Goal: Transaction & Acquisition: Purchase product/service

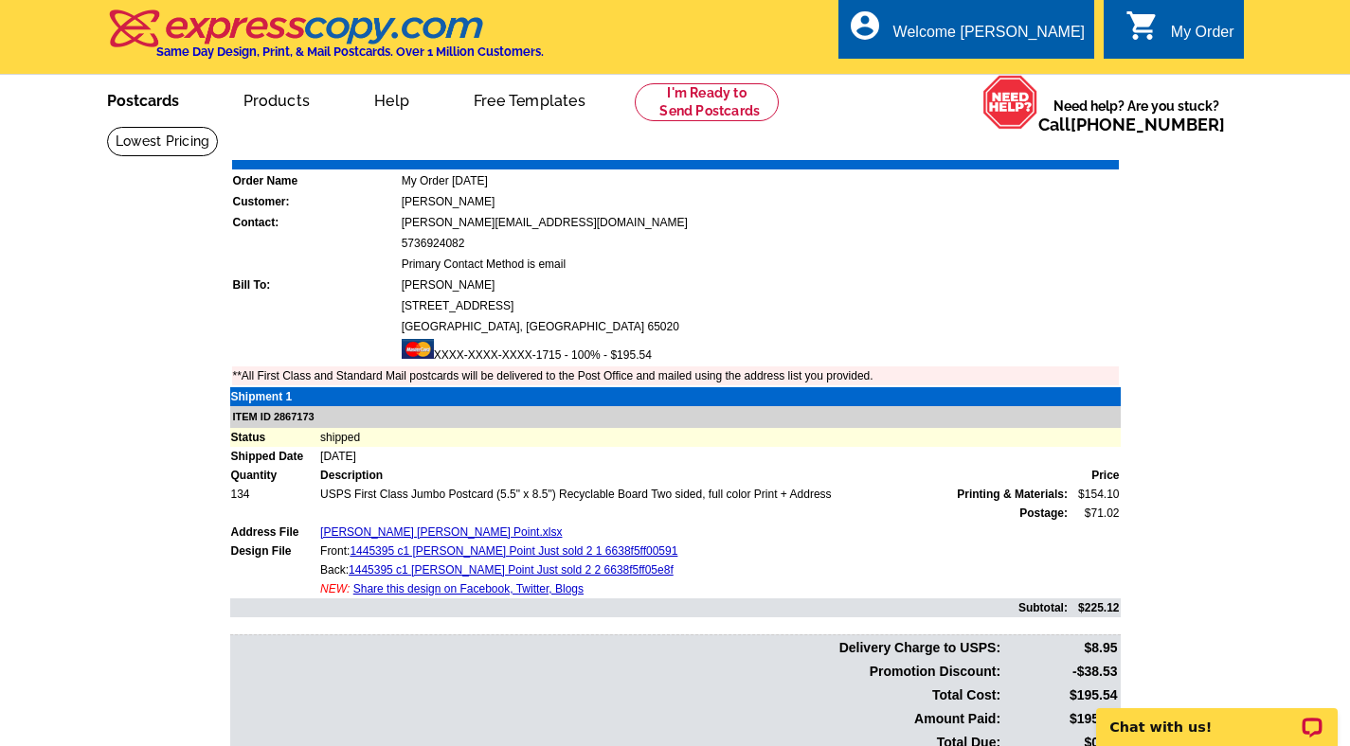
click at [134, 99] on link "Postcards" at bounding box center [143, 99] width 133 height 45
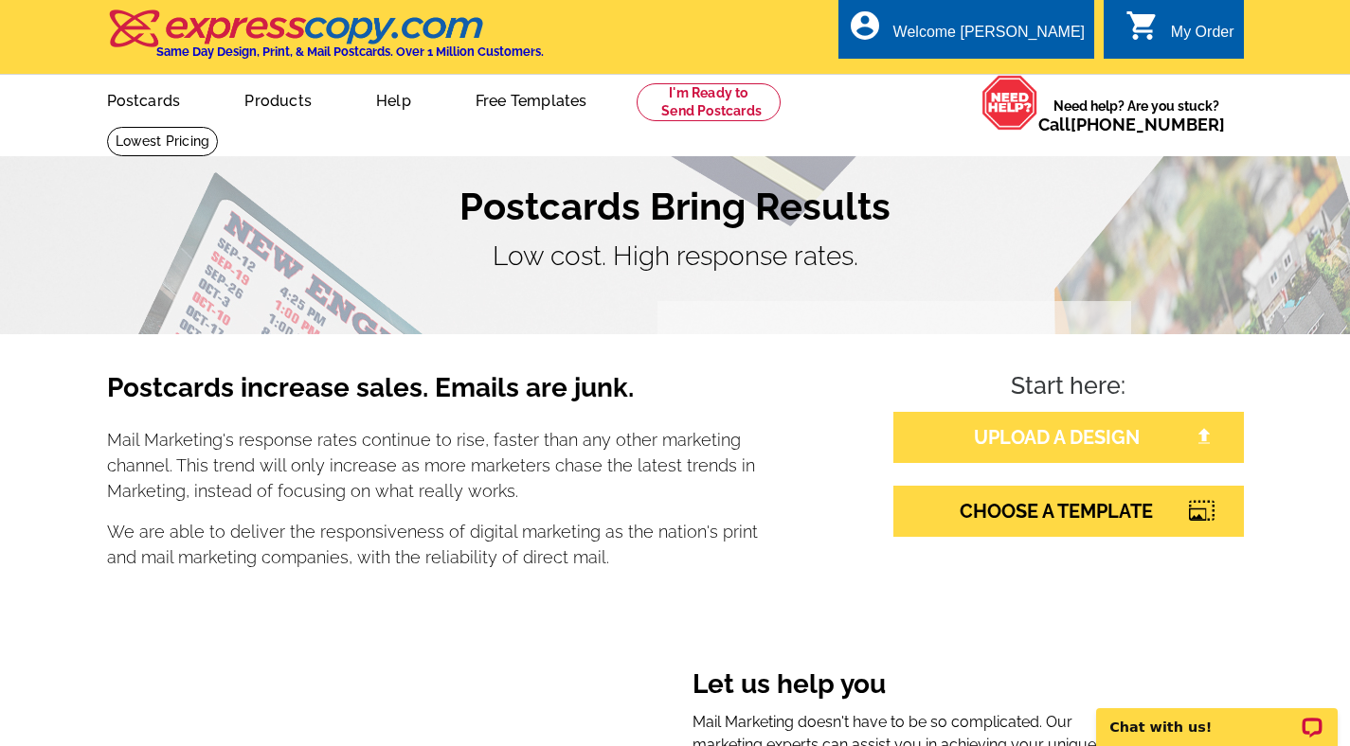
click at [993, 444] on link "UPLOAD A DESIGN" at bounding box center [1068, 437] width 350 height 51
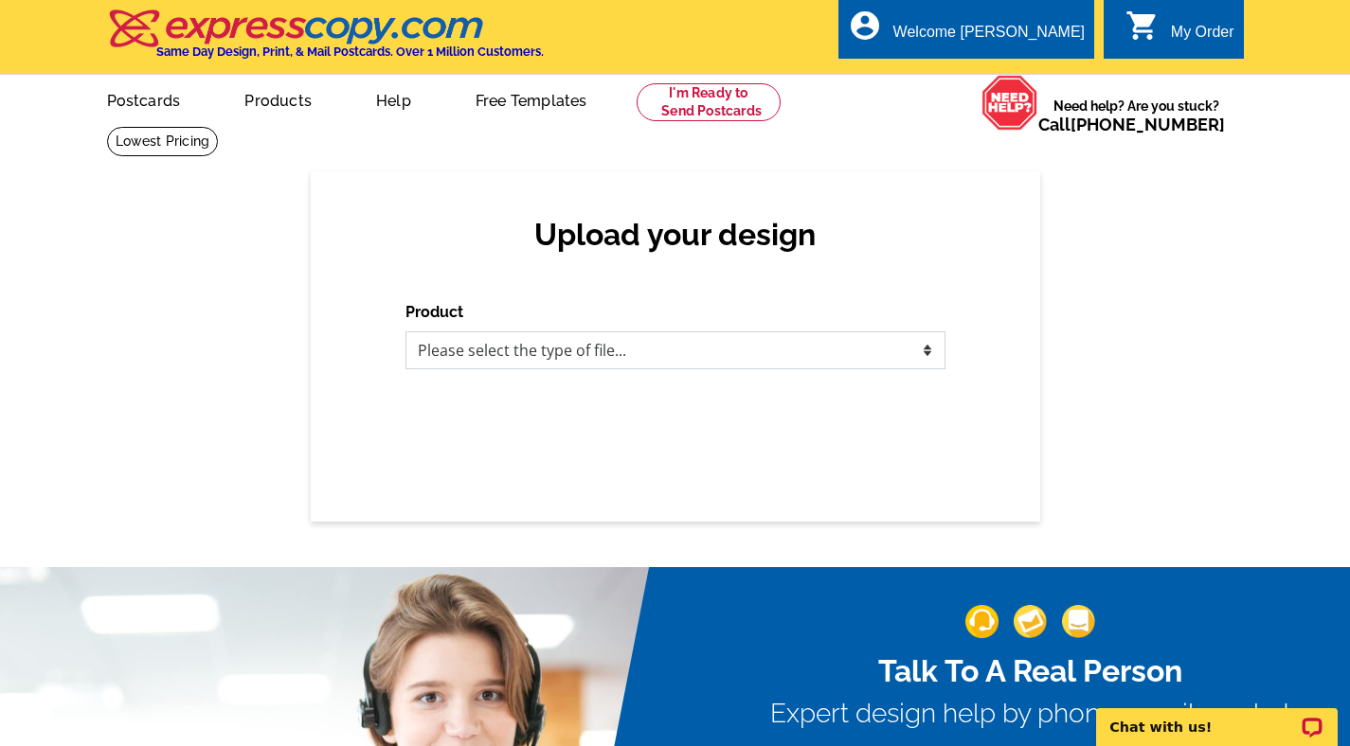
click at [719, 356] on select "Please select the type of file... Postcards Business Cards Letters and flyers G…" at bounding box center [675, 351] width 540 height 38
select select "1"
click at [405, 332] on select "Please select the type of file... Postcards Business Cards Letters and flyers G…" at bounding box center [675, 351] width 540 height 38
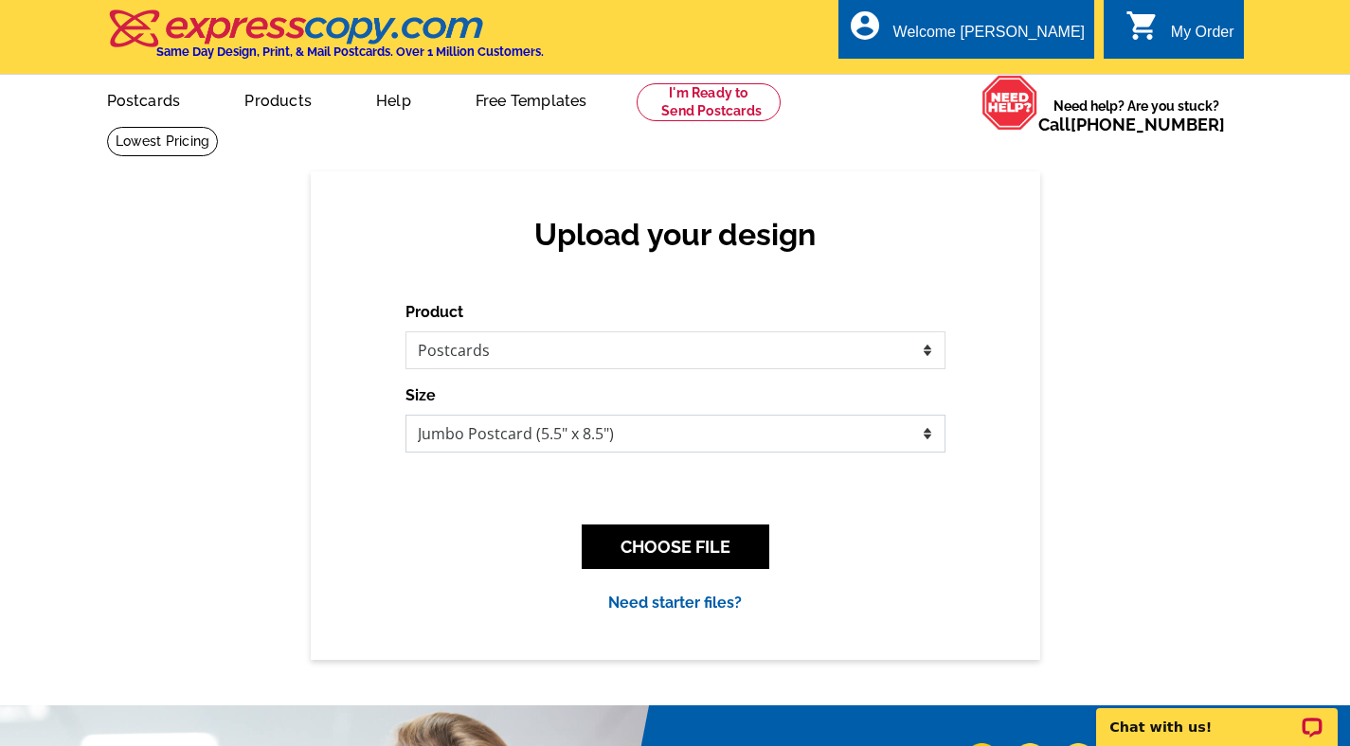
click at [585, 440] on select "Jumbo Postcard (5.5" x 8.5") Regular Postcard (4.25" x 5.6") Panoramic Postcard…" at bounding box center [675, 434] width 540 height 38
select select "1"
click at [405, 415] on select "Jumbo Postcard (5.5" x 8.5") Regular Postcard (4.25" x 5.6") Panoramic Postcard…" at bounding box center [675, 434] width 540 height 38
click at [630, 539] on button "CHOOSE FILE" at bounding box center [676, 547] width 188 height 45
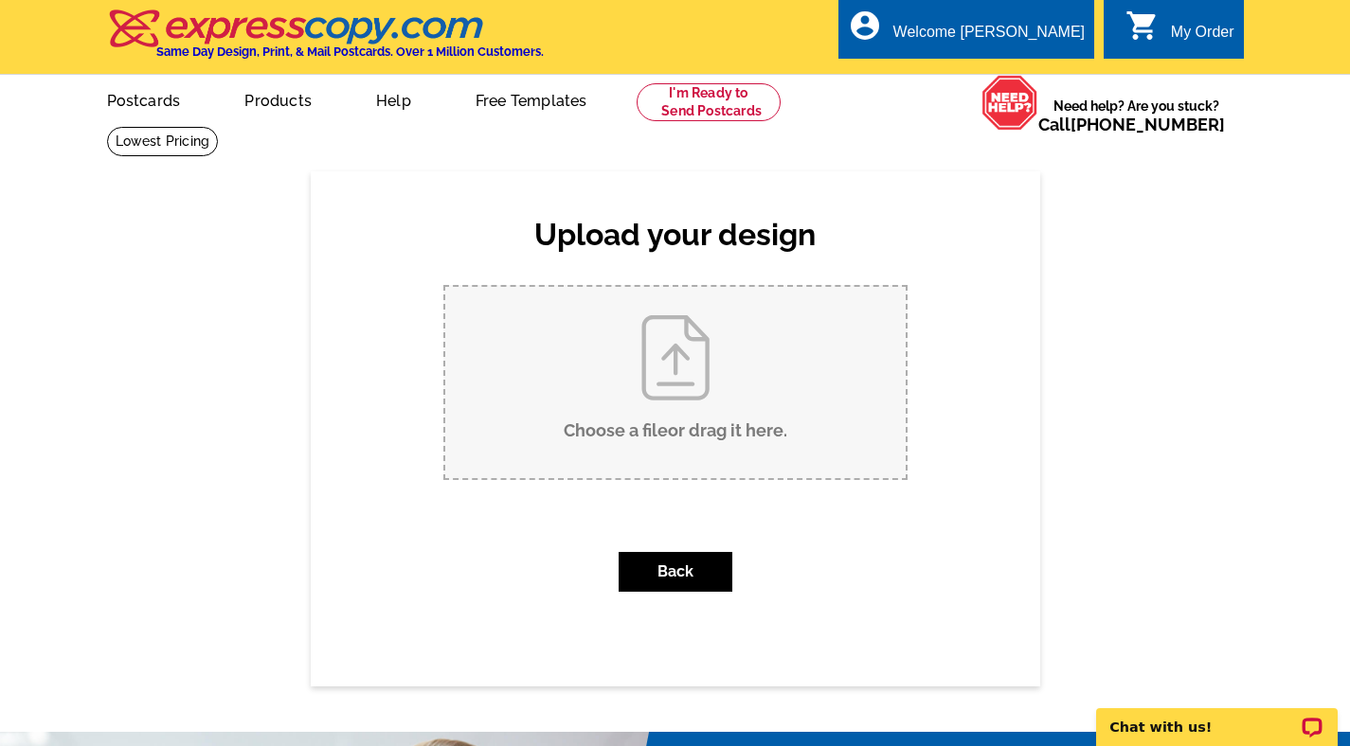
click at [629, 399] on input "Choose a file or drag it here ." at bounding box center [675, 382] width 460 height 191
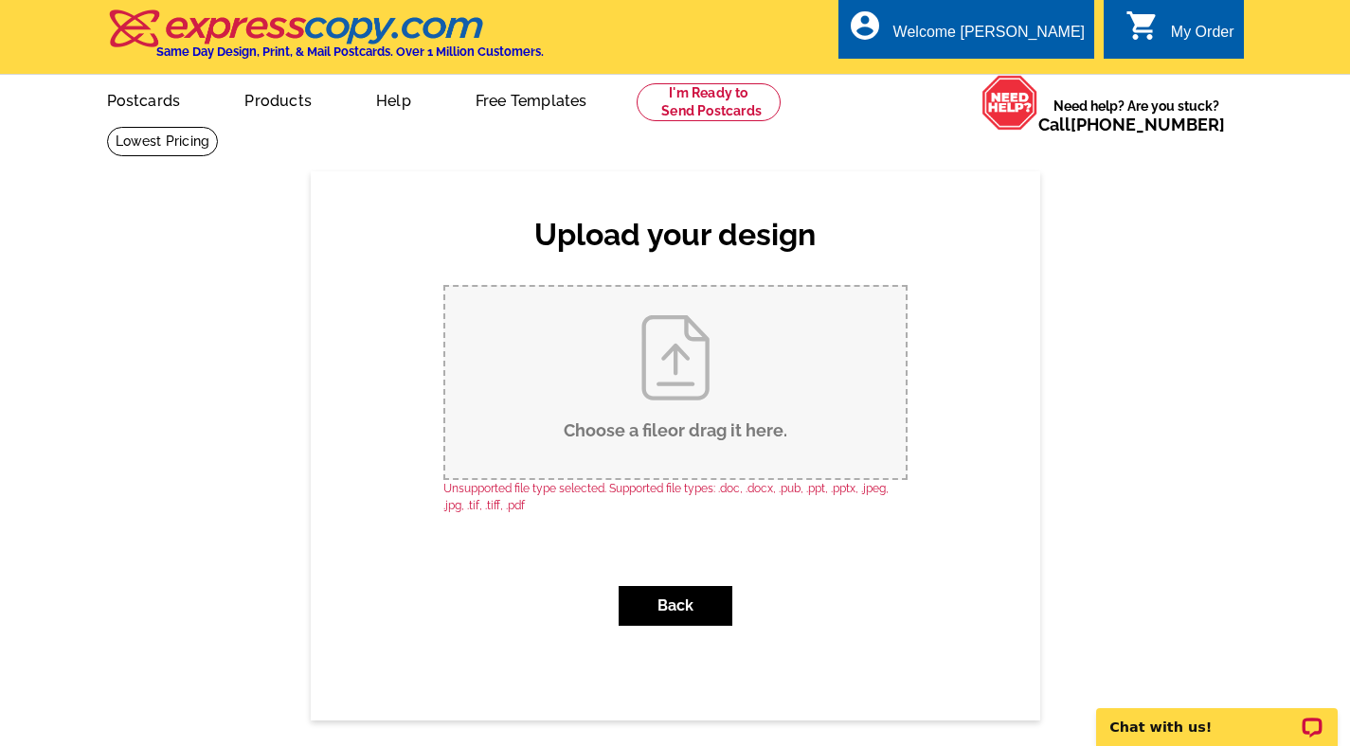
click at [629, 458] on input "Choose a file or drag it here ." at bounding box center [675, 382] width 460 height 191
type input "C:\fakepath\22 Wrenwood Just Sold.pdf"
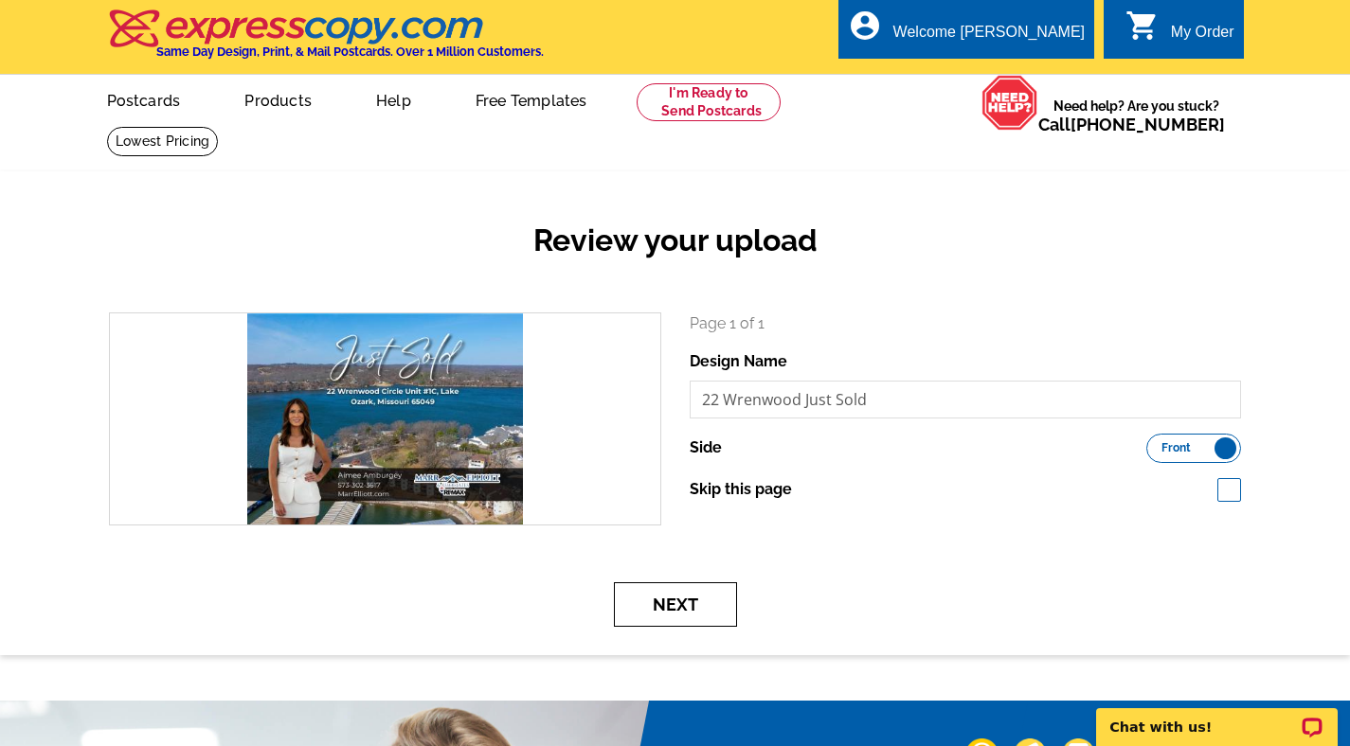
click at [670, 604] on button "Next" at bounding box center [675, 605] width 123 height 45
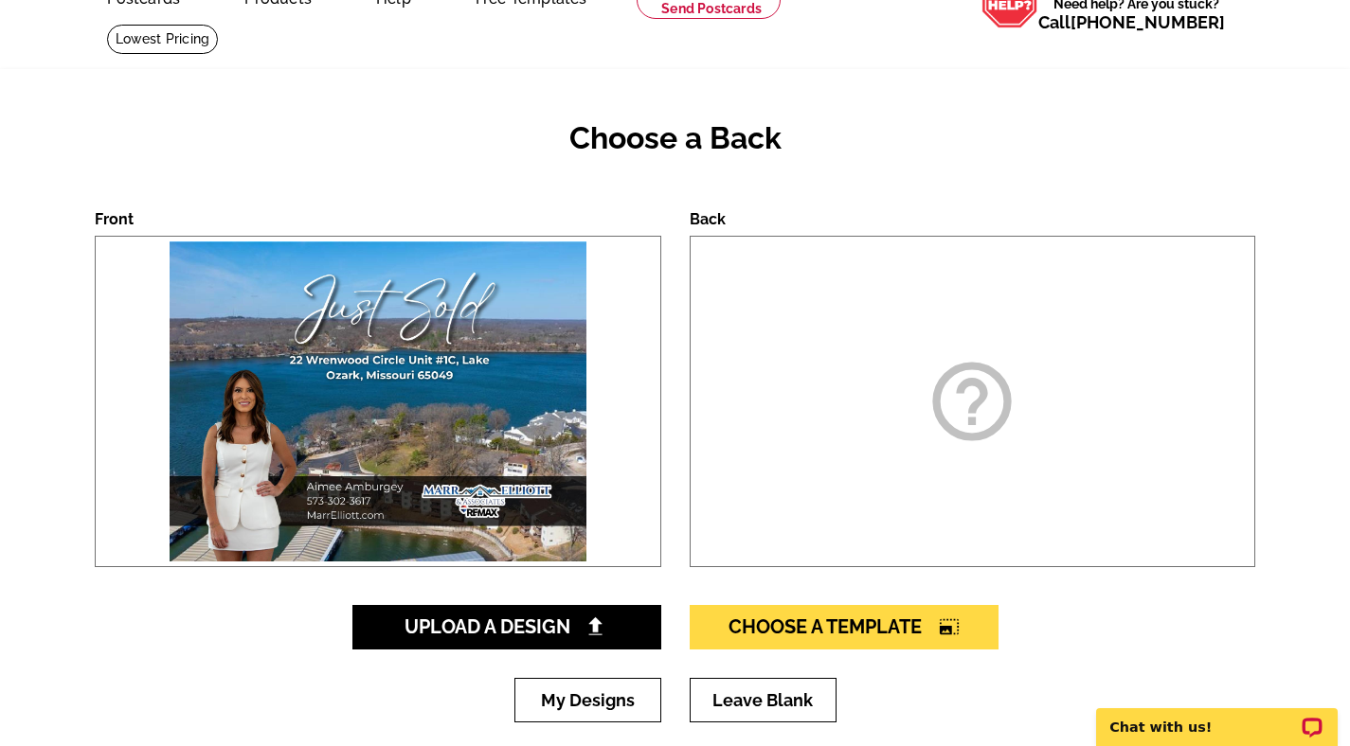
scroll to position [127, 0]
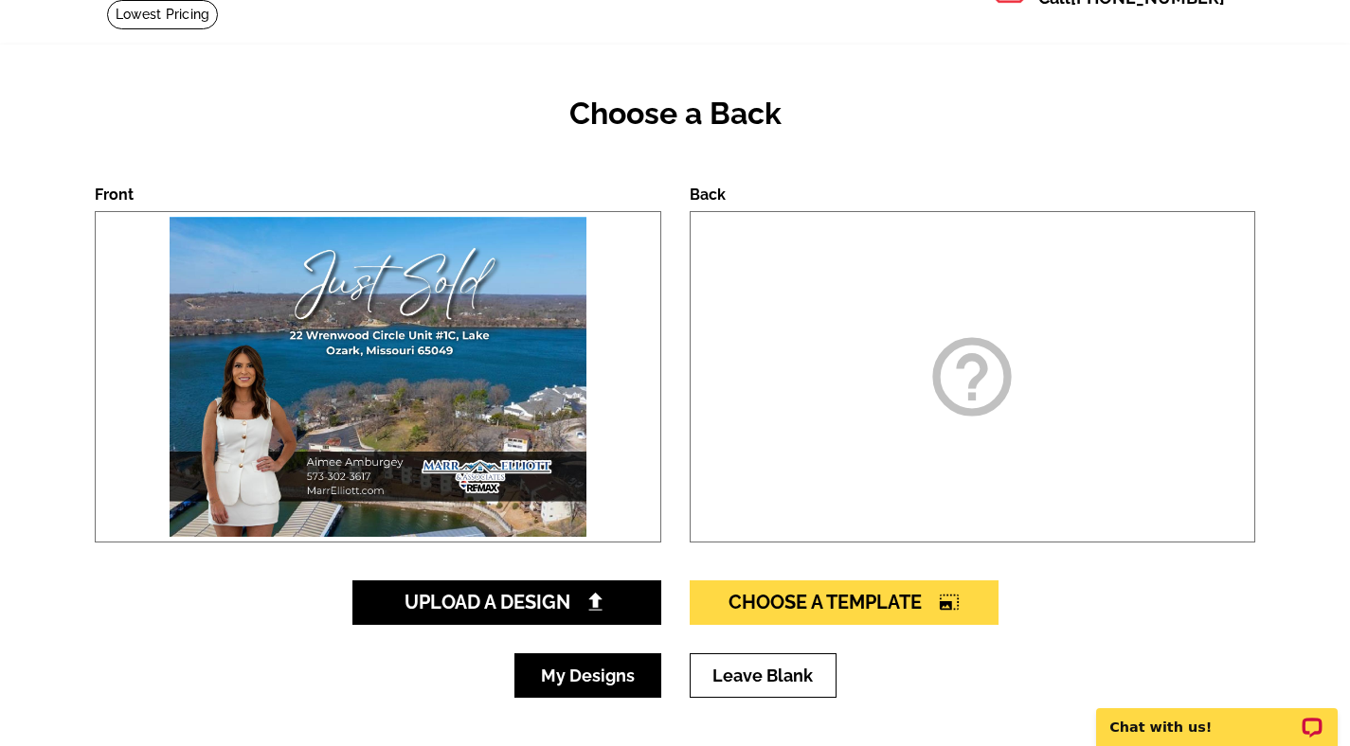
click at [615, 680] on link "My Designs" at bounding box center [587, 676] width 147 height 45
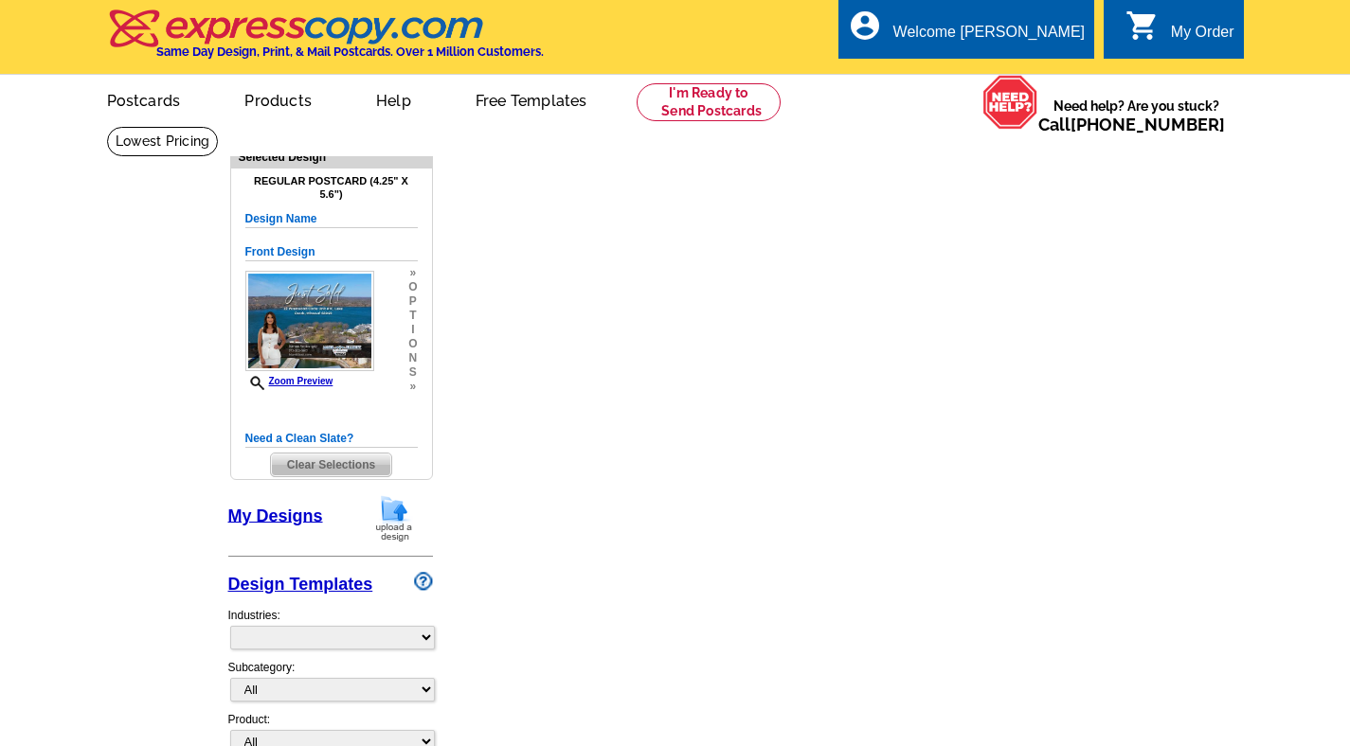
select select "1"
select select "back"
select select "1"
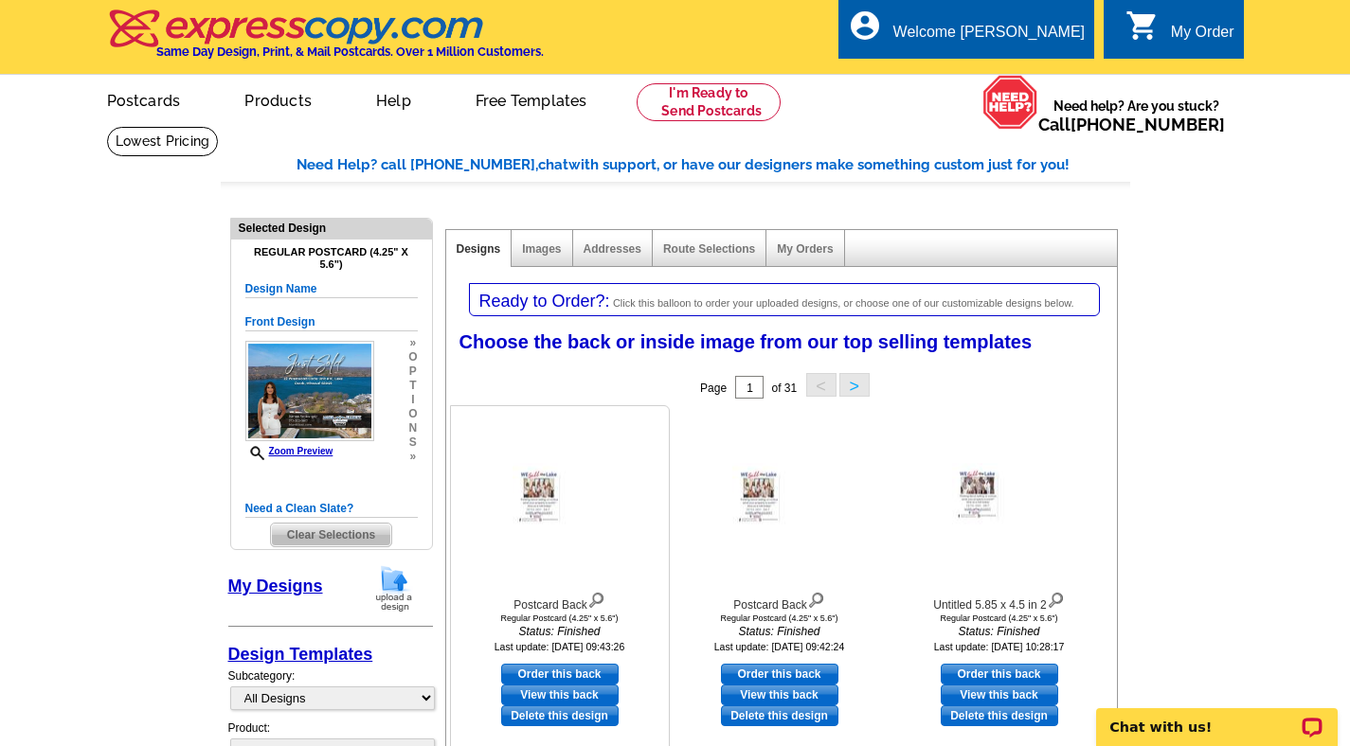
click at [521, 670] on link "Order this back" at bounding box center [559, 674] width 117 height 21
select select "front"
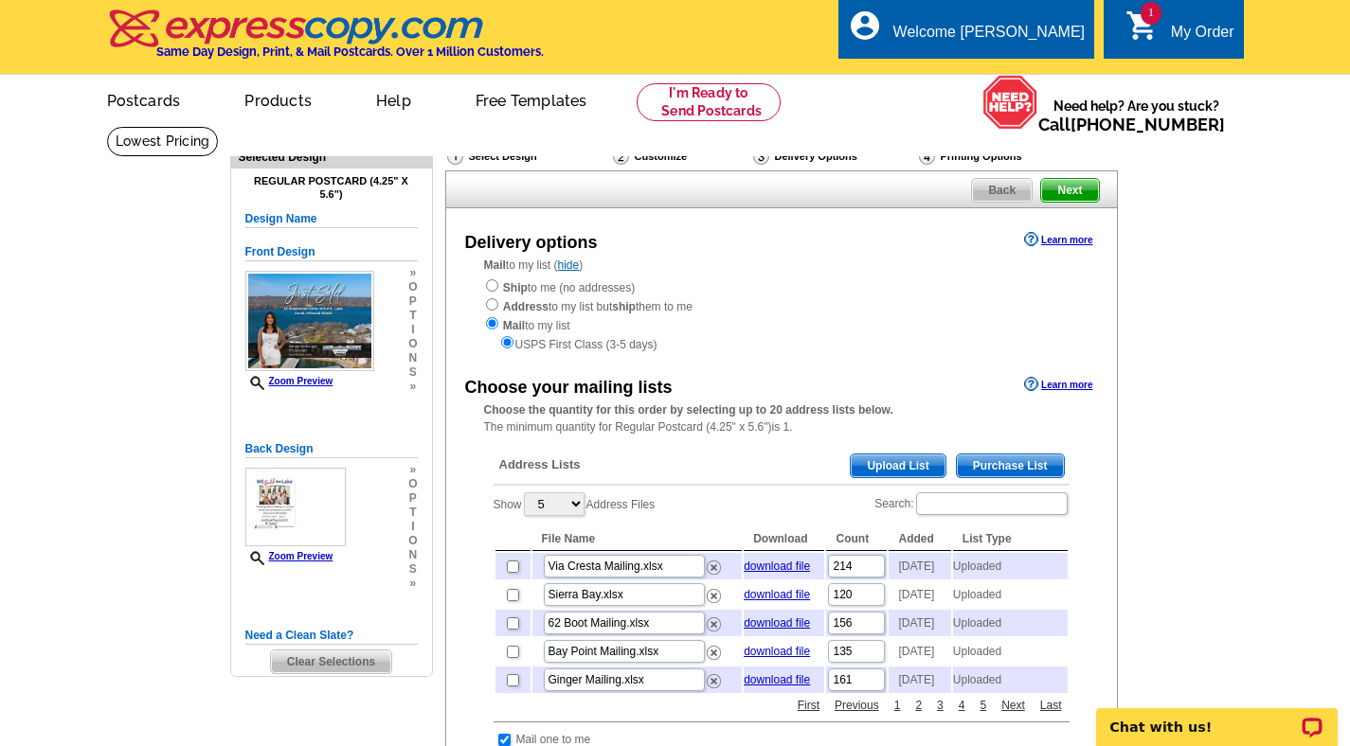
click at [906, 467] on span "Upload List" at bounding box center [898, 466] width 94 height 23
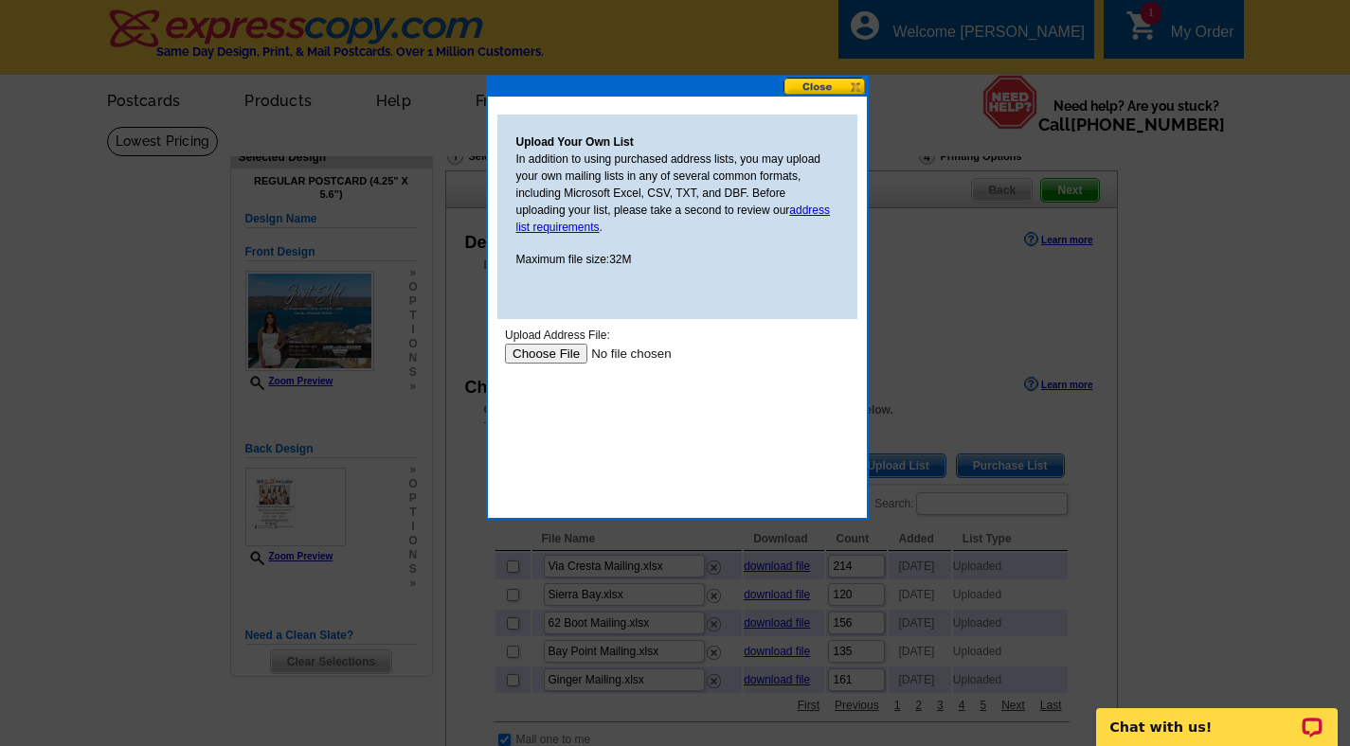
click at [523, 351] on input "file" at bounding box center [624, 354] width 240 height 20
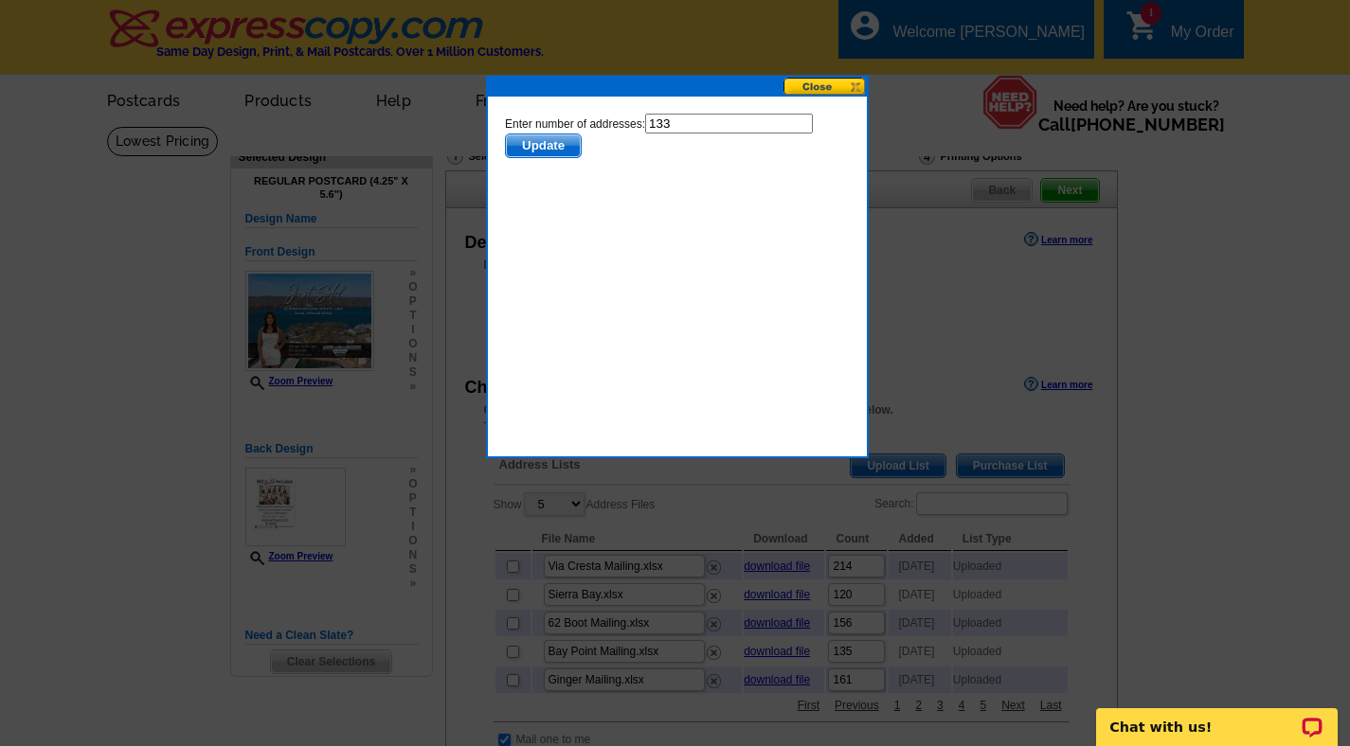
click at [534, 144] on span "Update" at bounding box center [542, 146] width 75 height 23
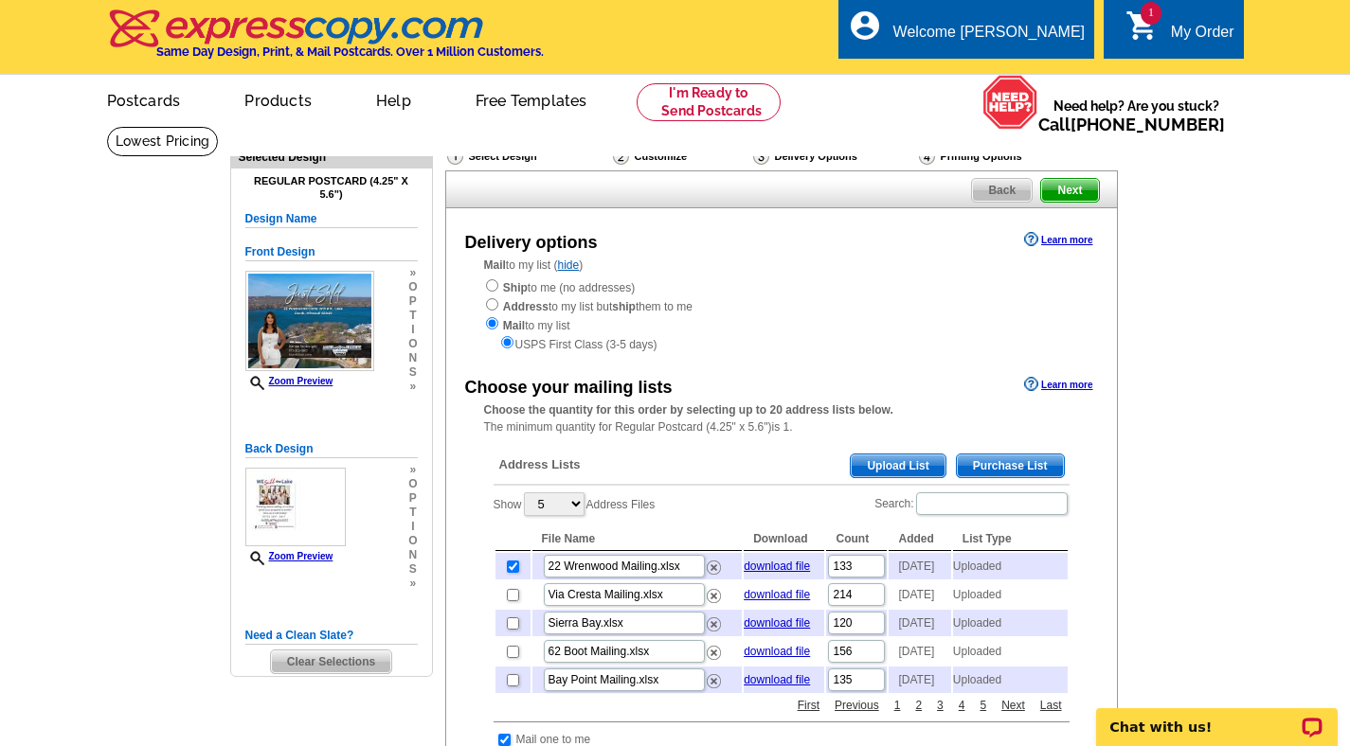
click at [1072, 192] on span "Next" at bounding box center [1069, 190] width 57 height 23
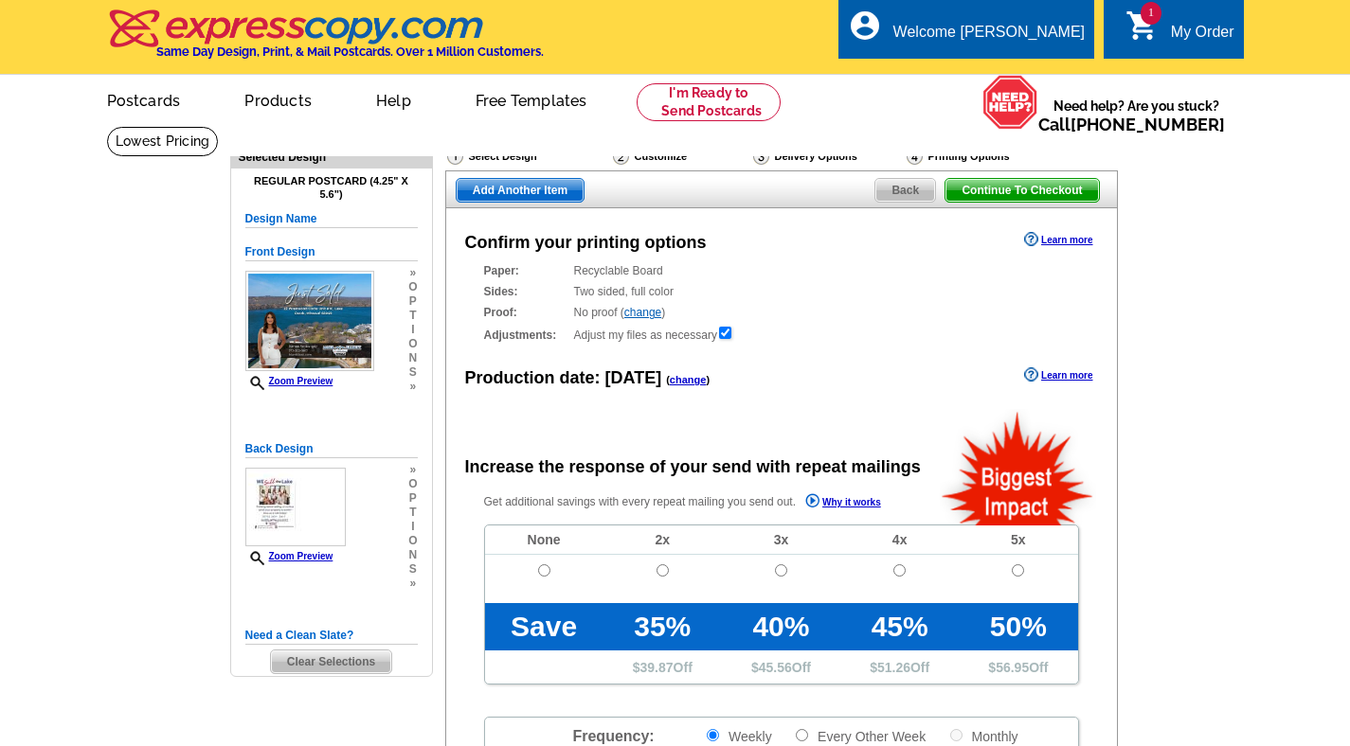
radio input "false"
click at [538, 573] on input "radio" at bounding box center [544, 571] width 12 height 12
radio input "true"
click at [492, 195] on span "Add Another Item" at bounding box center [520, 190] width 127 height 23
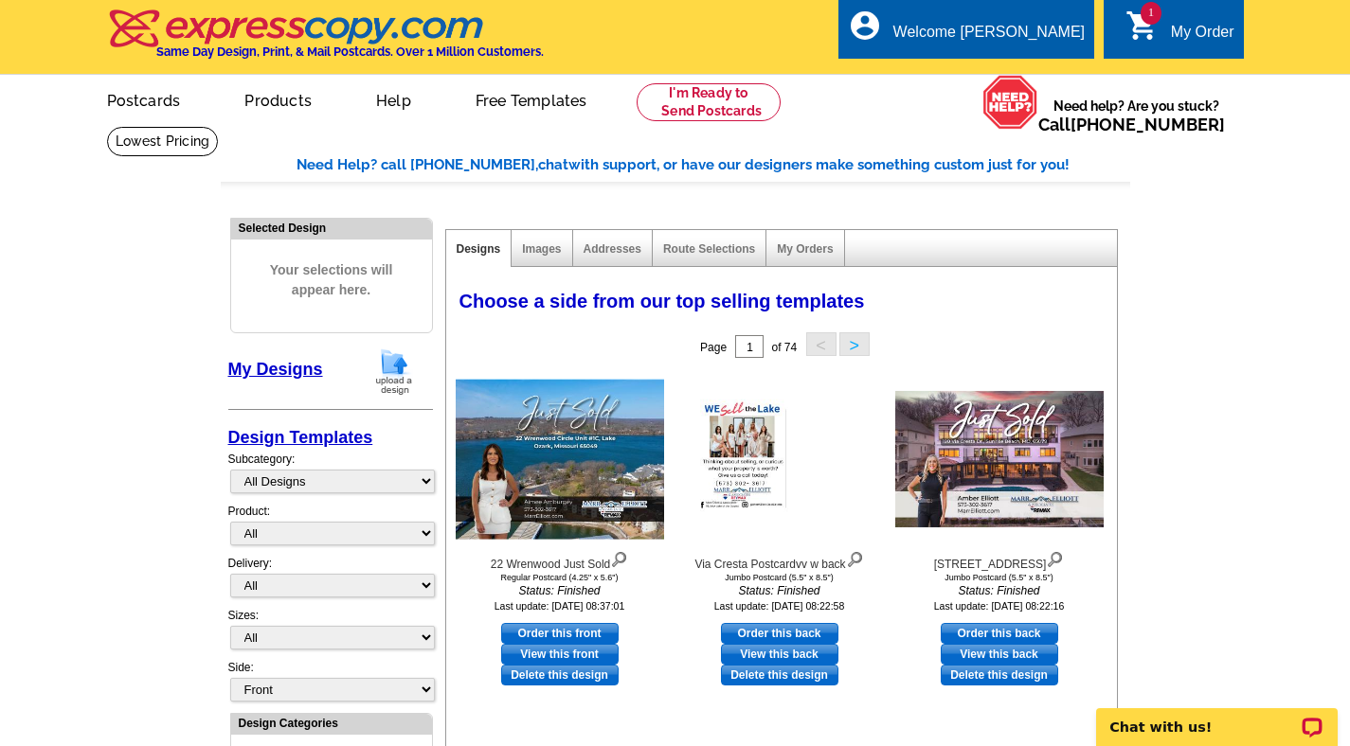
click at [386, 368] on img at bounding box center [393, 372] width 49 height 48
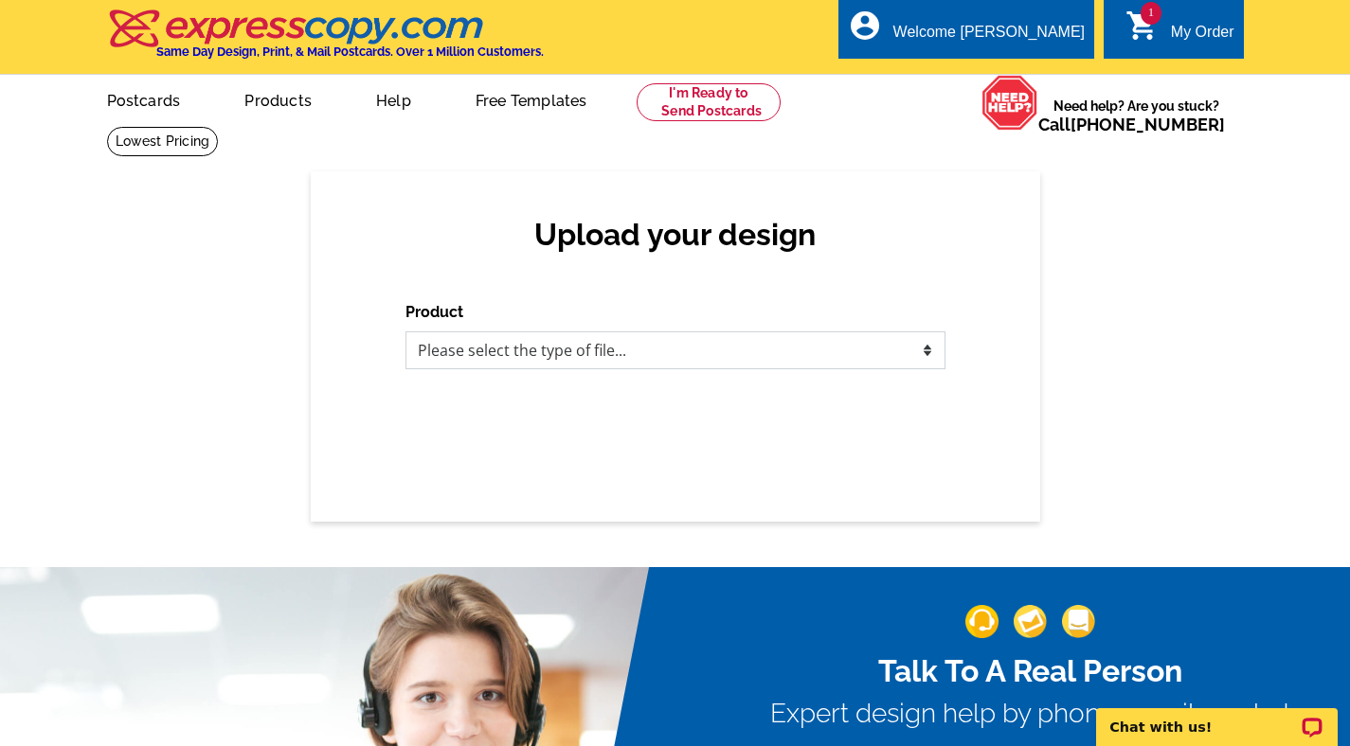
click at [413, 342] on select "Please select the type of file... Postcards Business Cards Letters and flyers G…" at bounding box center [675, 351] width 540 height 38
select select "1"
click at [405, 332] on select "Please select the type of file... Postcards Business Cards Letters and flyers G…" at bounding box center [675, 351] width 540 height 38
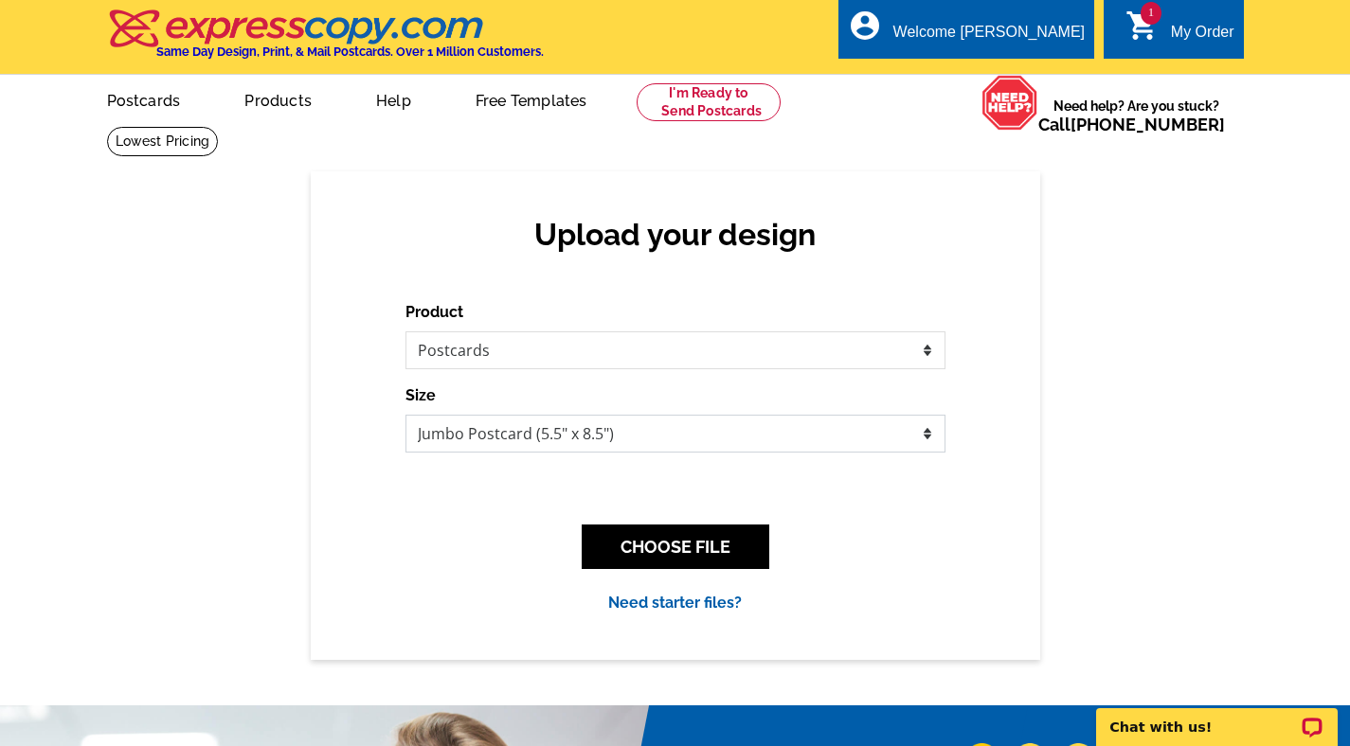
click at [517, 440] on select "Jumbo Postcard (5.5" x 8.5") Regular Postcard (4.25" x 5.6") Panoramic Postcard…" at bounding box center [675, 434] width 540 height 38
select select "1"
click at [405, 415] on select "Jumbo Postcard (5.5" x 8.5") Regular Postcard (4.25" x 5.6") Panoramic Postcard…" at bounding box center [675, 434] width 540 height 38
click at [642, 553] on button "CHOOSE FILE" at bounding box center [676, 547] width 188 height 45
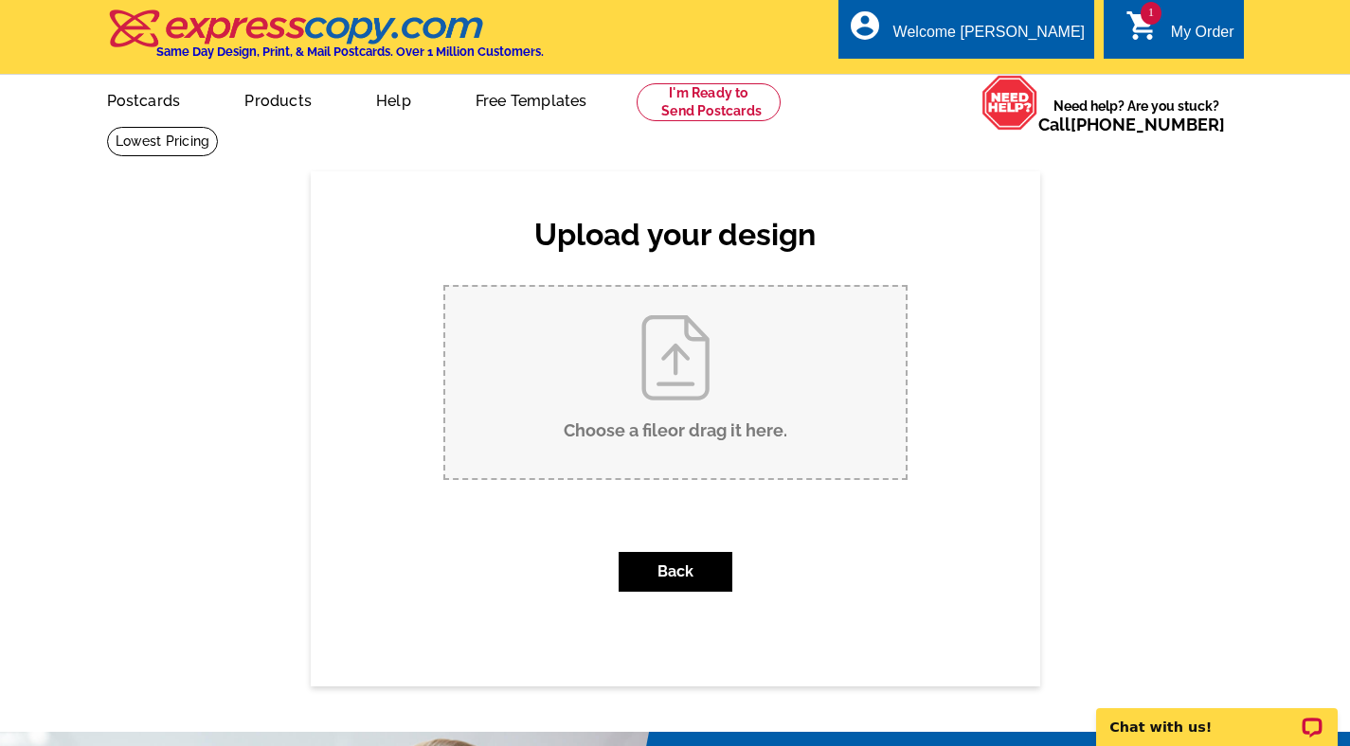
click at [584, 391] on input "Choose a file or drag it here ." at bounding box center [675, 382] width 460 height 191
type input "C:\fakepath\28 Ginger. Point Just Sold.pdf"
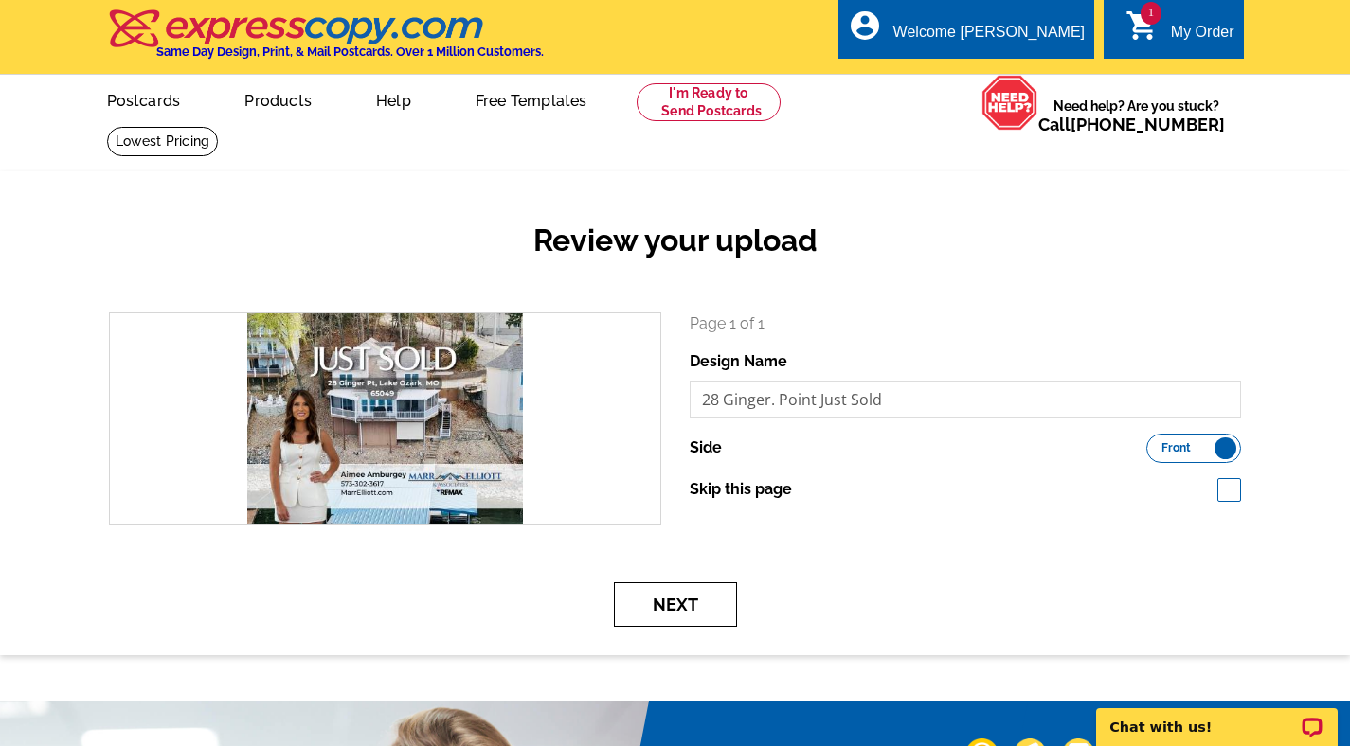
click at [686, 599] on button "Next" at bounding box center [675, 605] width 123 height 45
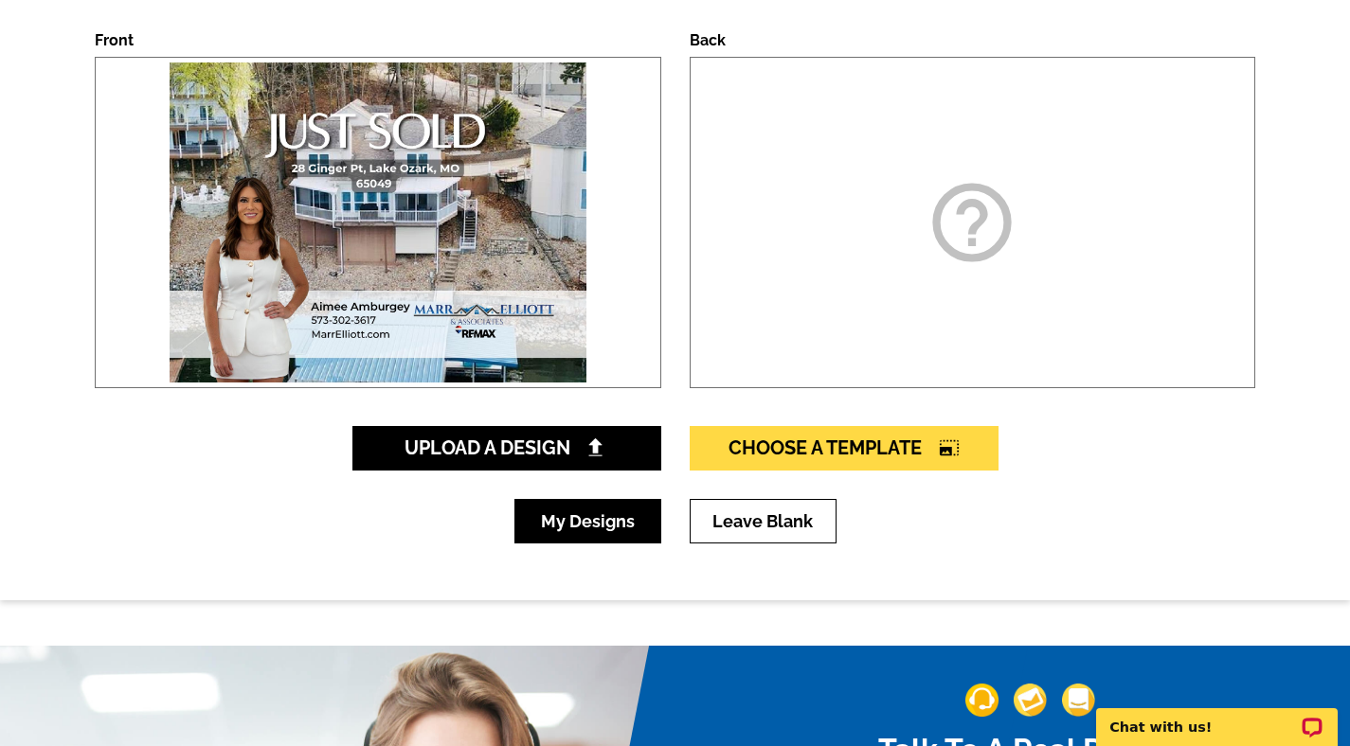
click at [622, 539] on link "My Designs" at bounding box center [587, 521] width 147 height 45
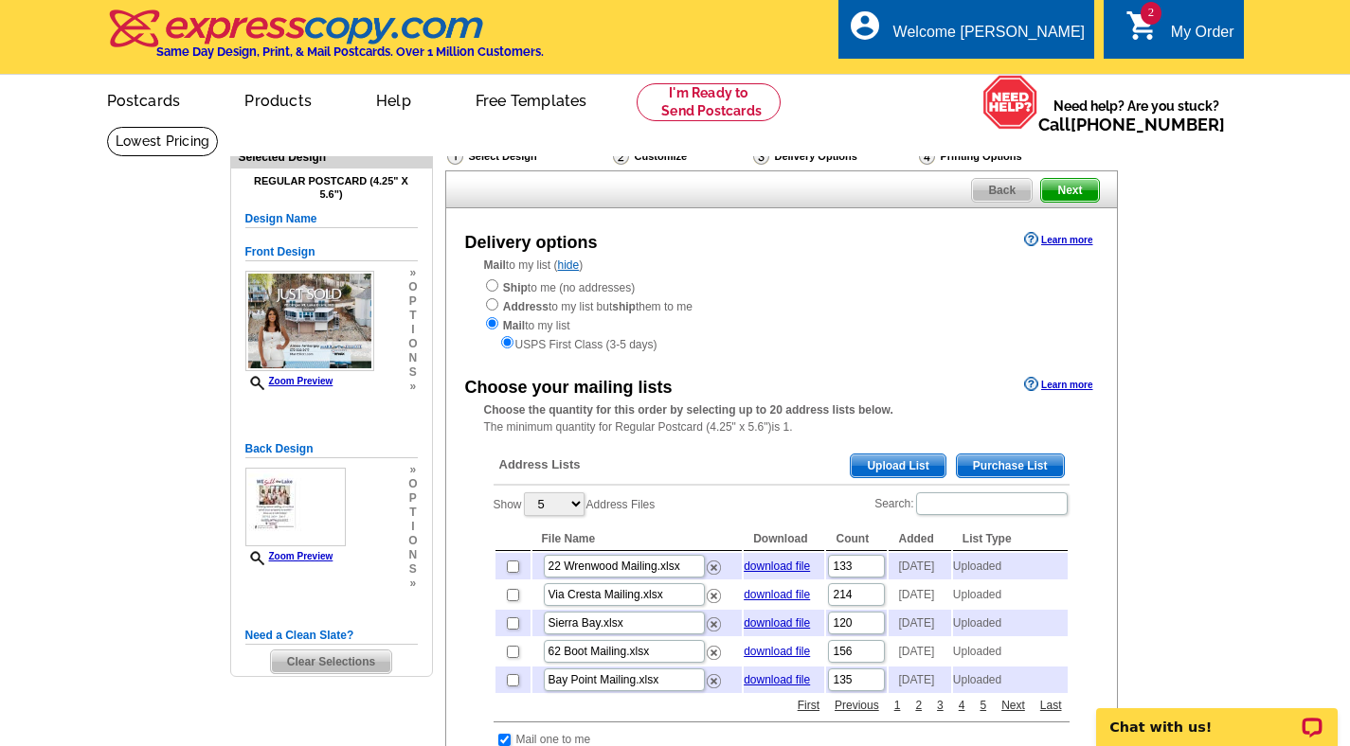
click at [882, 461] on span "Upload List" at bounding box center [898, 466] width 94 height 23
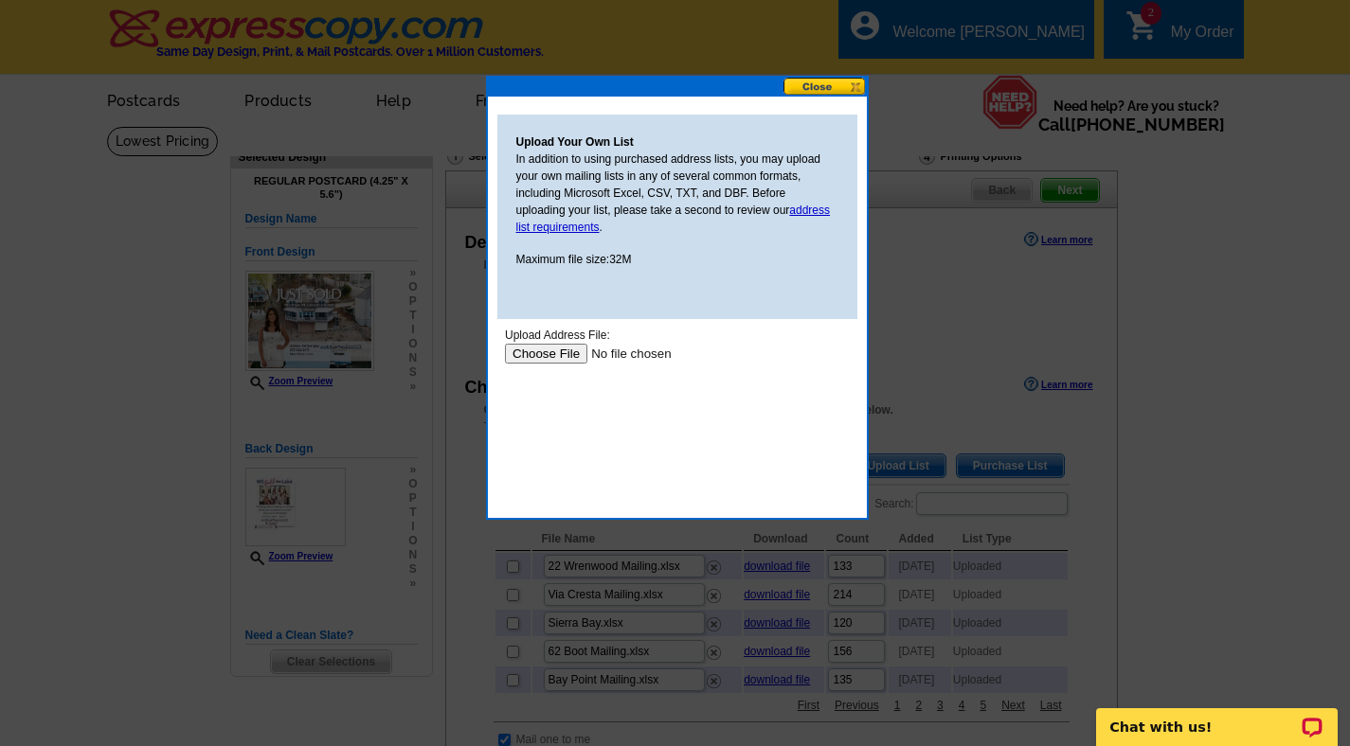
click at [567, 354] on input "file" at bounding box center [624, 354] width 240 height 20
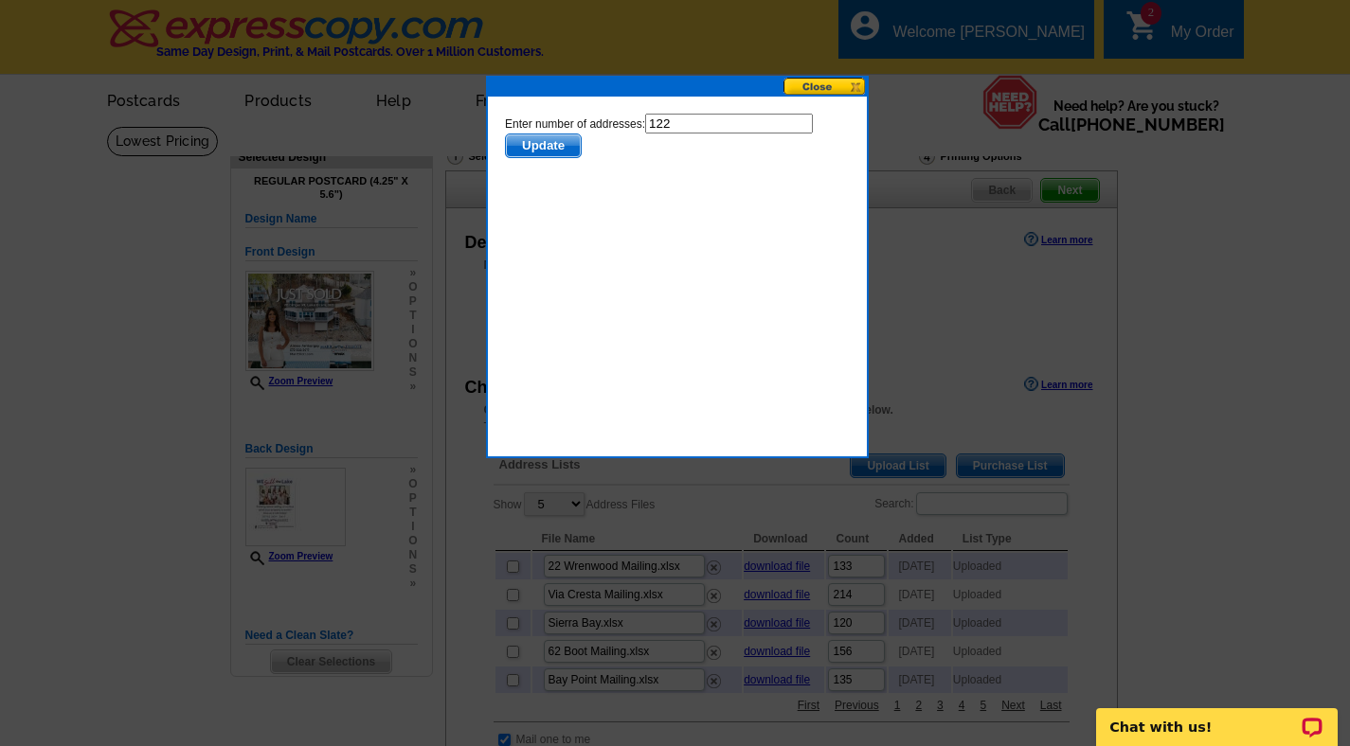
click at [543, 143] on span "Update" at bounding box center [542, 146] width 75 height 23
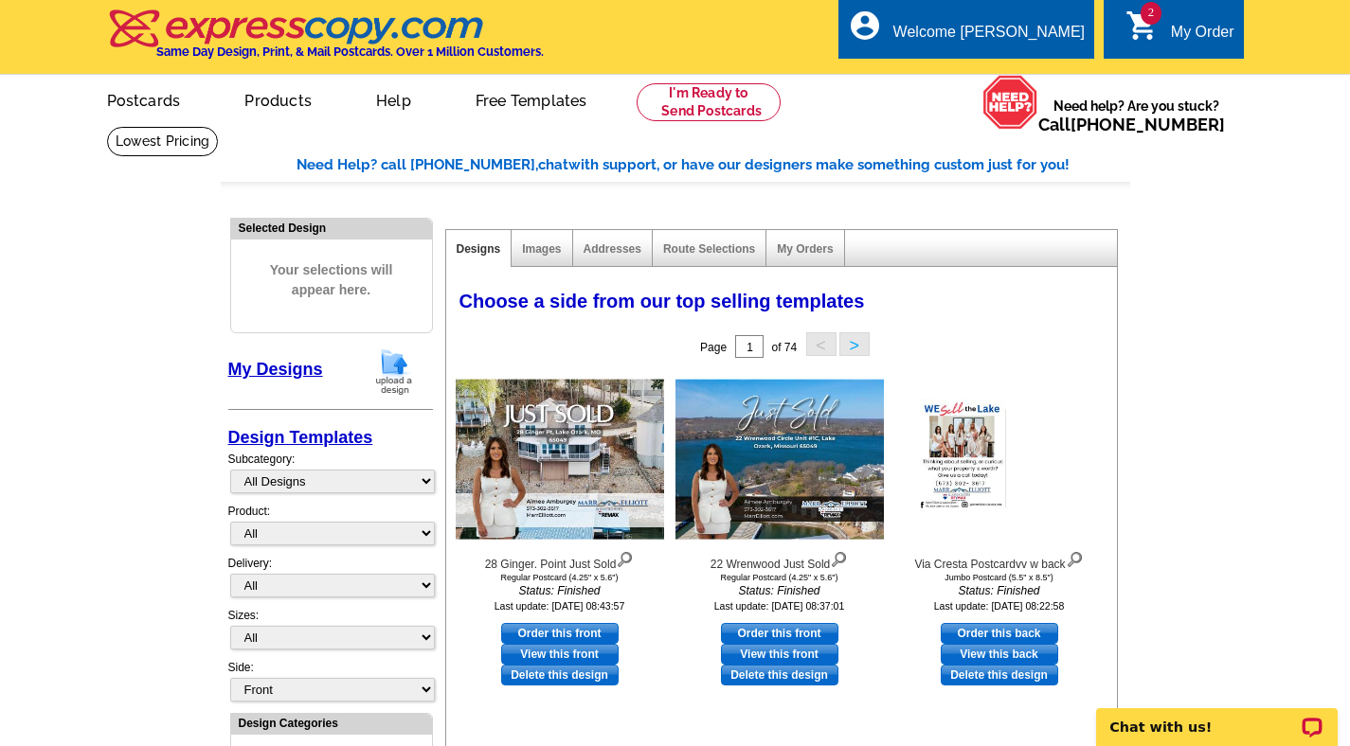
click at [409, 360] on img at bounding box center [393, 372] width 49 height 48
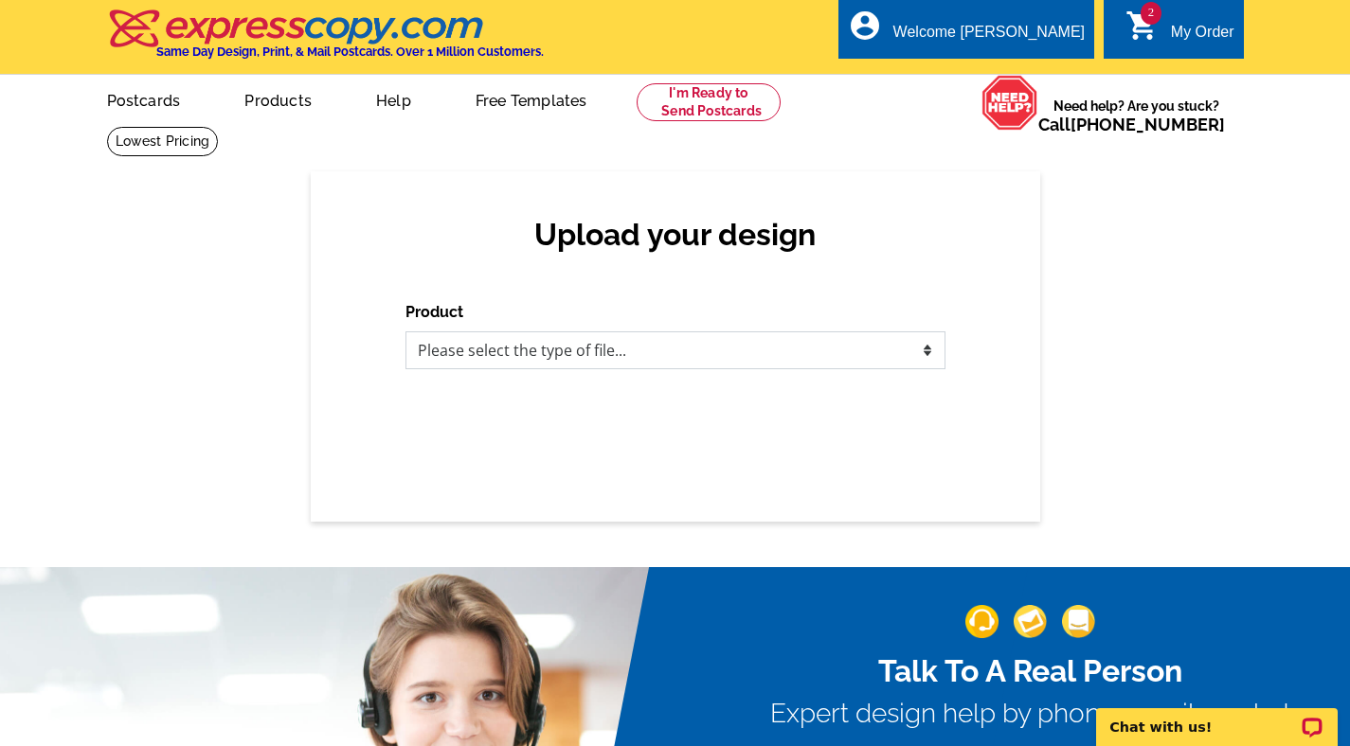
click at [517, 350] on select "Please select the type of file... Postcards Business Cards Letters and flyers G…" at bounding box center [675, 351] width 540 height 38
select select "1"
click at [405, 332] on select "Please select the type of file... Postcards Business Cards Letters and flyers G…" at bounding box center [675, 351] width 540 height 38
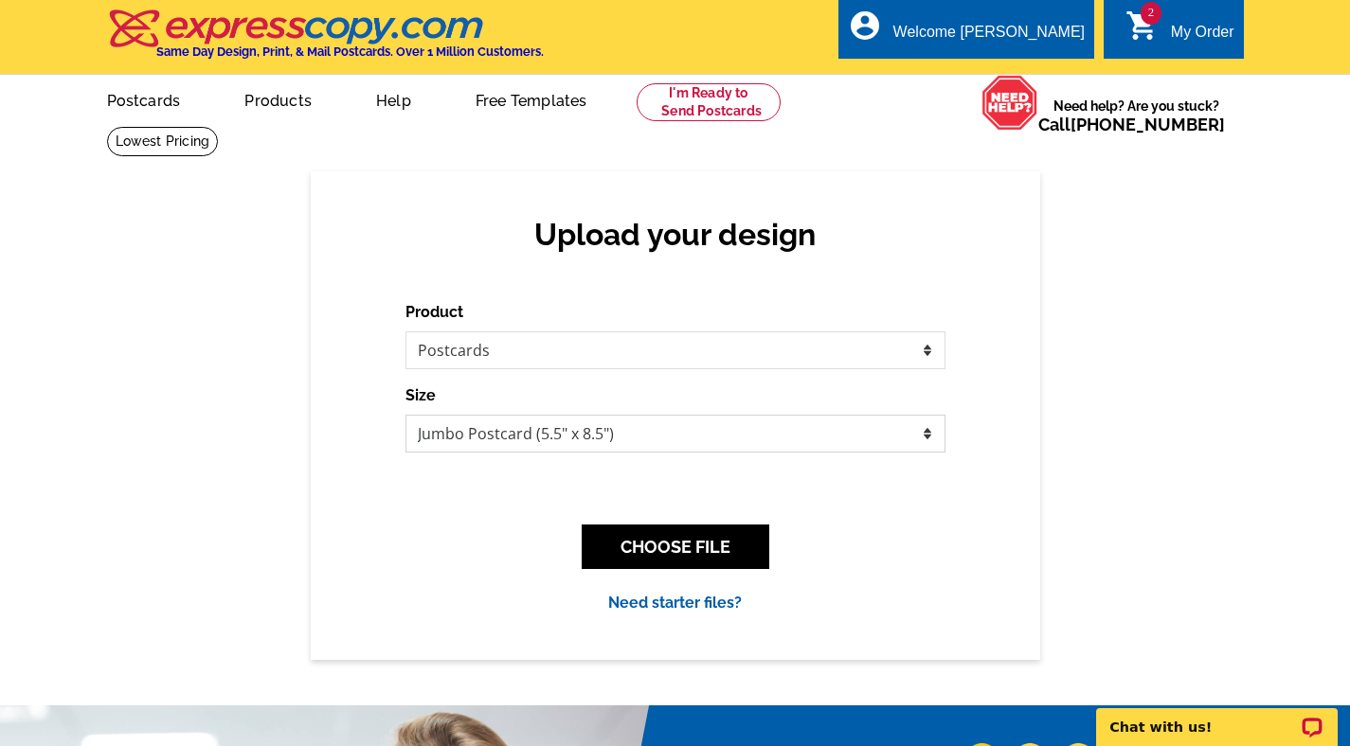
click at [521, 423] on select "Jumbo Postcard (5.5" x 8.5") Regular Postcard (4.25" x 5.6") Panoramic Postcard…" at bounding box center [675, 434] width 540 height 38
select select "1"
click at [405, 415] on select "Jumbo Postcard (5.5" x 8.5") Regular Postcard (4.25" x 5.6") Panoramic Postcard…" at bounding box center [675, 434] width 540 height 38
click at [634, 530] on button "CHOOSE FILE" at bounding box center [676, 547] width 188 height 45
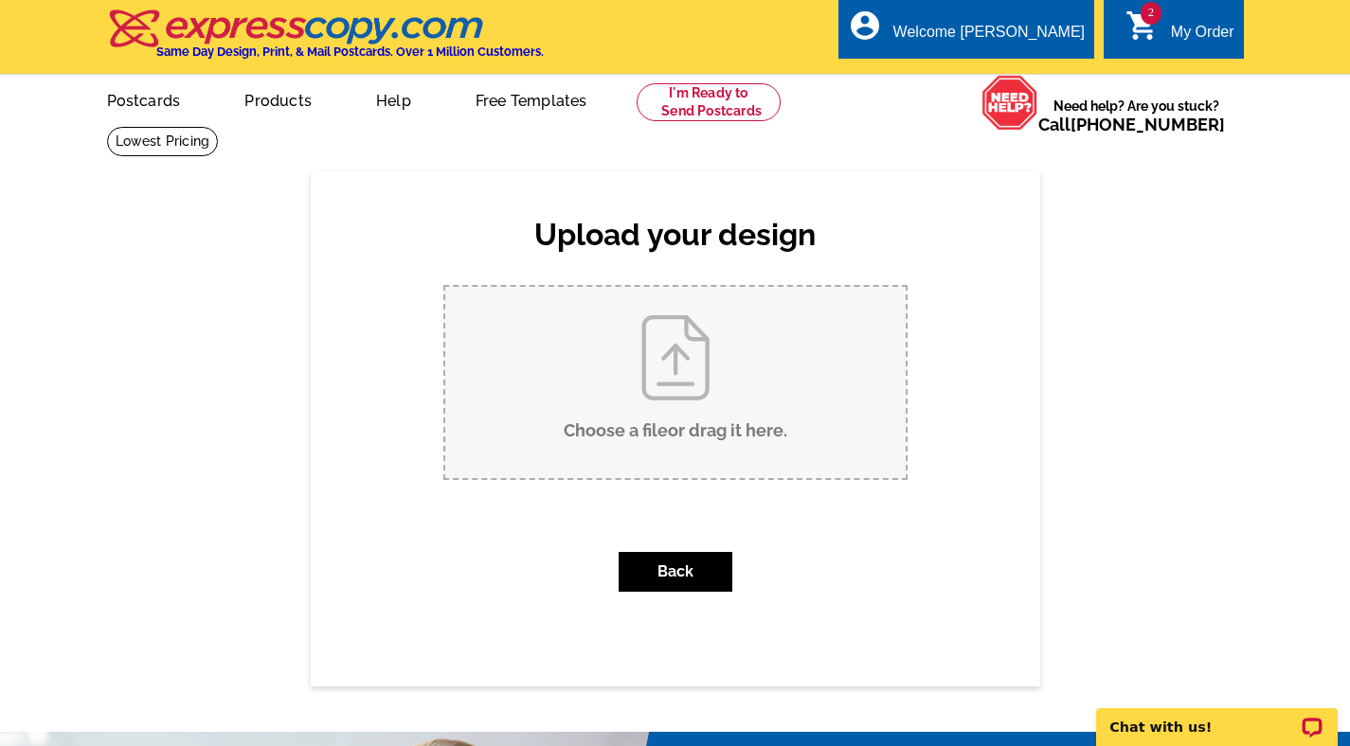
click at [625, 415] on input "Choose a file or drag it here ." at bounding box center [675, 382] width 460 height 191
type input "C:\fakepath\37 Warner Just Sold.pdf"
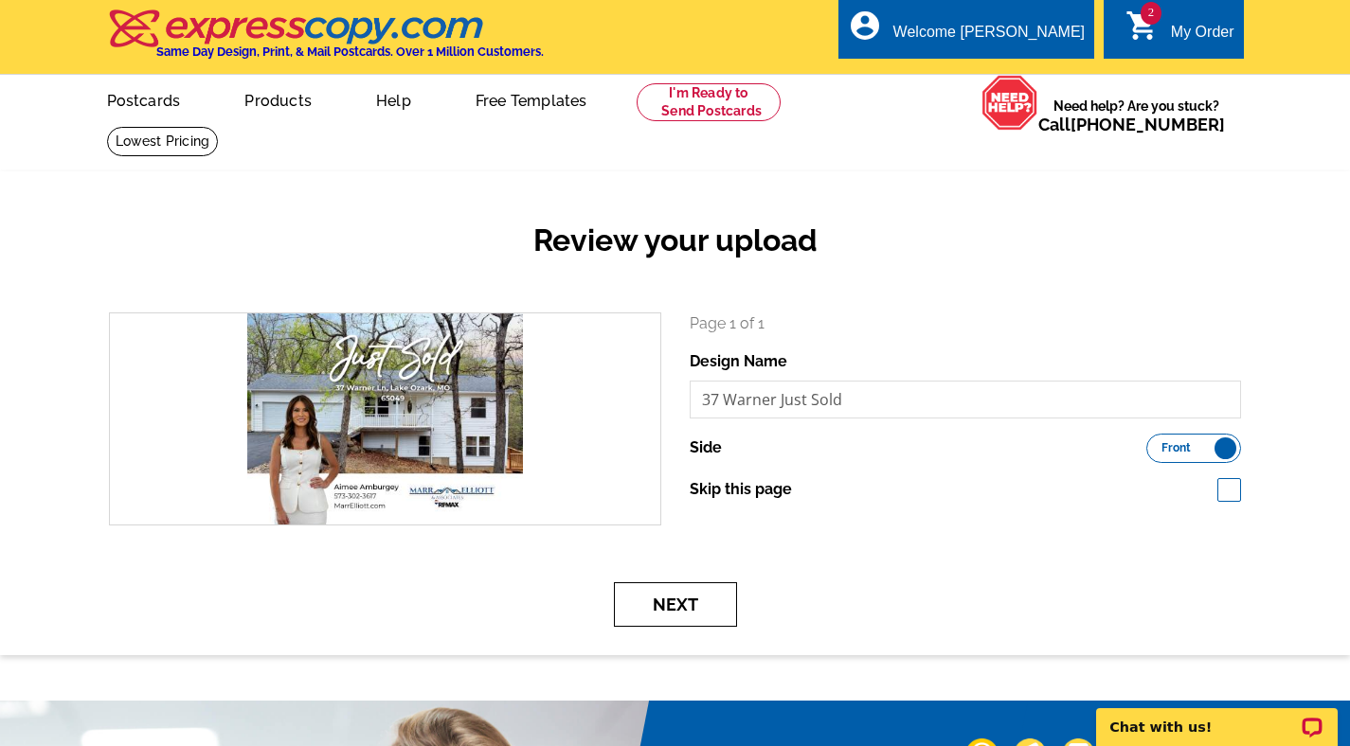
click at [722, 616] on button "Next" at bounding box center [675, 605] width 123 height 45
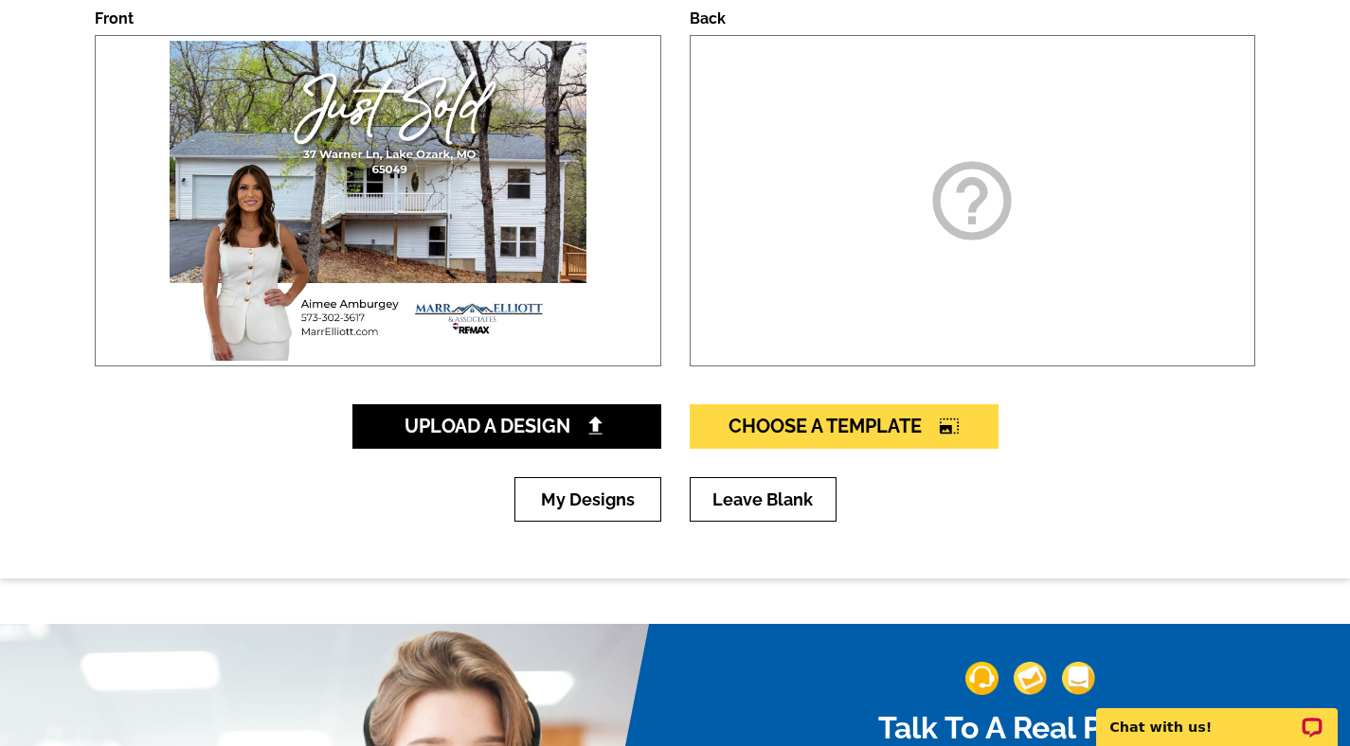
scroll to position [345, 0]
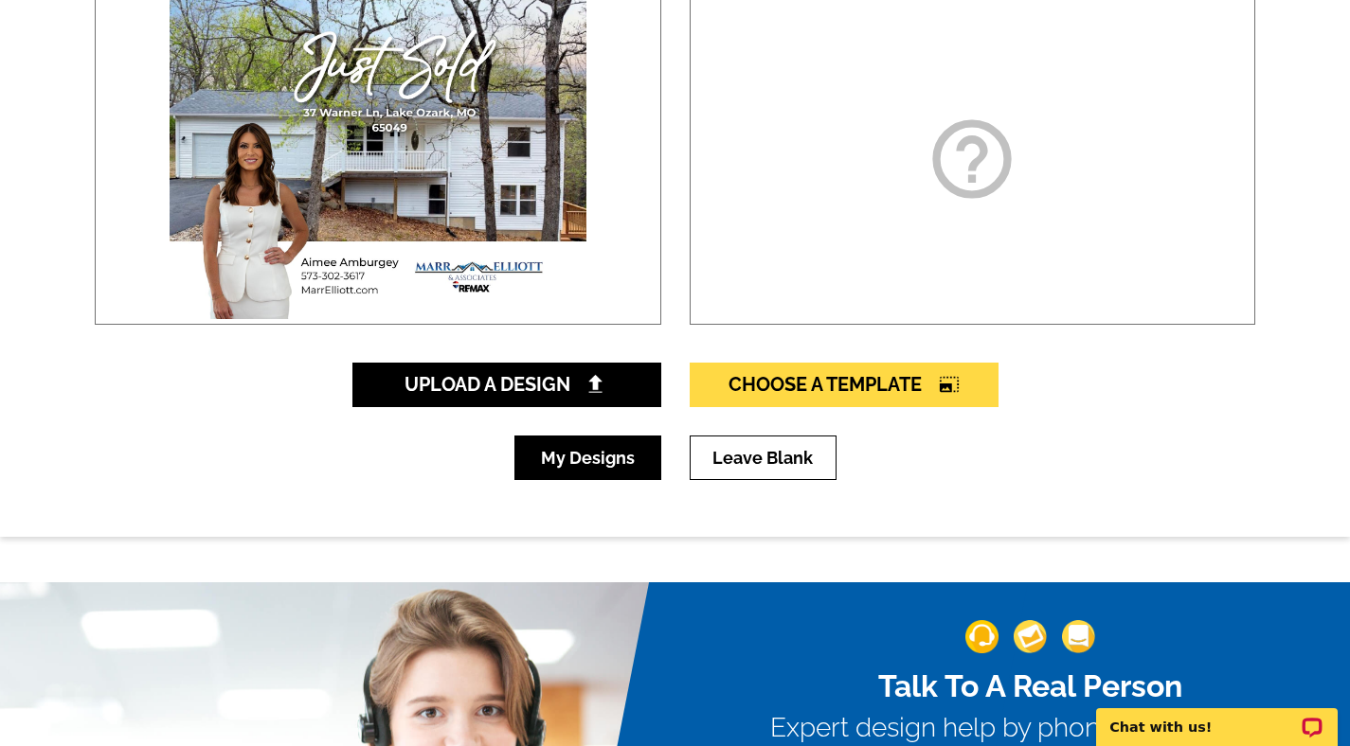
click at [584, 464] on link "My Designs" at bounding box center [587, 458] width 147 height 45
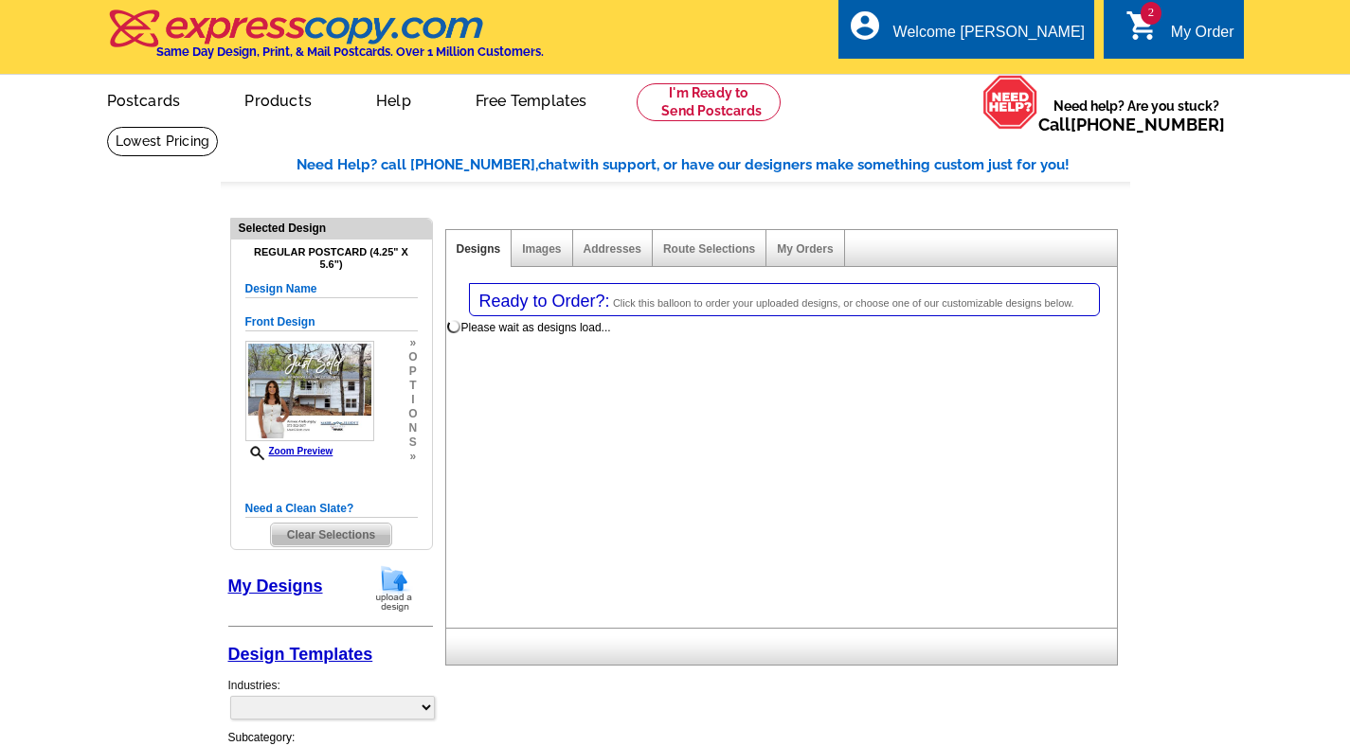
select select "1"
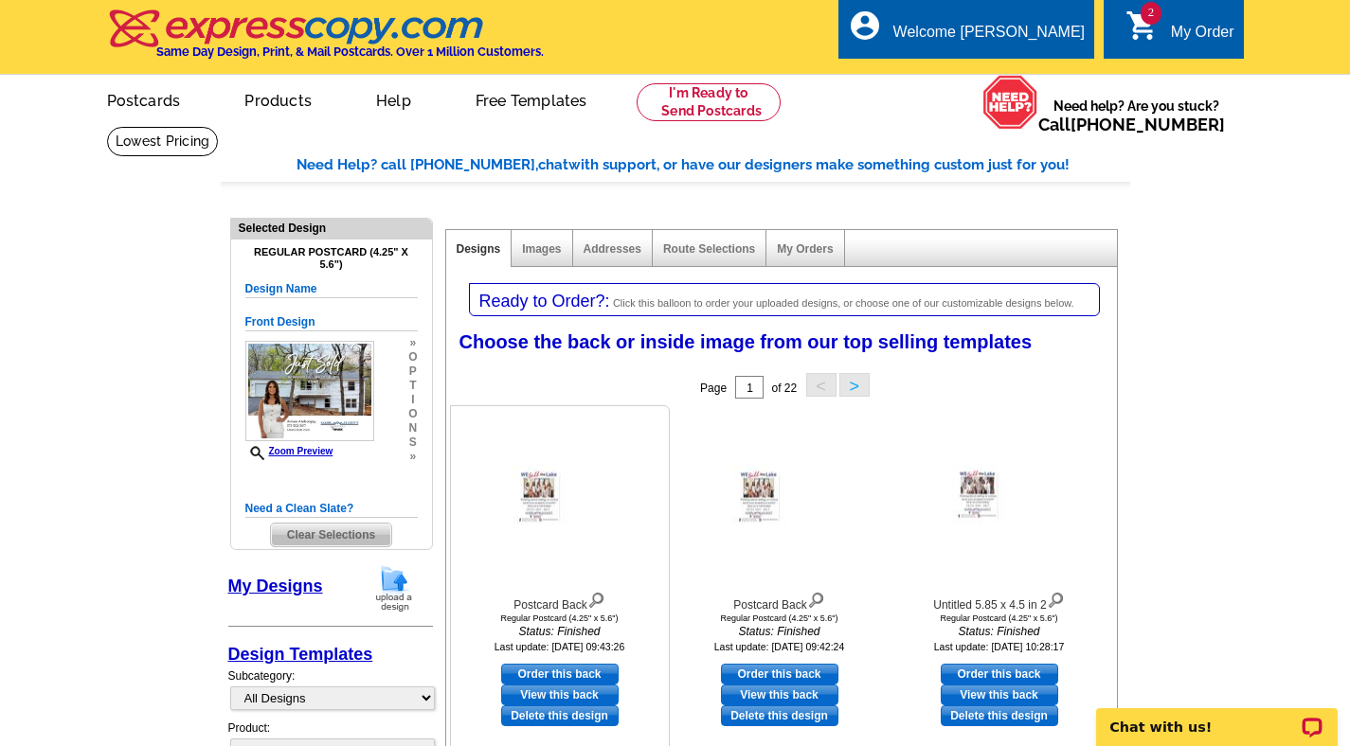
click at [584, 633] on icon "Status: Finished" at bounding box center [560, 631] width 208 height 17
click at [581, 666] on link "Order this back" at bounding box center [559, 674] width 117 height 21
select select "front"
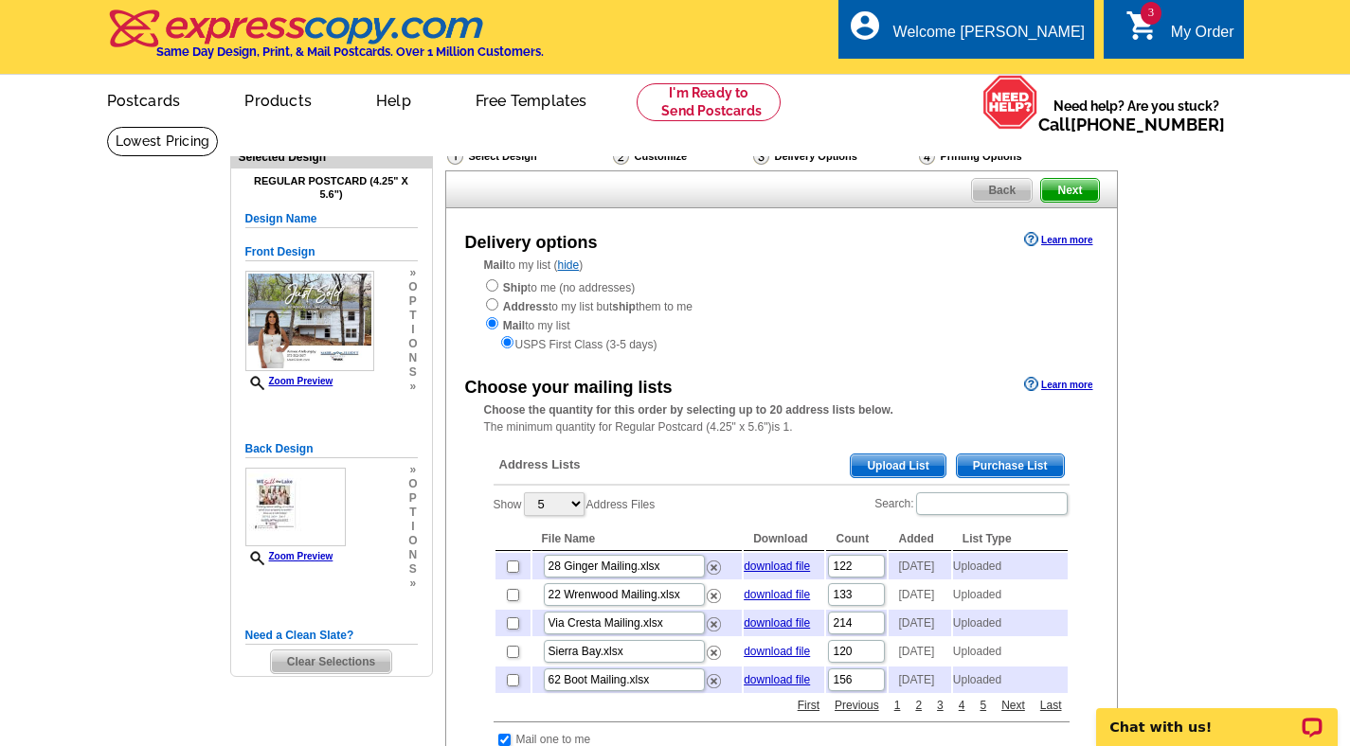
click at [860, 474] on span "Upload List" at bounding box center [898, 466] width 94 height 23
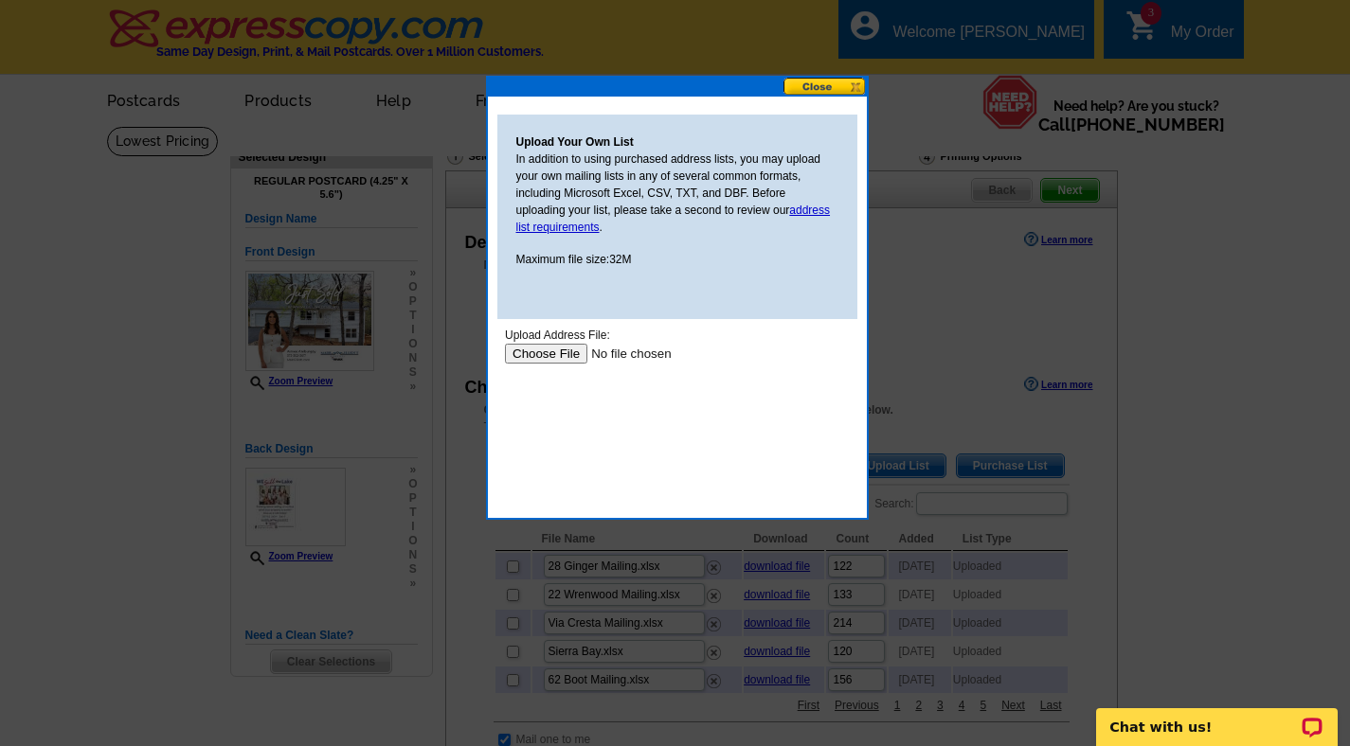
click at [566, 350] on input "file" at bounding box center [624, 354] width 240 height 20
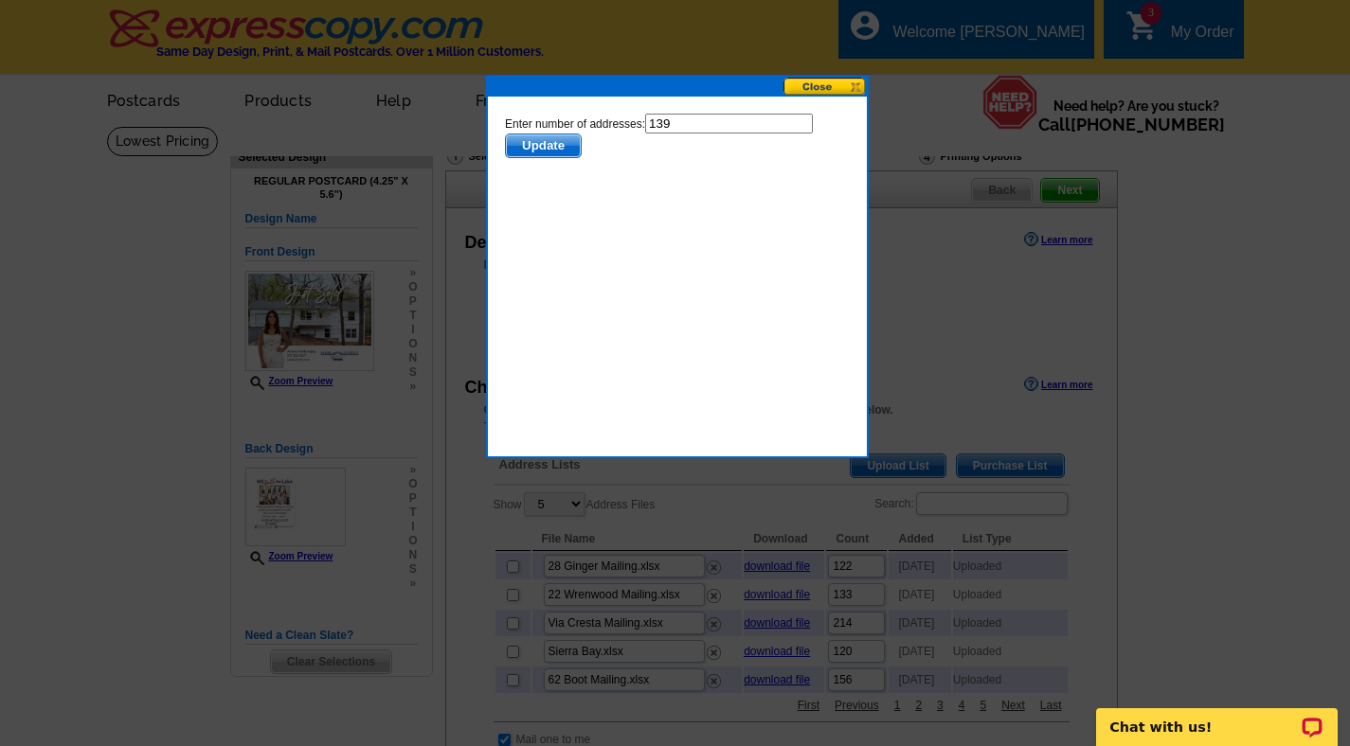
click at [530, 139] on span "Update" at bounding box center [542, 146] width 75 height 23
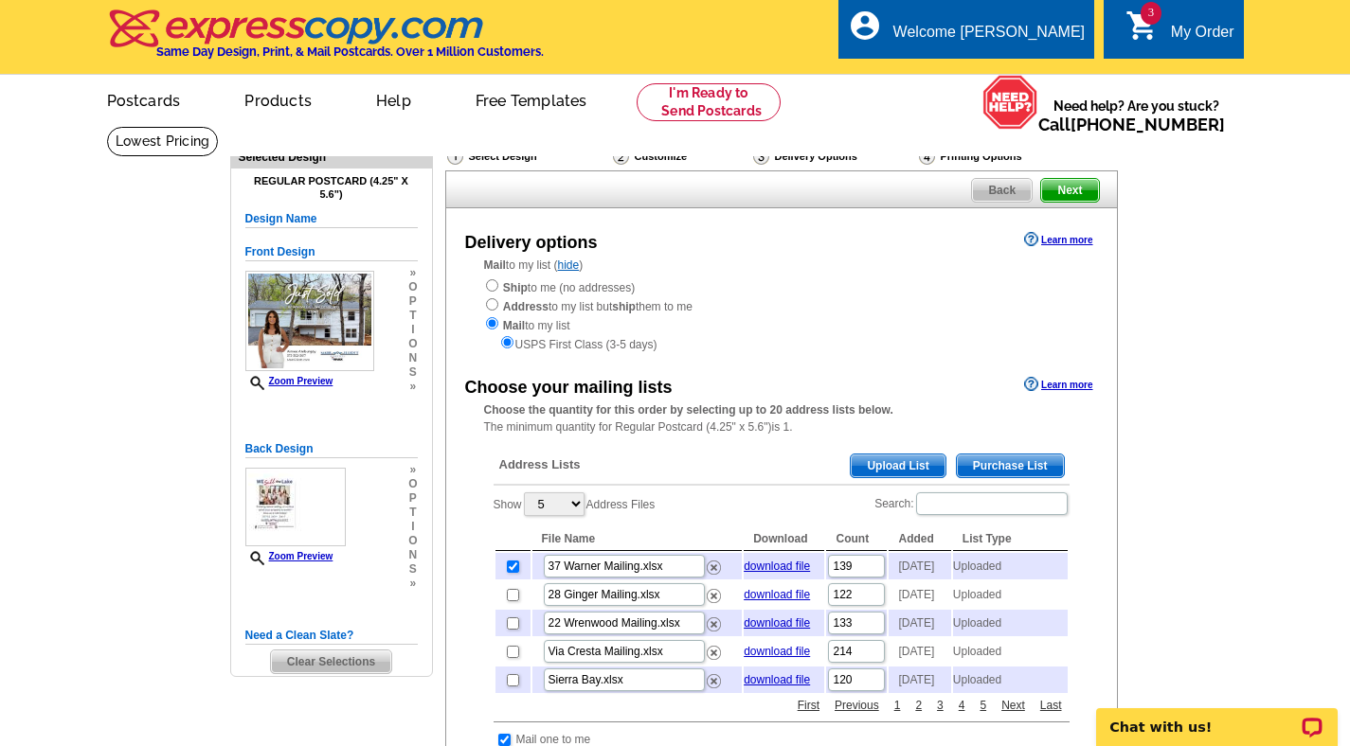
click at [1075, 193] on span "Next" at bounding box center [1069, 190] width 57 height 23
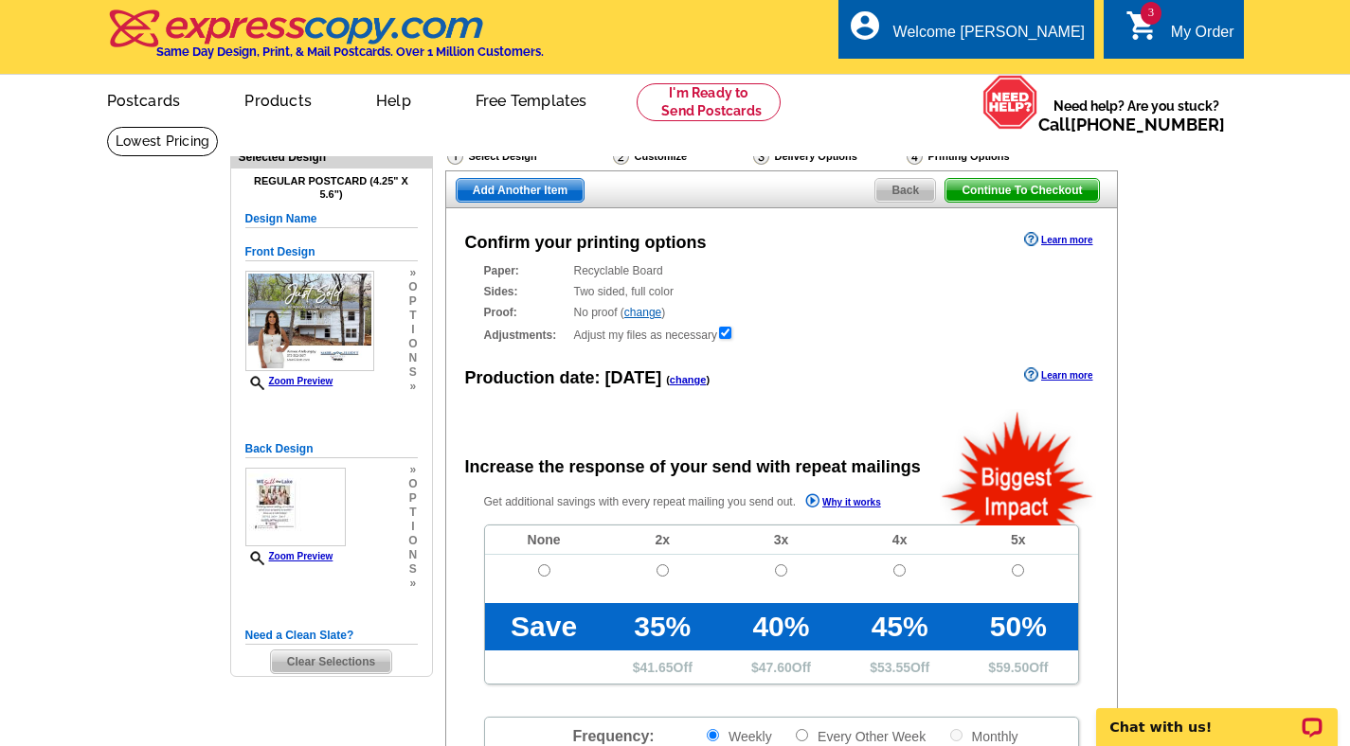
radio input "false"
click at [538, 574] on input "radio" at bounding box center [544, 571] width 12 height 12
radio input "true"
click at [492, 195] on span "Add Another Item" at bounding box center [520, 190] width 127 height 23
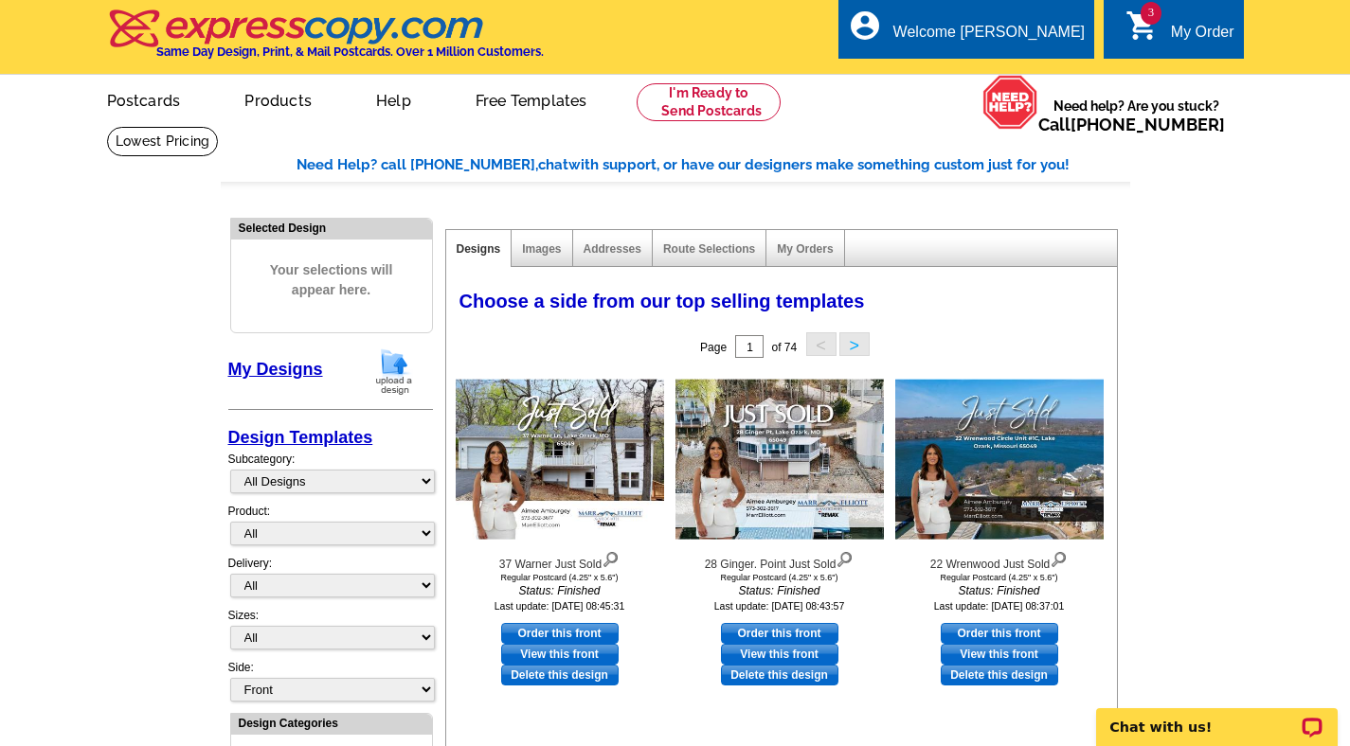
click at [404, 358] on img at bounding box center [393, 372] width 49 height 48
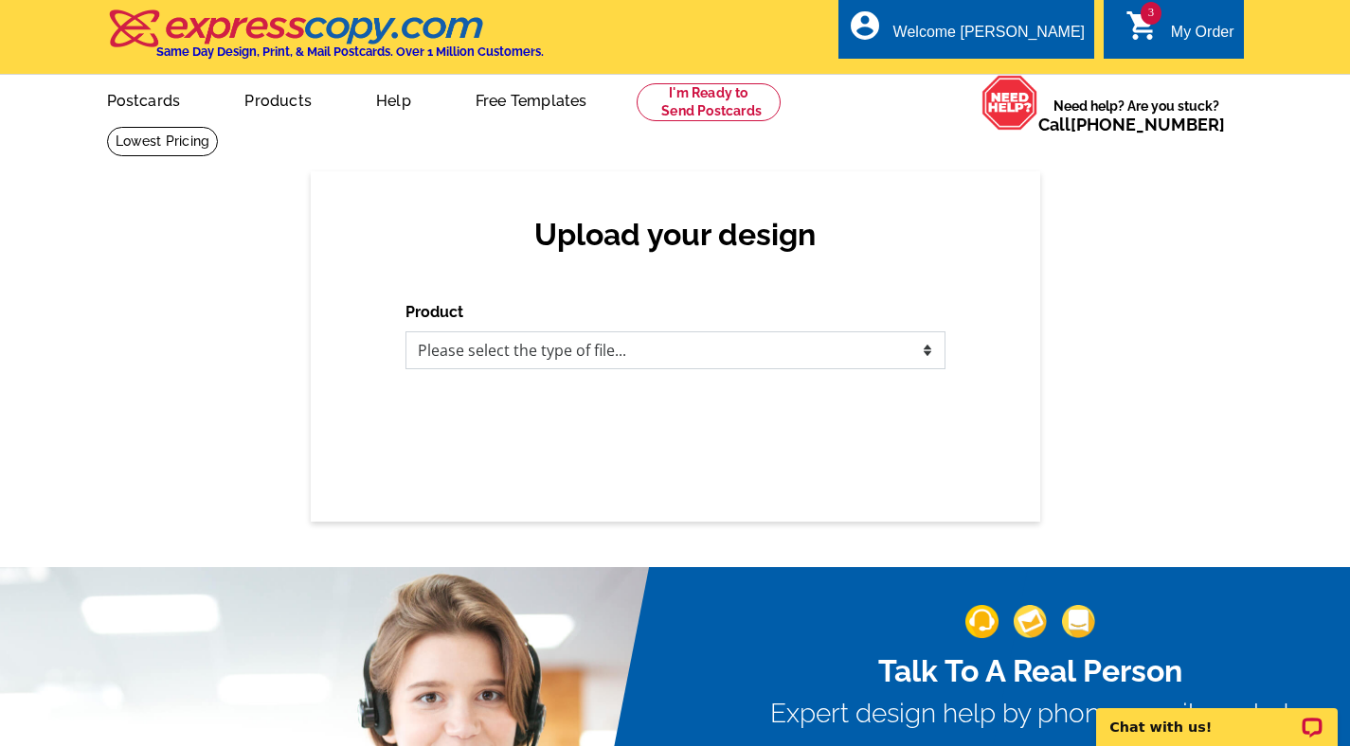
click at [543, 353] on select "Please select the type of file... Postcards Business Cards Letters and flyers G…" at bounding box center [675, 351] width 540 height 38
select select "1"
click at [405, 332] on select "Please select the type of file... Postcards Business Cards Letters and flyers G…" at bounding box center [675, 351] width 540 height 38
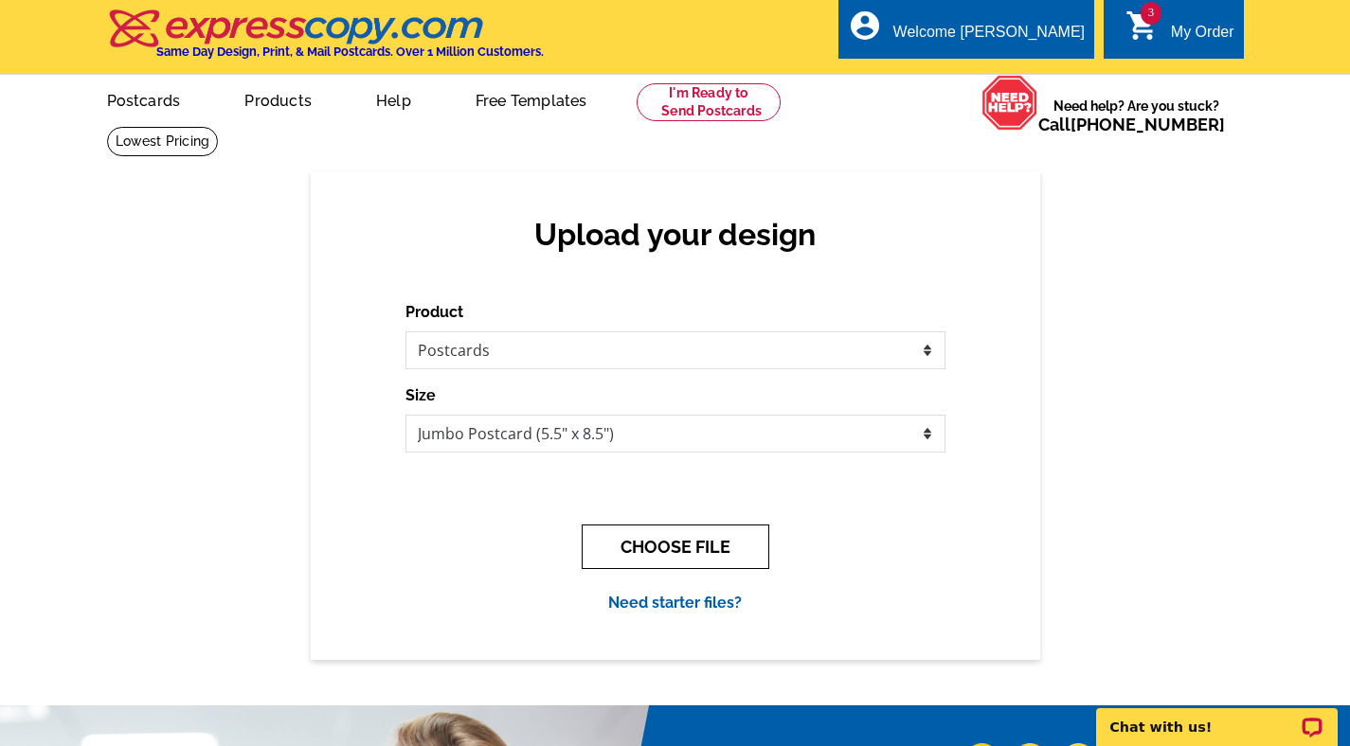
click at [621, 551] on button "CHOOSE FILE" at bounding box center [676, 547] width 188 height 45
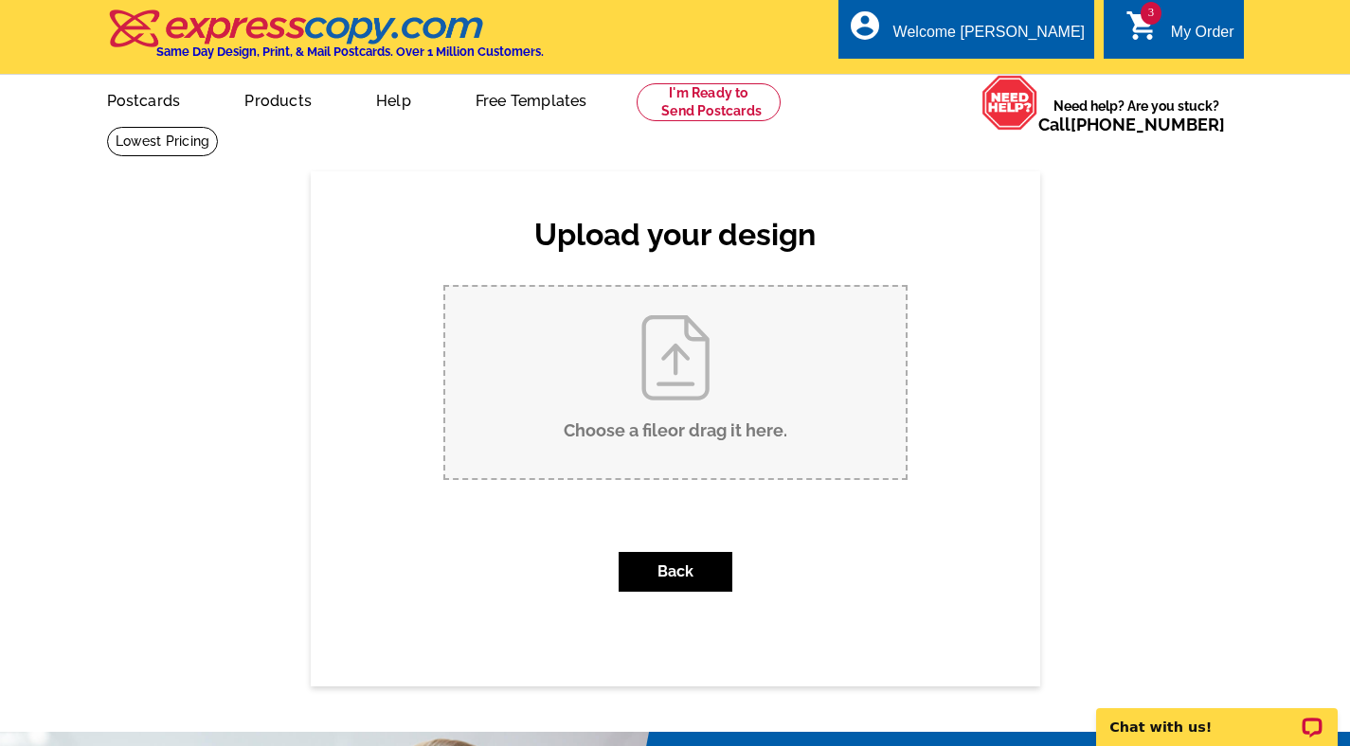
click at [578, 424] on input "Choose a file or drag it here ." at bounding box center [675, 382] width 460 height 191
type input "C:\fakepath\318 Porter Just Sold.pdf"
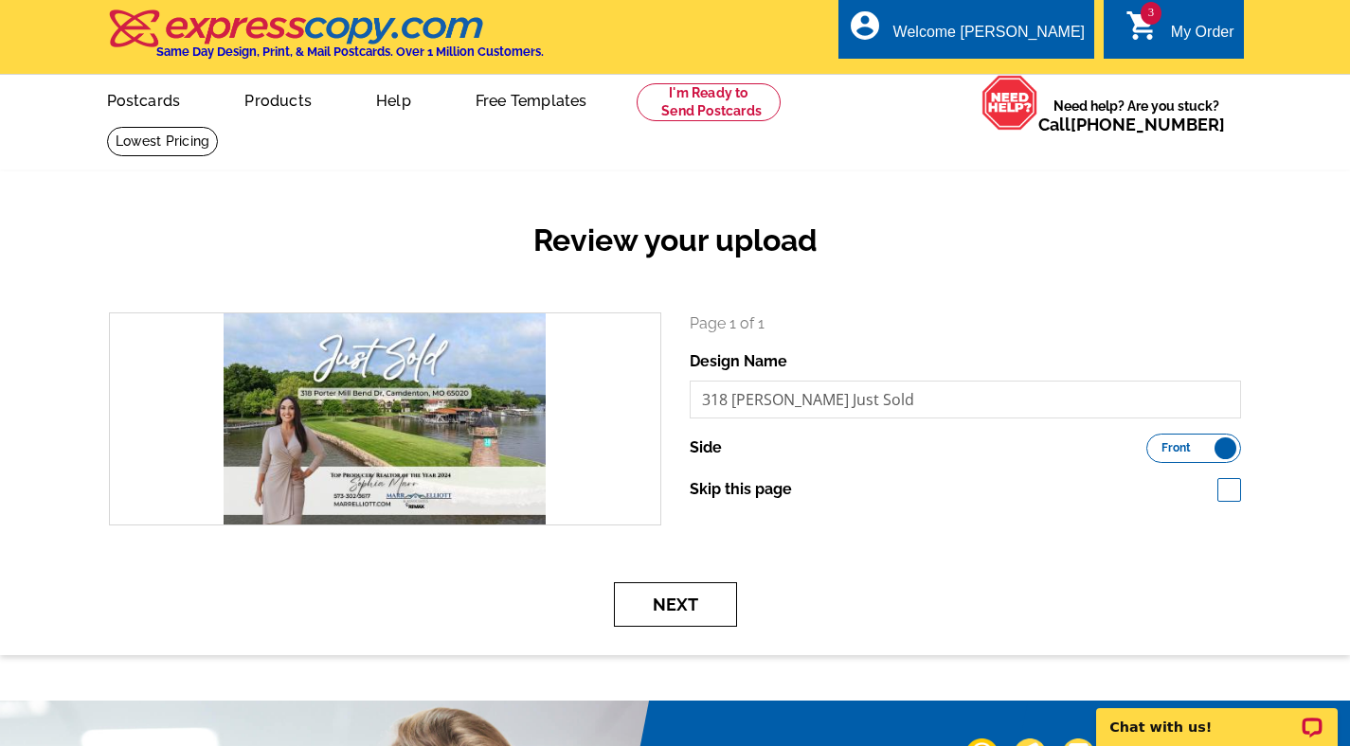
click at [709, 598] on button "Next" at bounding box center [675, 605] width 123 height 45
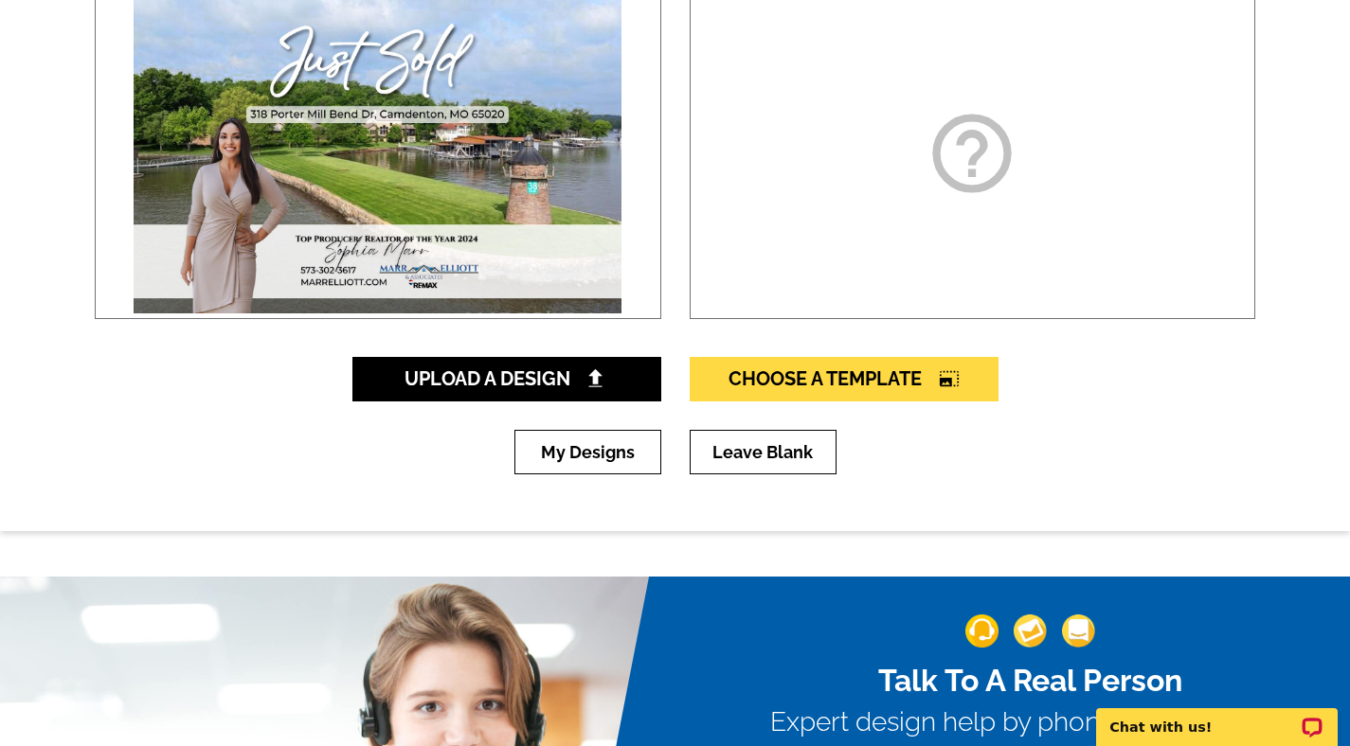
scroll to position [483, 0]
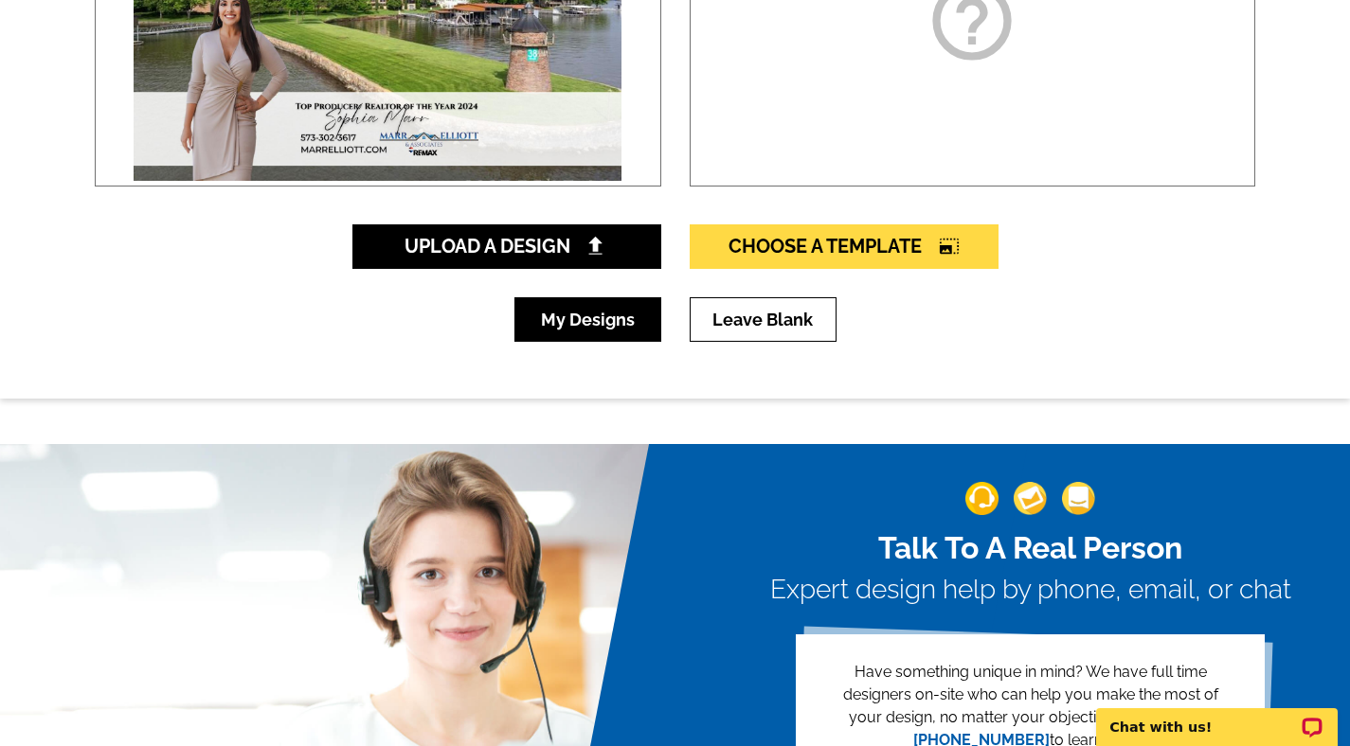
click at [577, 333] on link "My Designs" at bounding box center [587, 319] width 147 height 45
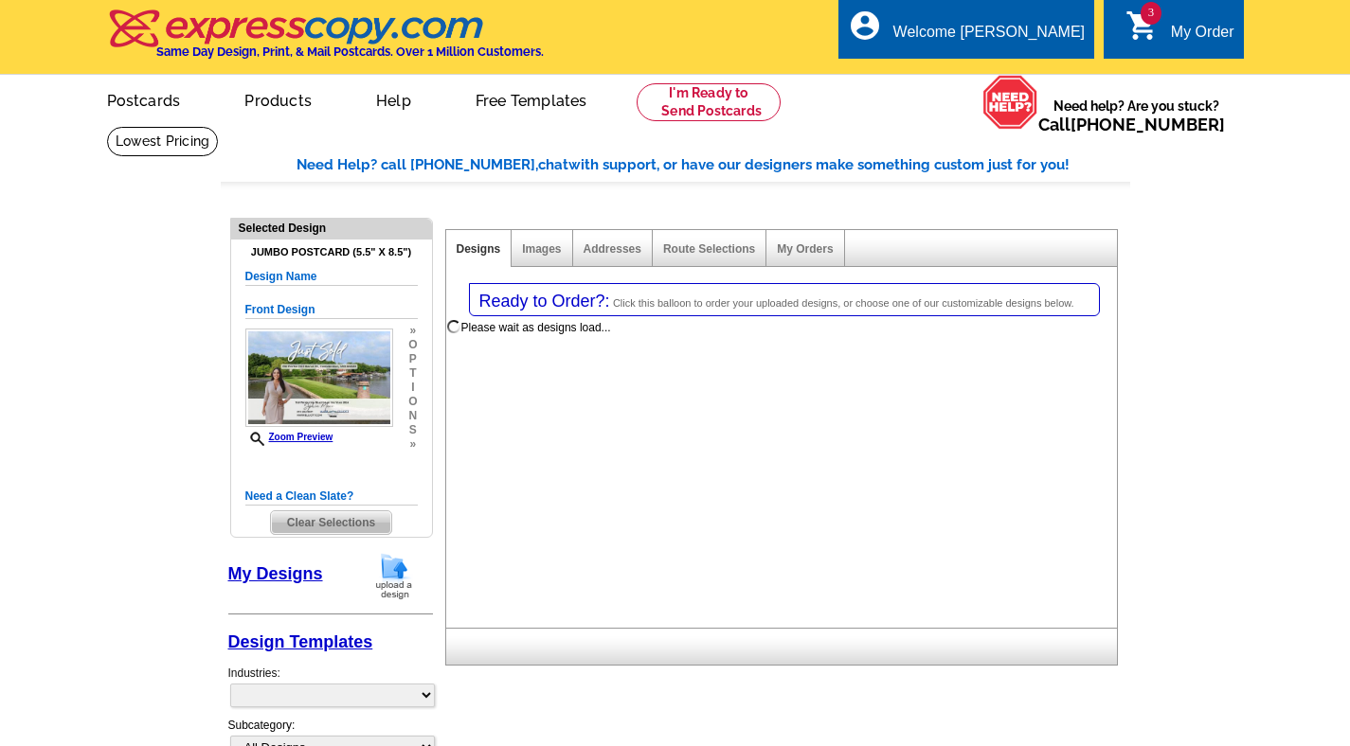
select select "1"
select select "2"
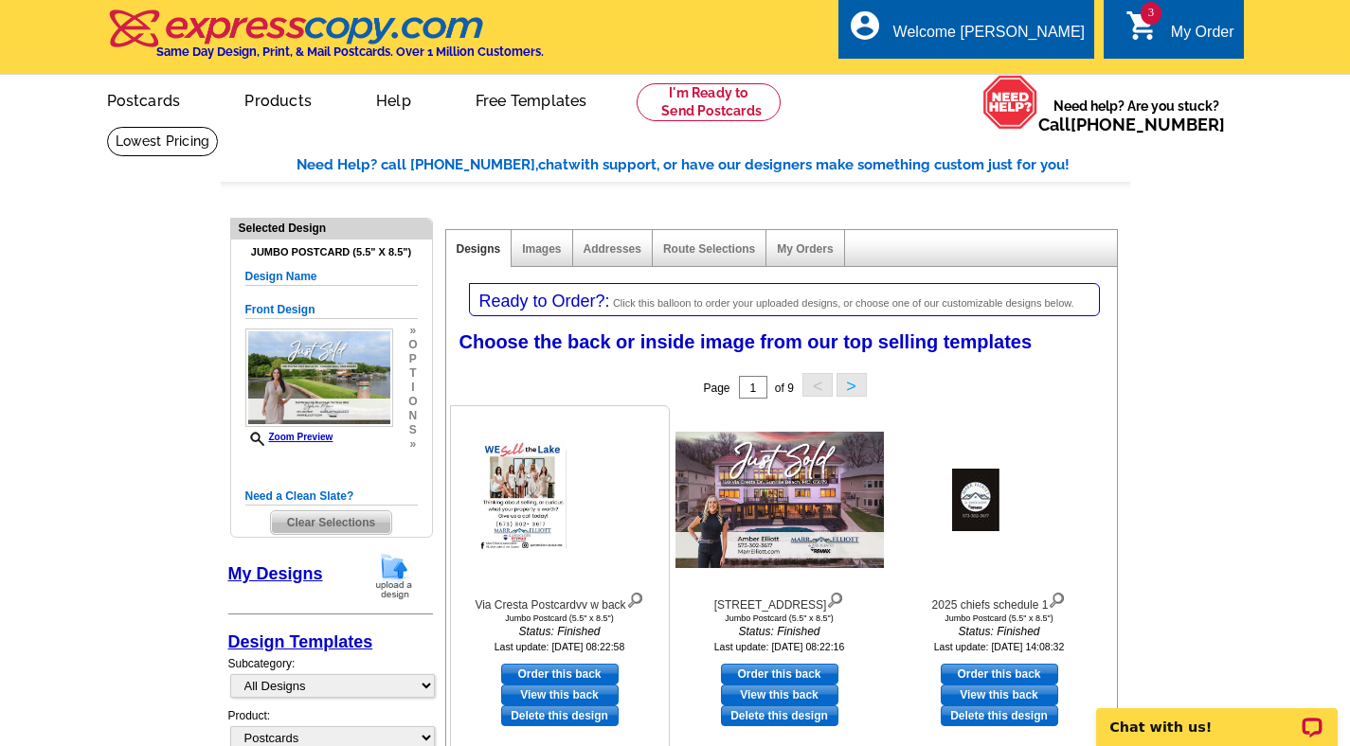
click at [578, 666] on link "Order this back" at bounding box center [559, 674] width 117 height 21
select select "front"
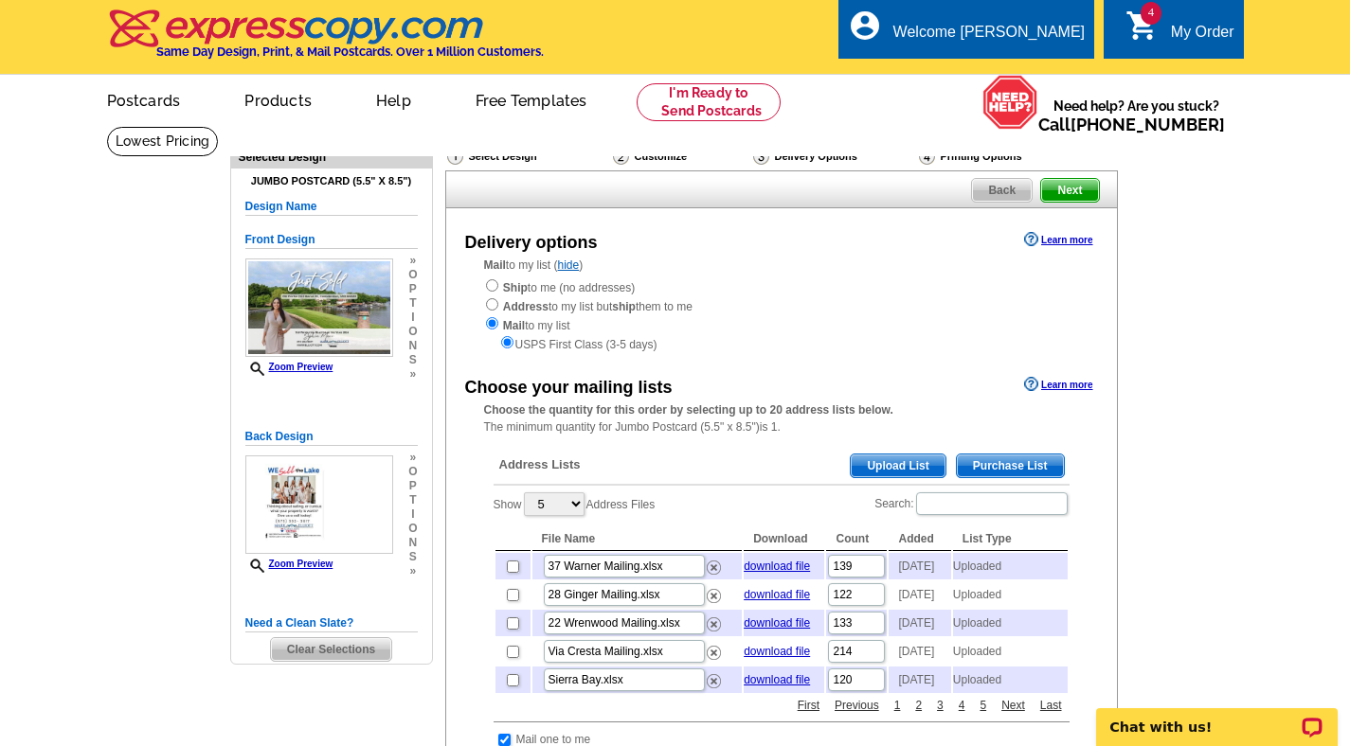
click at [852, 468] on span "Upload List" at bounding box center [898, 466] width 94 height 23
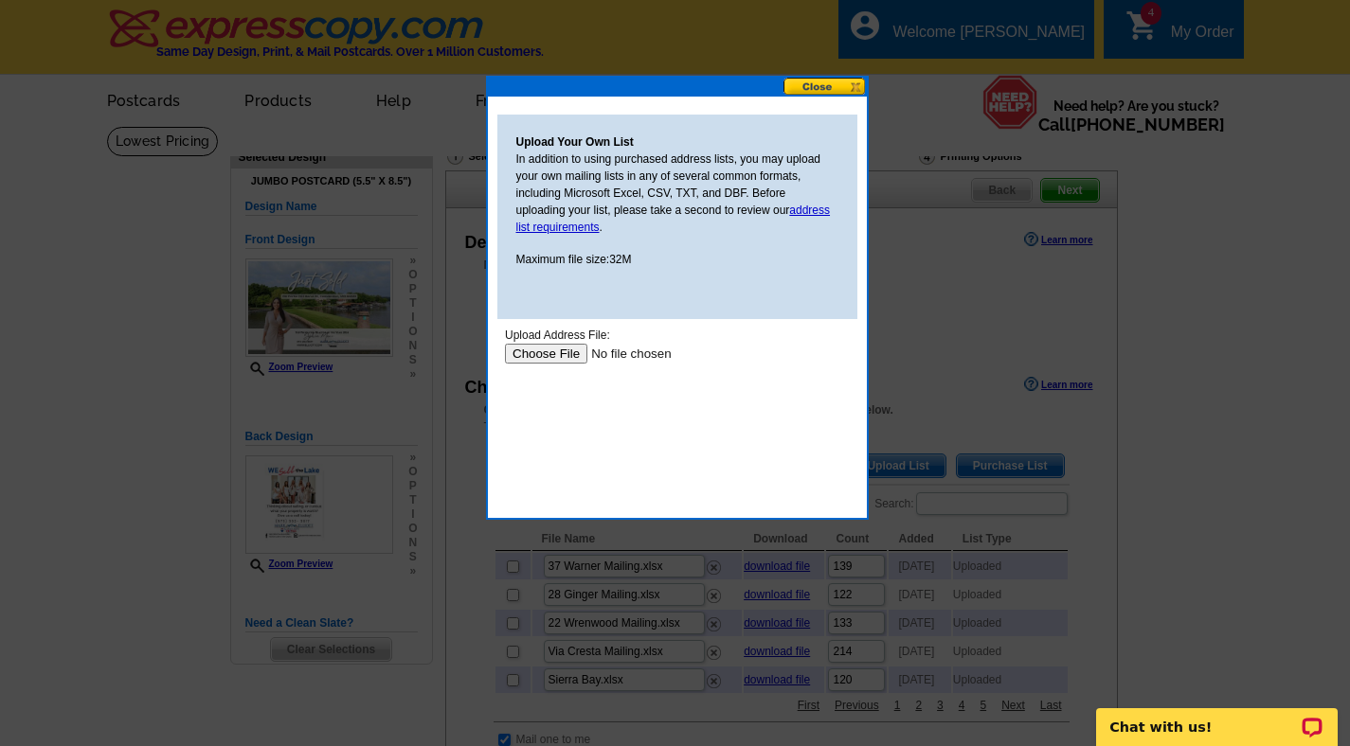
click at [574, 346] on input "file" at bounding box center [624, 354] width 240 height 20
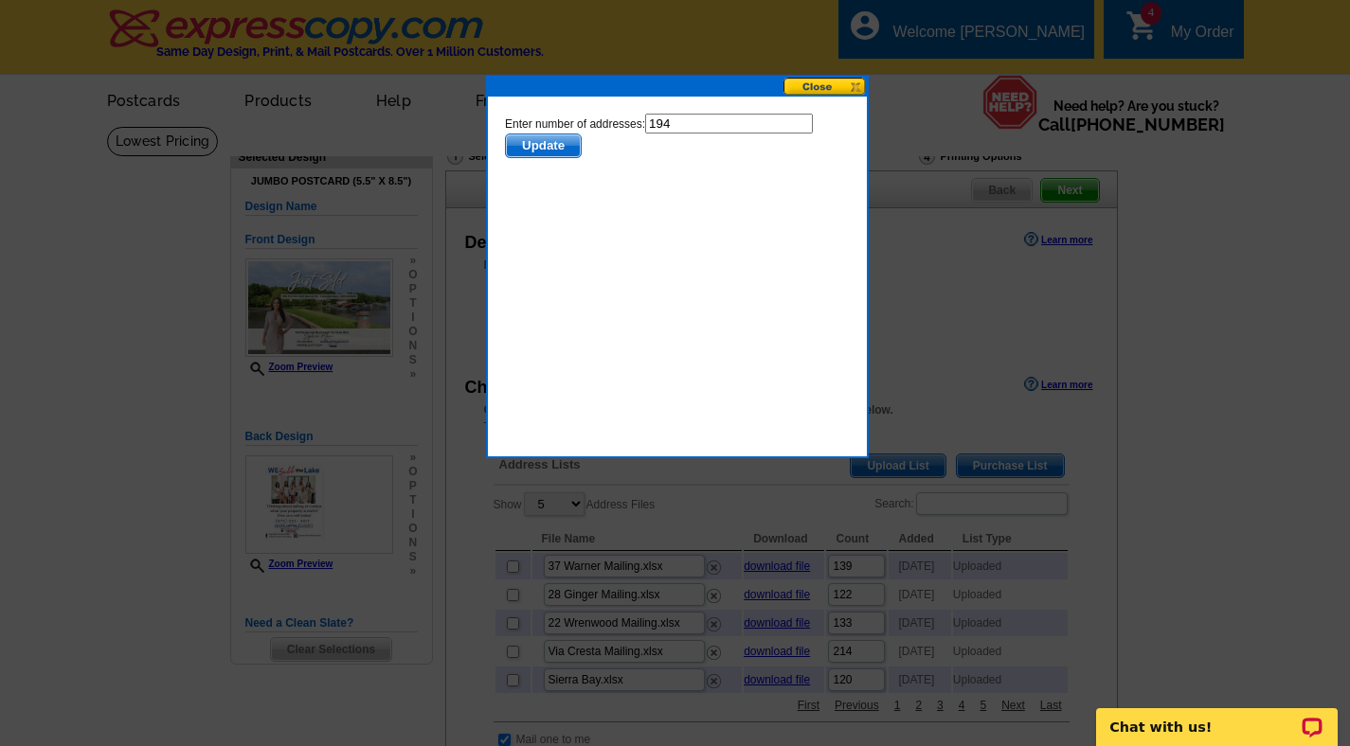
click at [530, 148] on span "Update" at bounding box center [542, 146] width 75 height 23
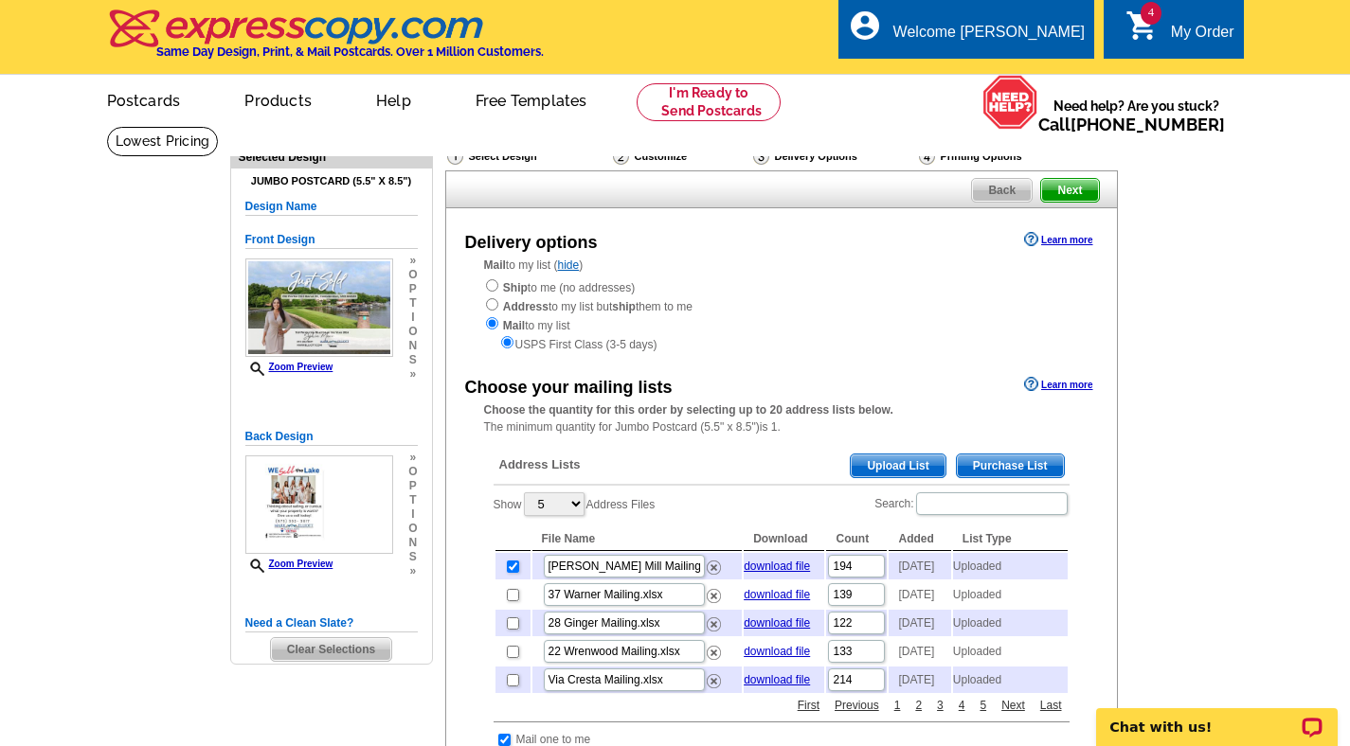
click at [1095, 184] on span "Next" at bounding box center [1069, 190] width 57 height 23
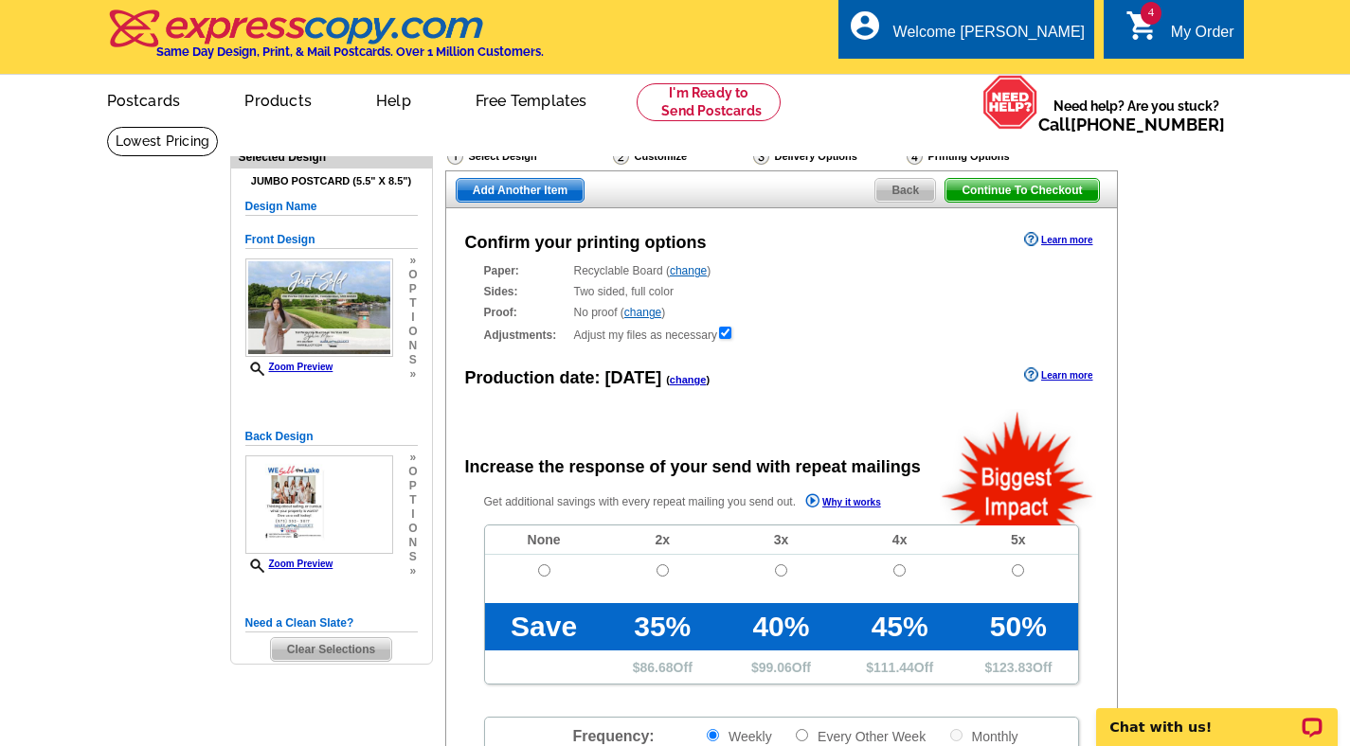
radio input "false"
click at [538, 574] on input "radio" at bounding box center [544, 571] width 12 height 12
radio input "true"
click at [494, 181] on span "Add Another Item" at bounding box center [520, 190] width 127 height 23
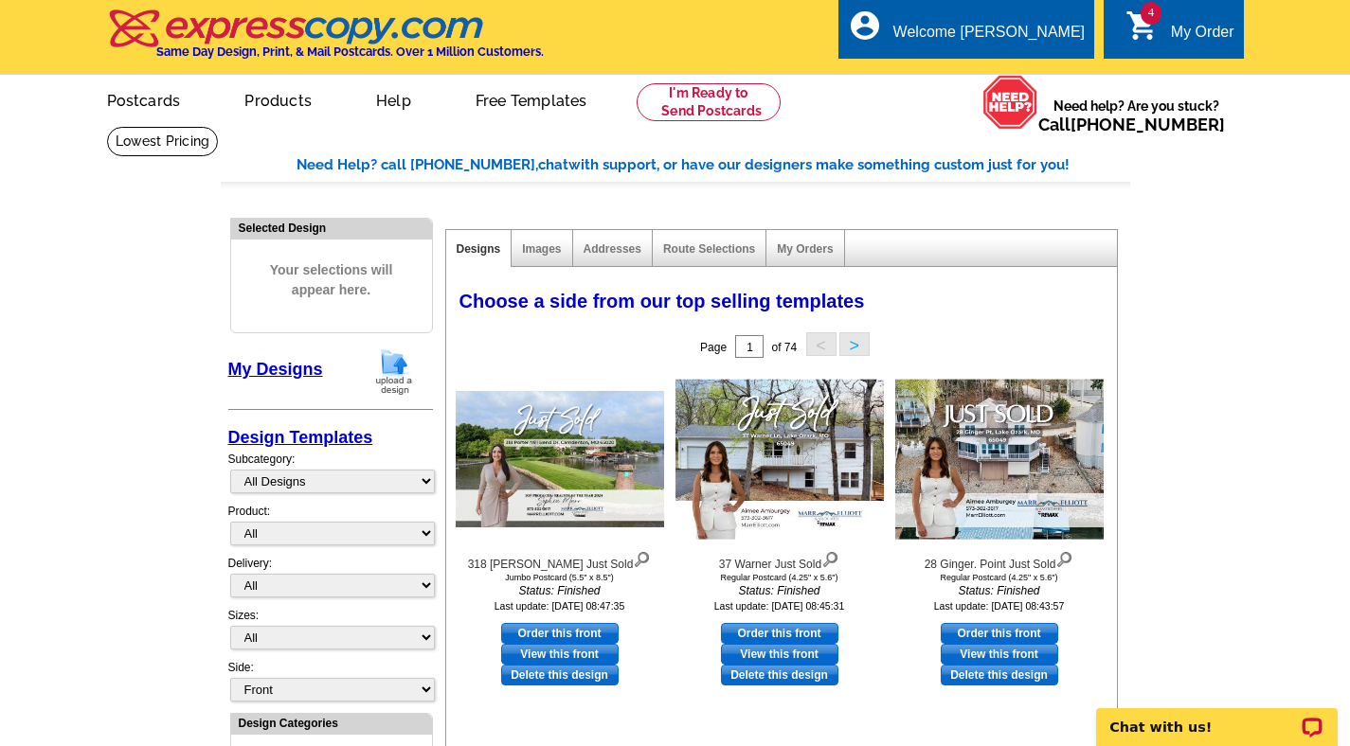
click at [387, 364] on img at bounding box center [393, 372] width 49 height 48
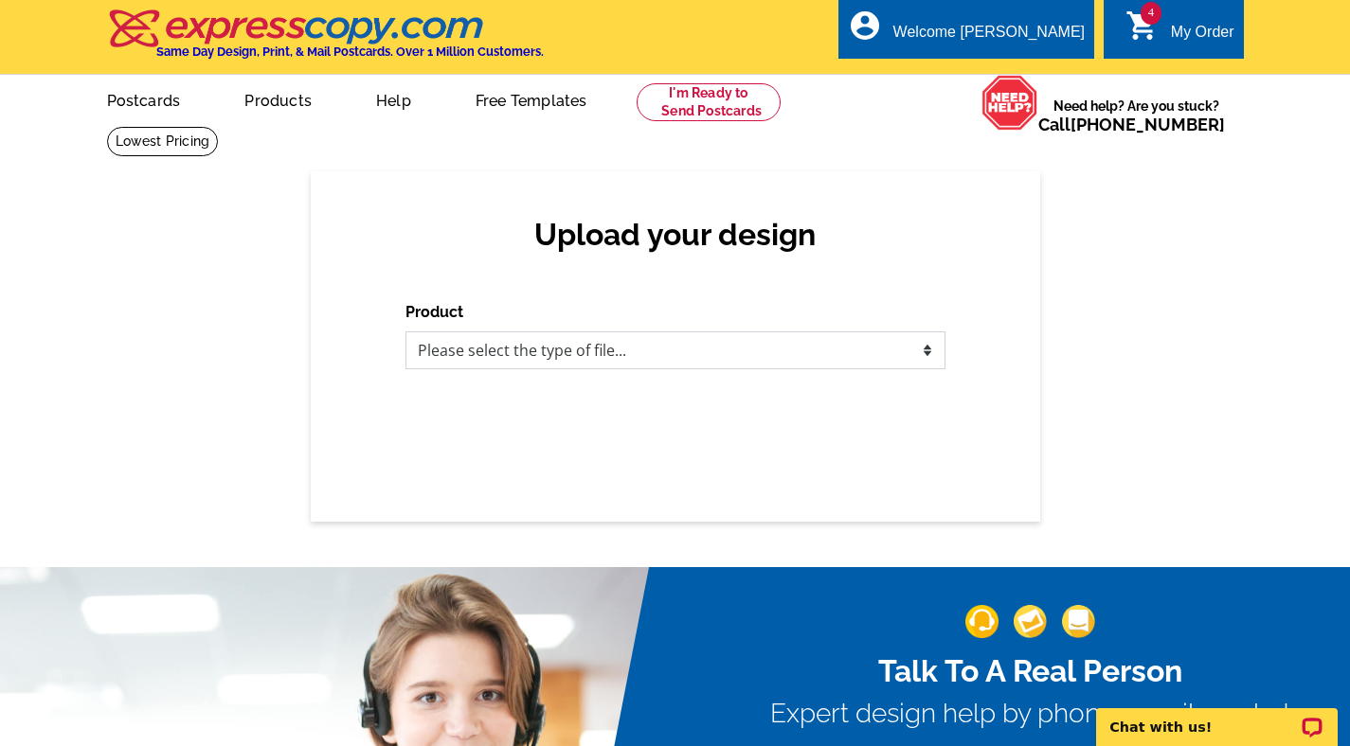
click at [490, 361] on select "Please select the type of file... Postcards Business Cards Letters and flyers G…" at bounding box center [675, 351] width 540 height 38
select select "1"
click at [405, 332] on select "Please select the type of file... Postcards Business Cards Letters and flyers G…" at bounding box center [675, 351] width 540 height 38
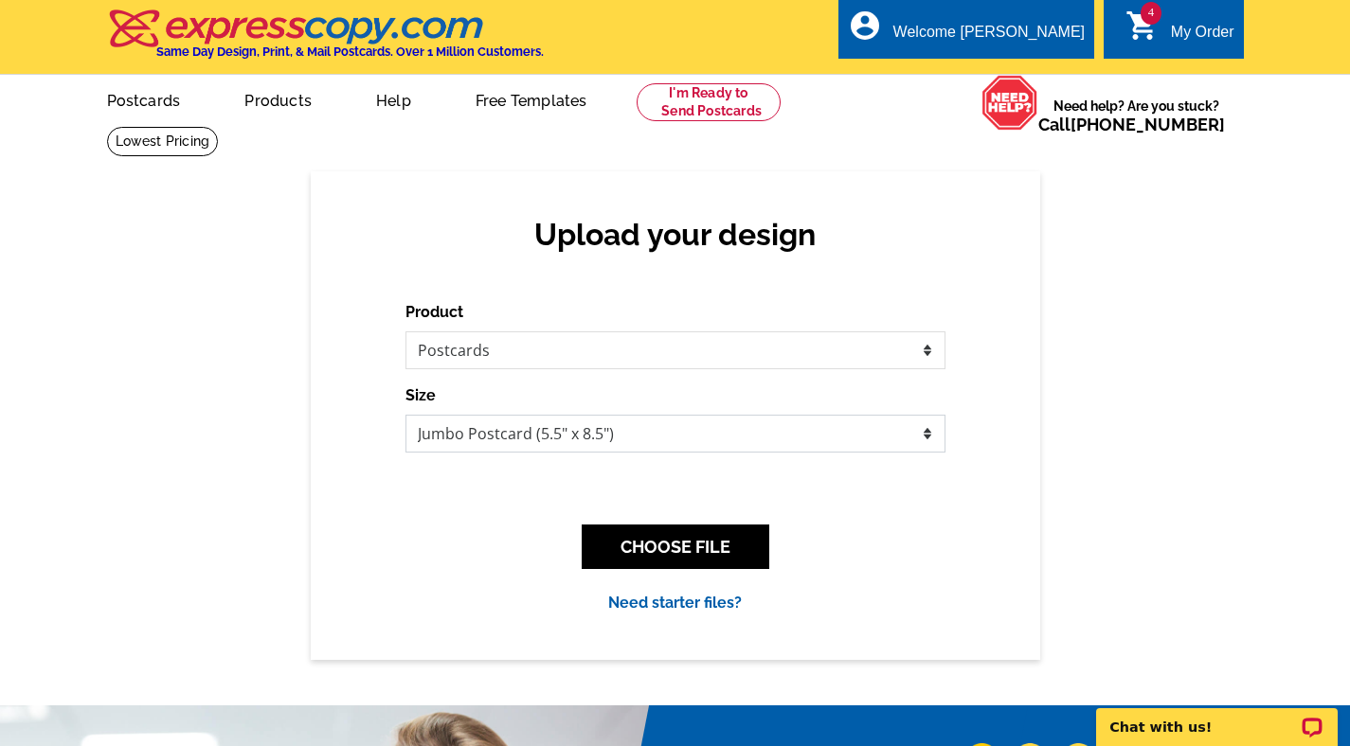
click at [447, 426] on select "Jumbo Postcard (5.5" x 8.5") Regular Postcard (4.25" x 5.6") Panoramic Postcard…" at bounding box center [675, 434] width 540 height 38
select select "1"
click at [405, 415] on select "Jumbo Postcard (5.5" x 8.5") Regular Postcard (4.25" x 5.6") Panoramic Postcard…" at bounding box center [675, 434] width 540 height 38
click at [634, 541] on button "CHOOSE FILE" at bounding box center [676, 547] width 188 height 45
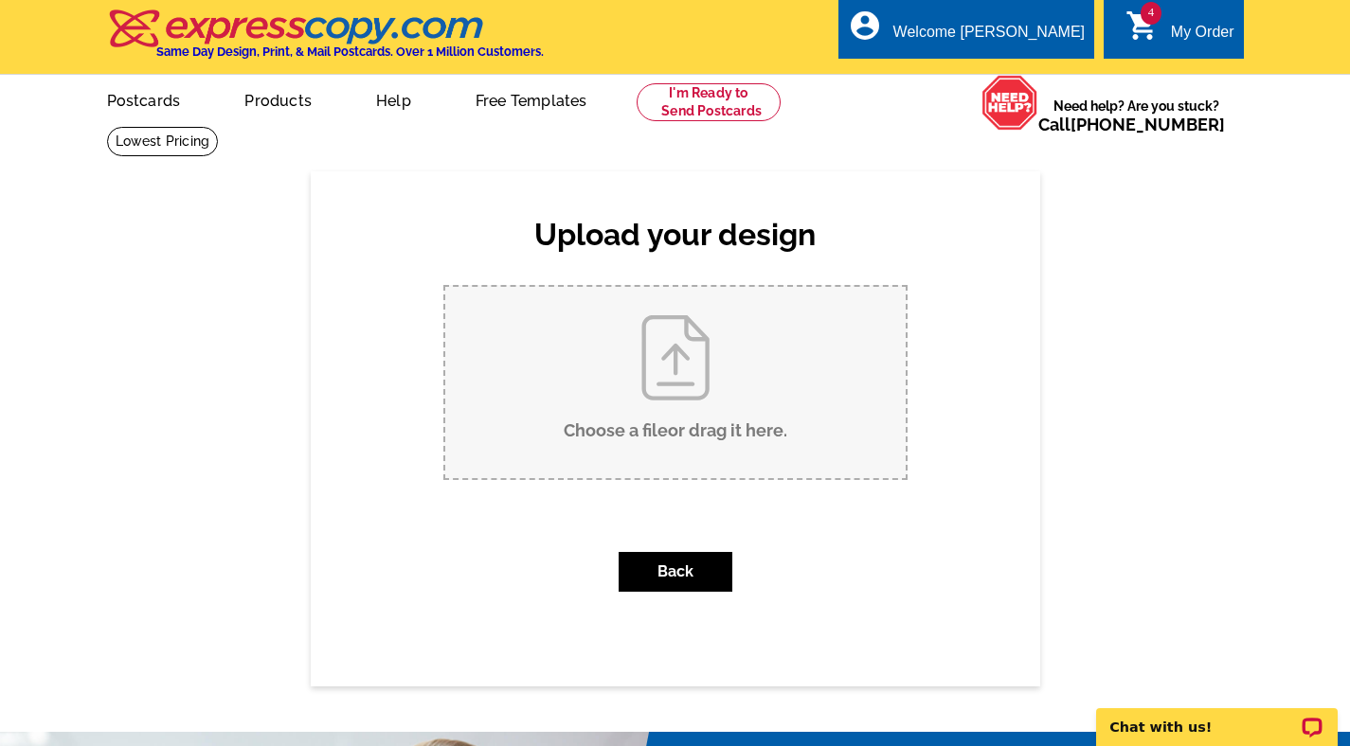
click at [576, 395] on input "Choose a file or drag it here ." at bounding box center [675, 382] width 460 height 191
type input "C:\fakepath\Apache Just Sold.pdf"
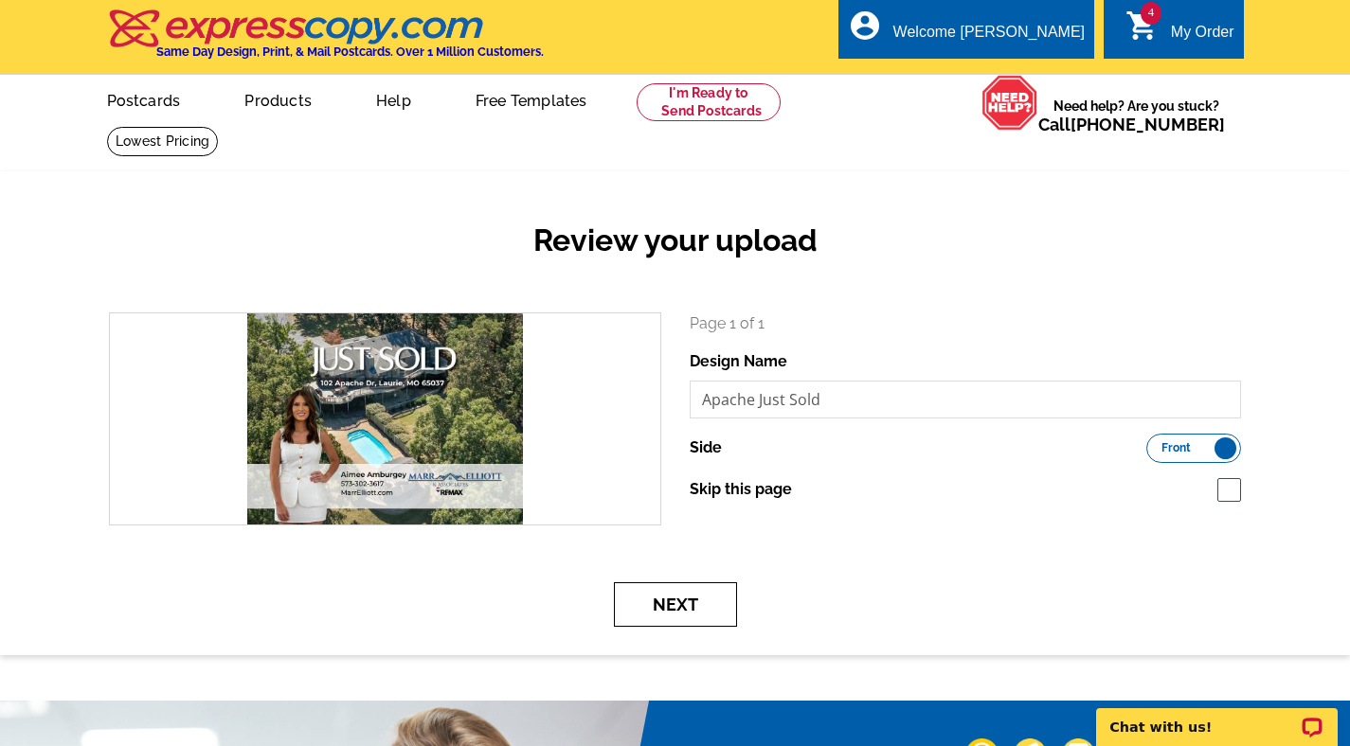
click at [644, 596] on button "Next" at bounding box center [675, 605] width 123 height 45
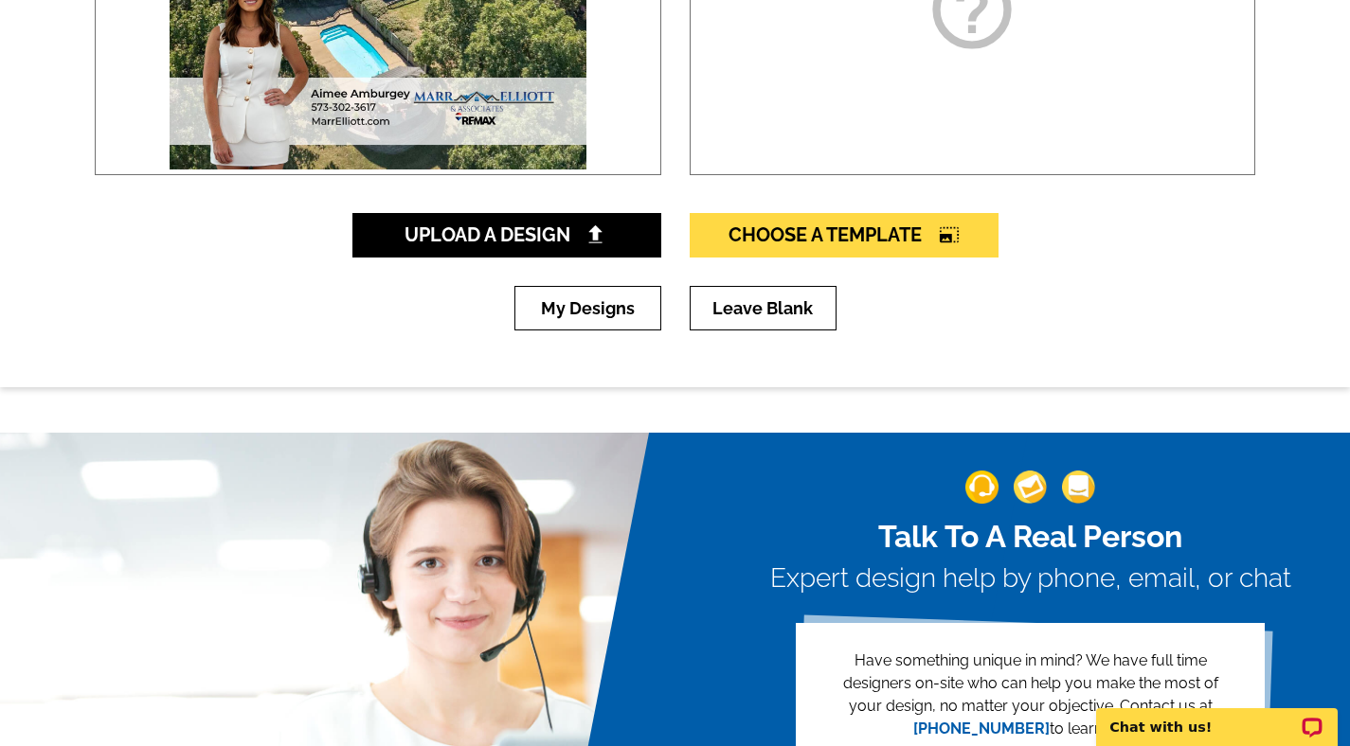
scroll to position [498, 0]
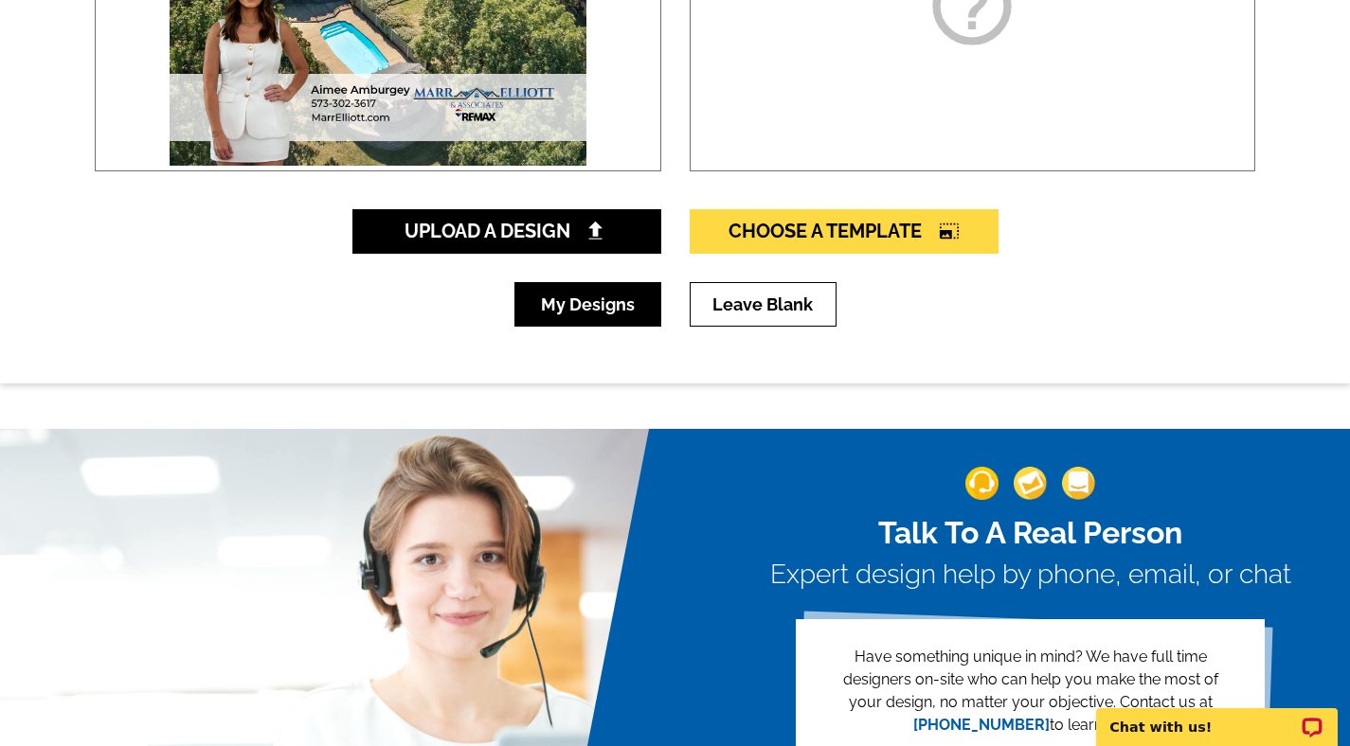
click at [620, 310] on link "My Designs" at bounding box center [587, 304] width 147 height 45
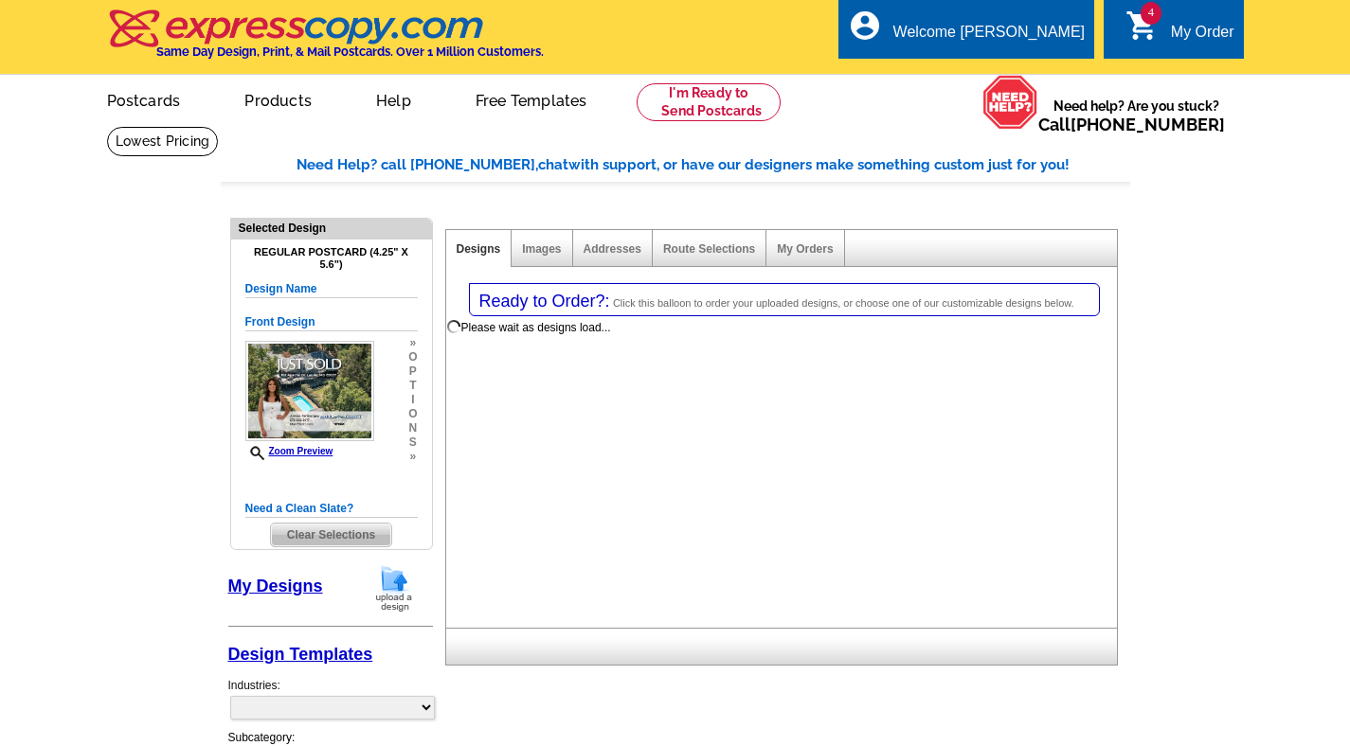
select select "1"
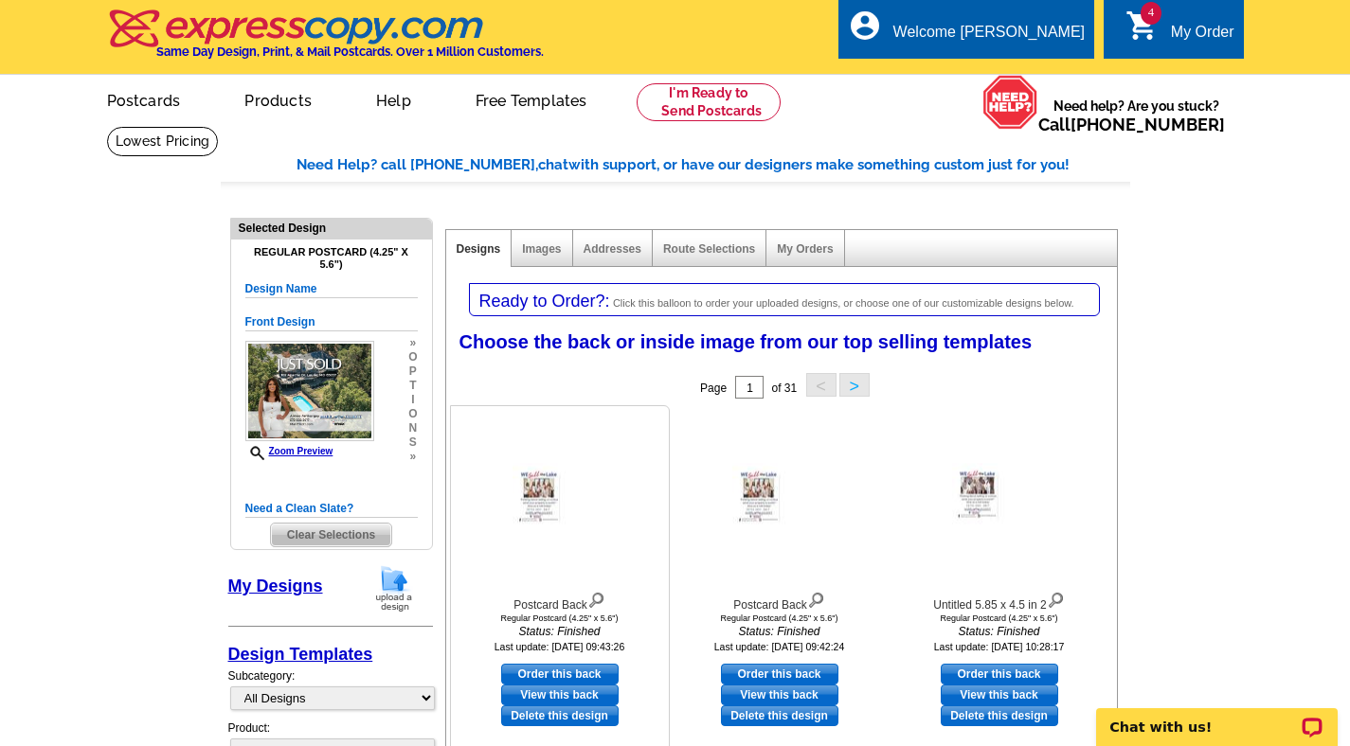
click at [597, 669] on link "Order this back" at bounding box center [559, 674] width 117 height 21
select select "front"
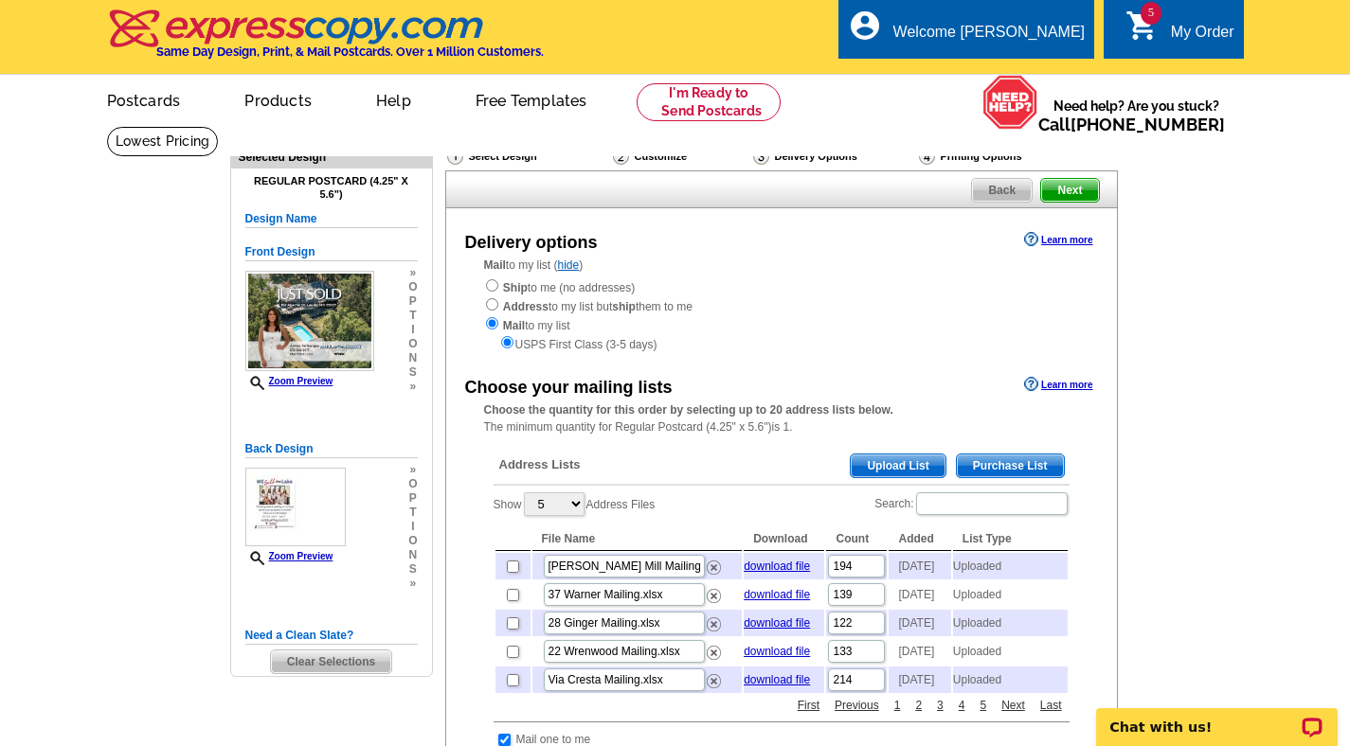
click at [905, 465] on span "Upload List" at bounding box center [898, 466] width 94 height 23
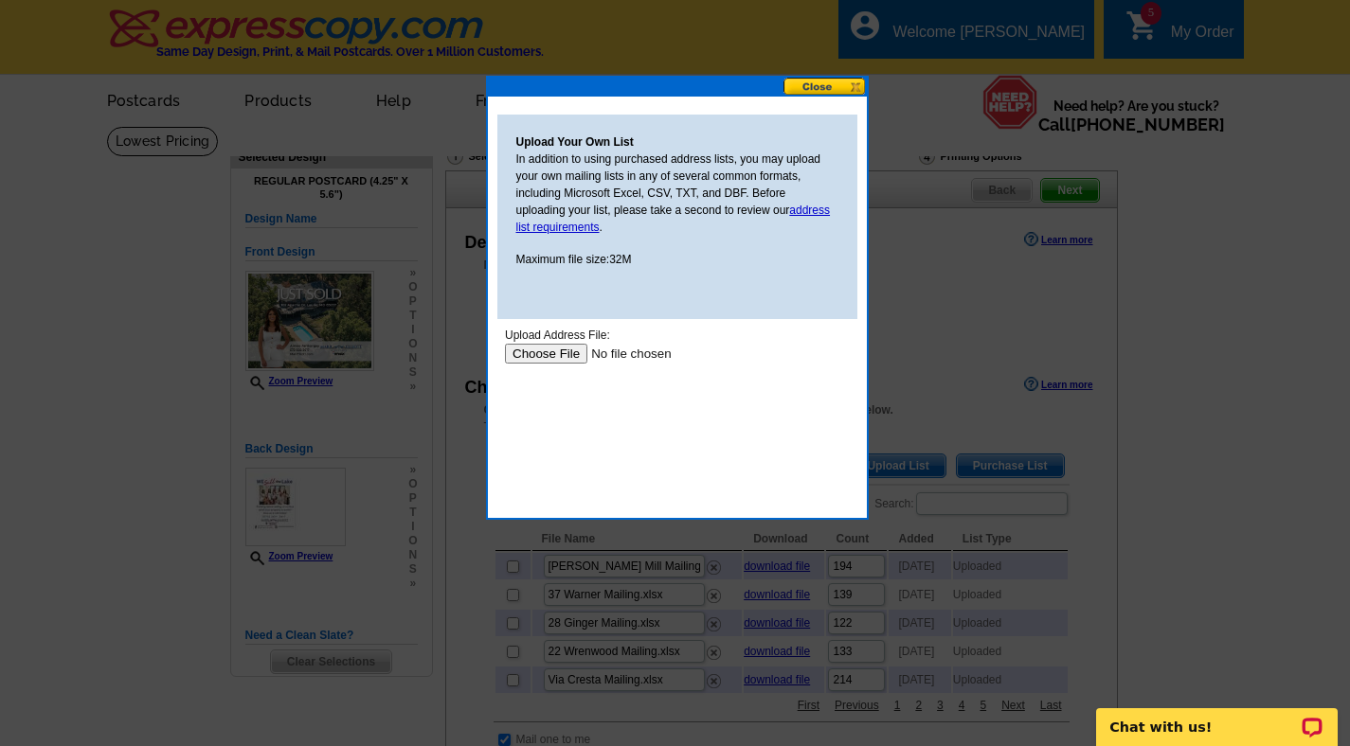
click at [577, 348] on input "file" at bounding box center [624, 354] width 240 height 20
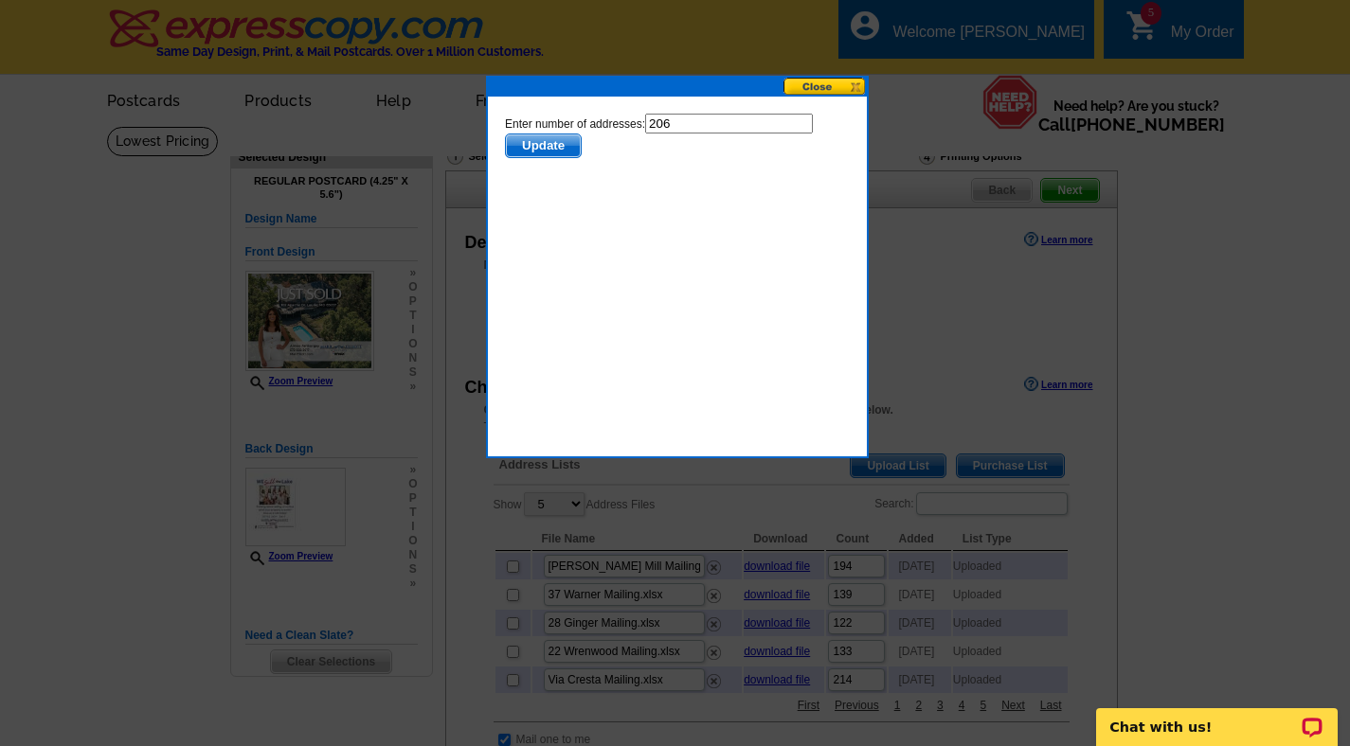
click at [536, 143] on span "Update" at bounding box center [542, 146] width 75 height 23
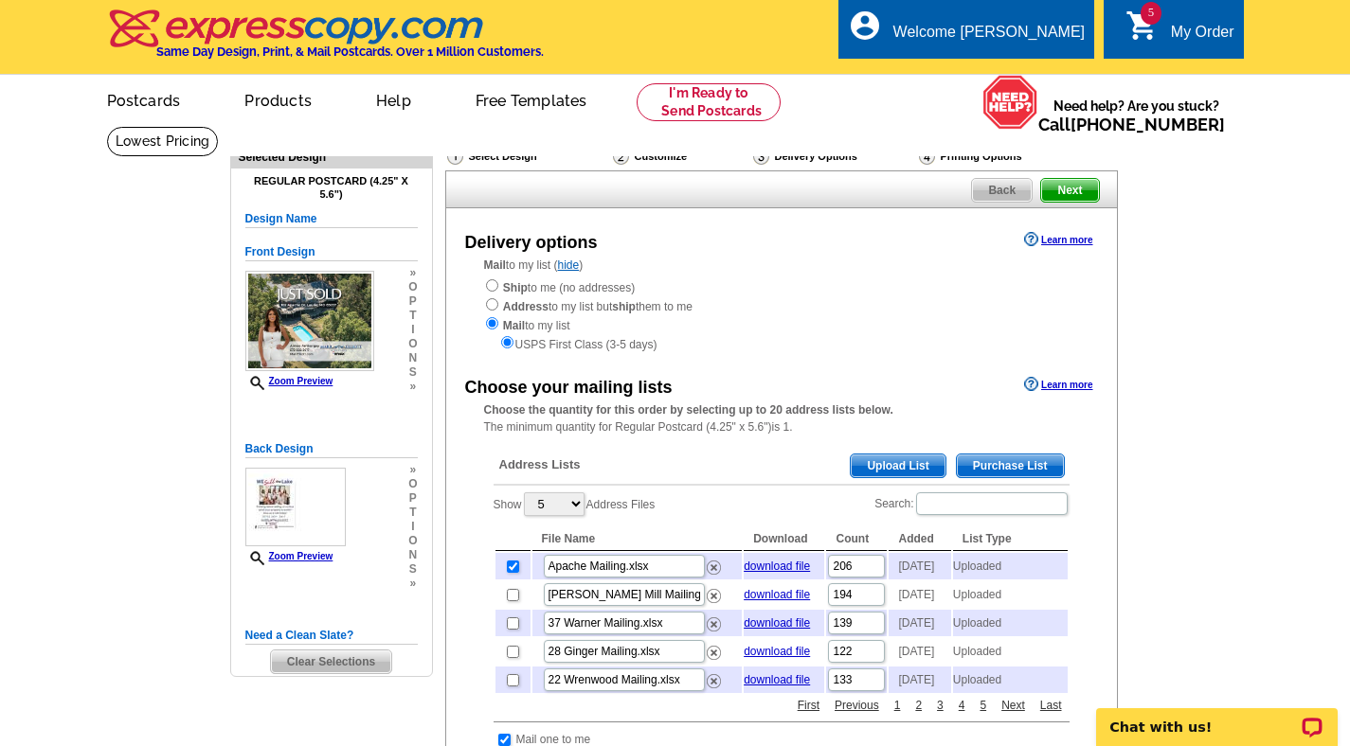
click at [1082, 193] on span "Next" at bounding box center [1069, 190] width 57 height 23
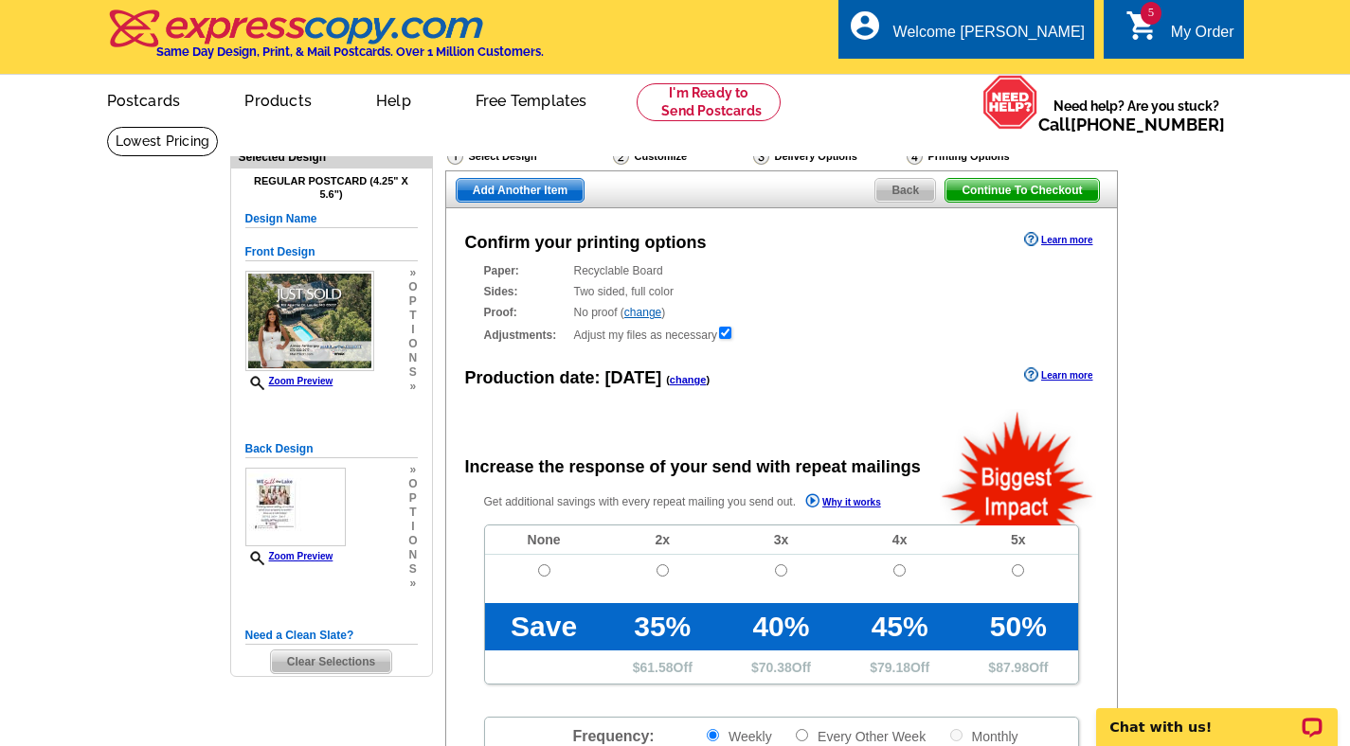
radio input "false"
click at [541, 571] on input "radio" at bounding box center [544, 571] width 12 height 12
radio input "true"
click at [528, 193] on span "Add Another Item" at bounding box center [520, 190] width 127 height 23
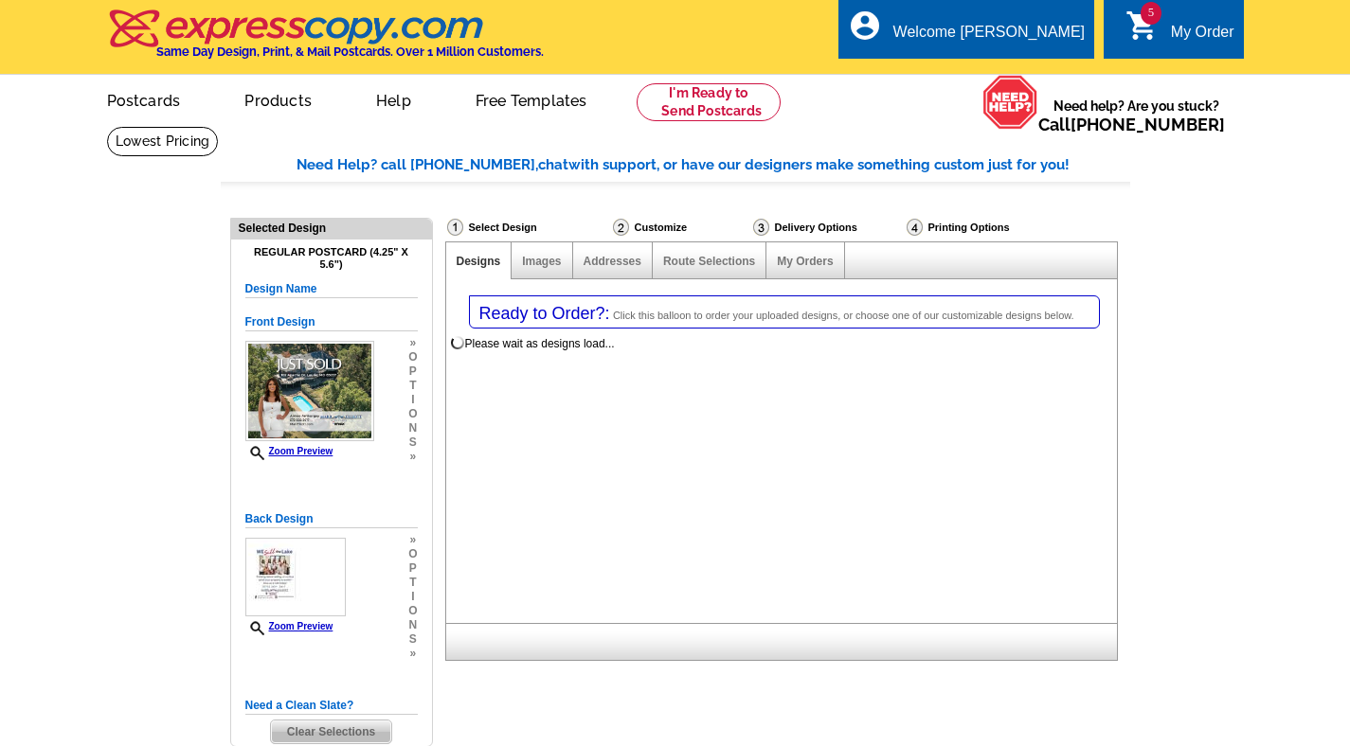
select select "1"
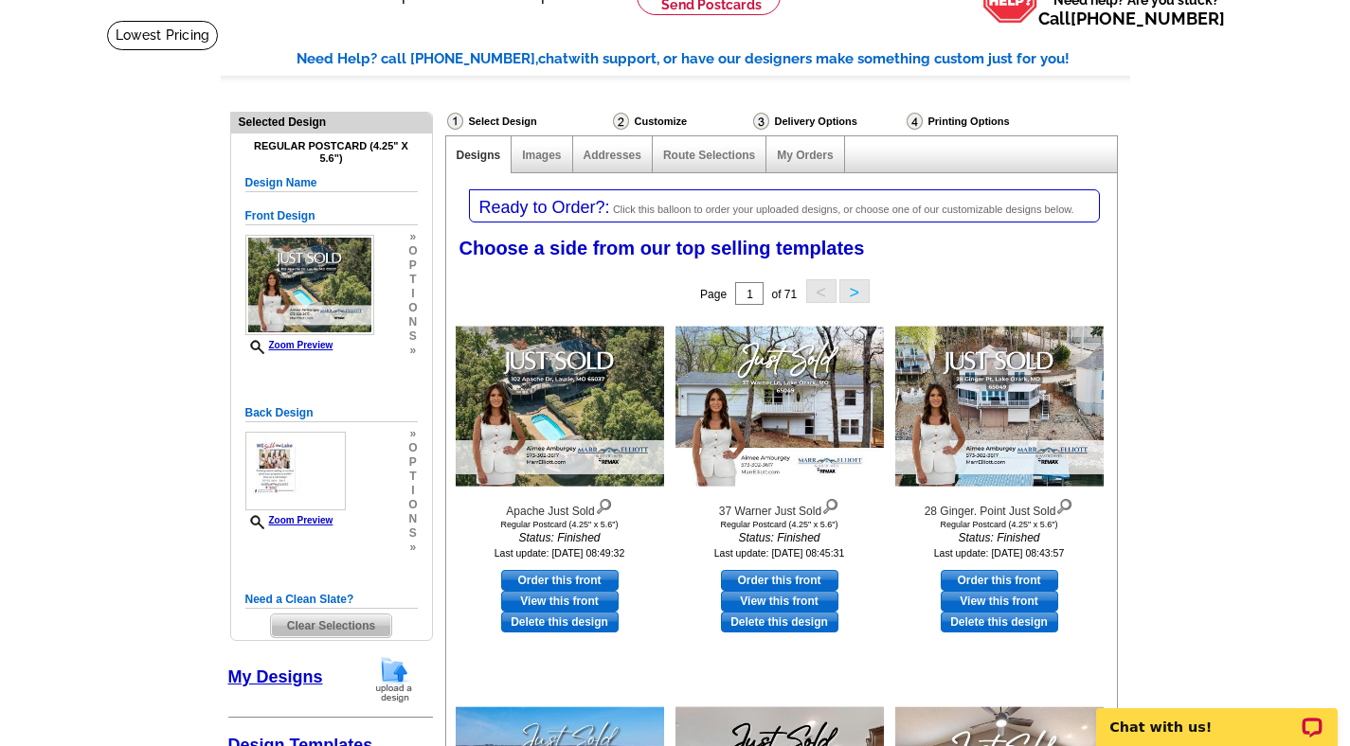
scroll to position [110, 0]
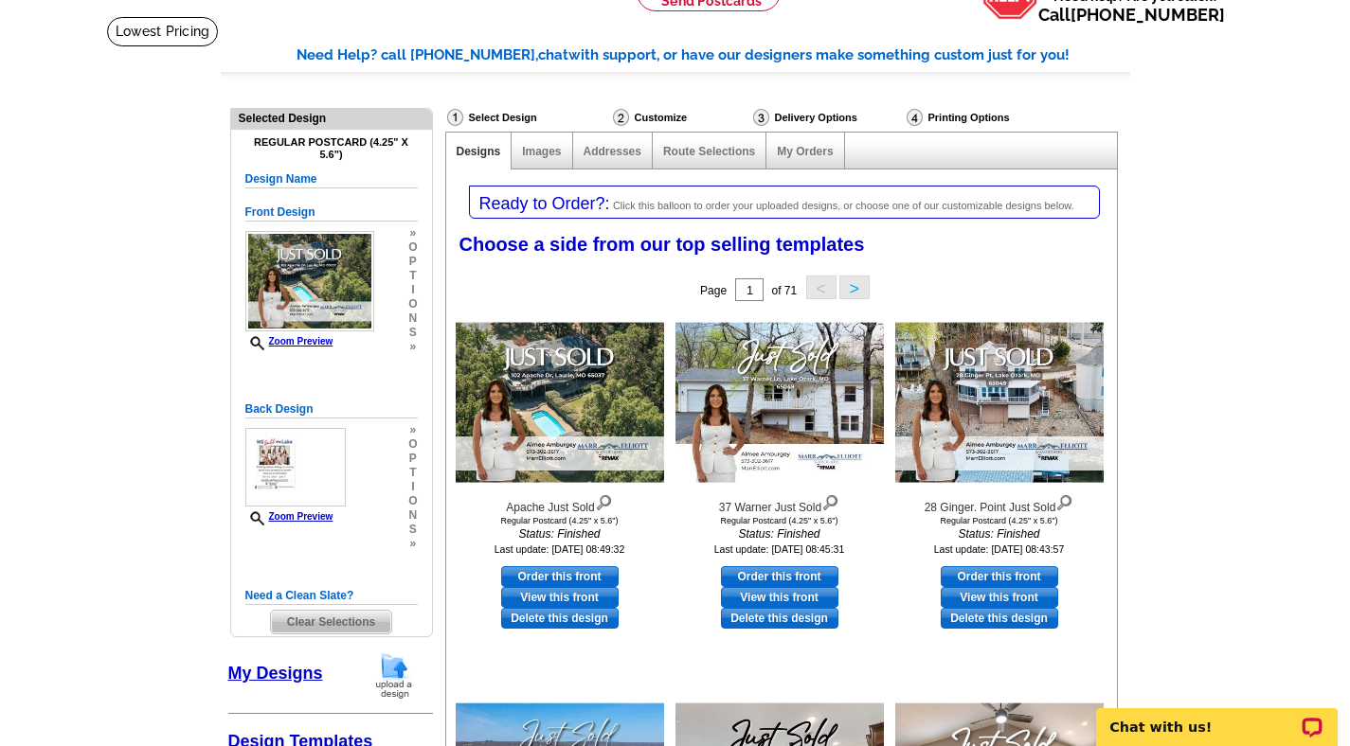
click at [394, 670] on img at bounding box center [393, 676] width 49 height 48
click at [398, 679] on img at bounding box center [393, 676] width 49 height 48
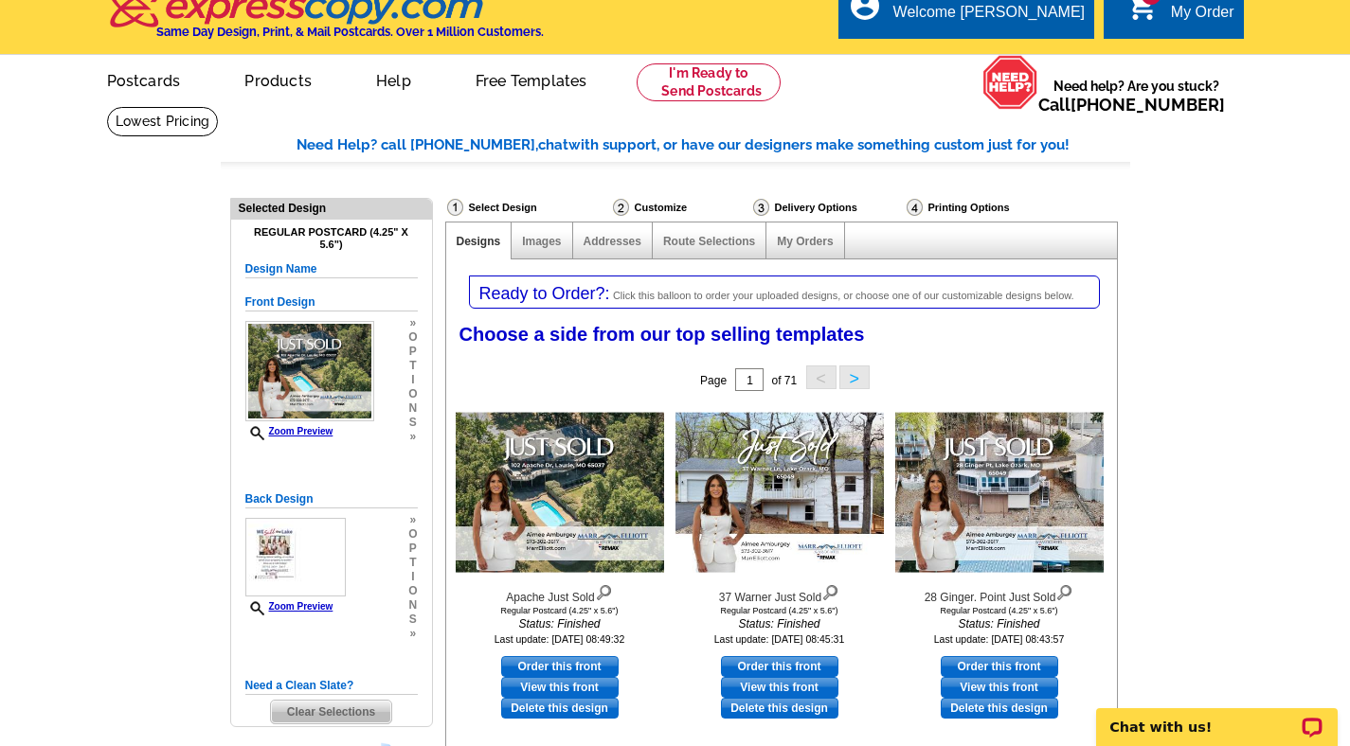
scroll to position [0, 0]
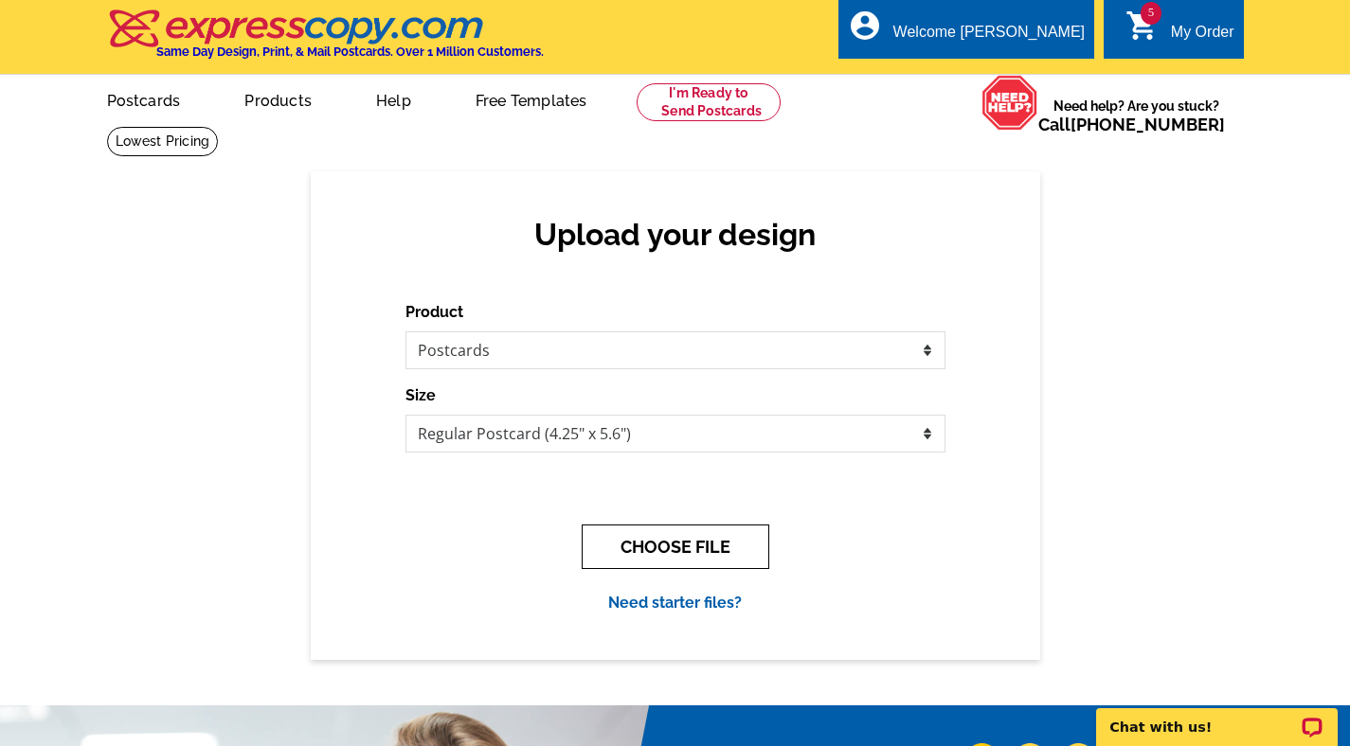
click at [650, 549] on button "CHOOSE FILE" at bounding box center [676, 547] width 188 height 45
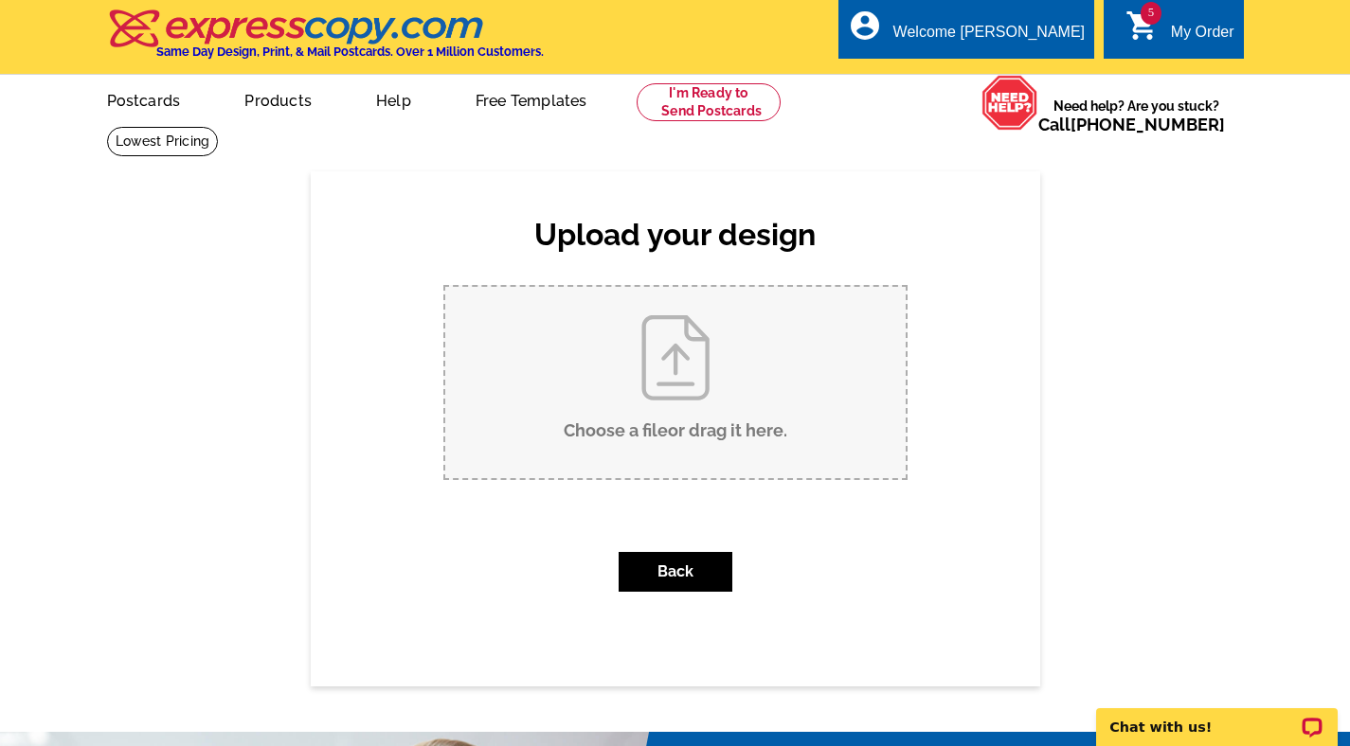
click at [648, 360] on input "Choose a file or drag it here ." at bounding box center [675, 382] width 460 height 191
type input "C:\fakepath\Siesta Circle Just Sold.pdf"
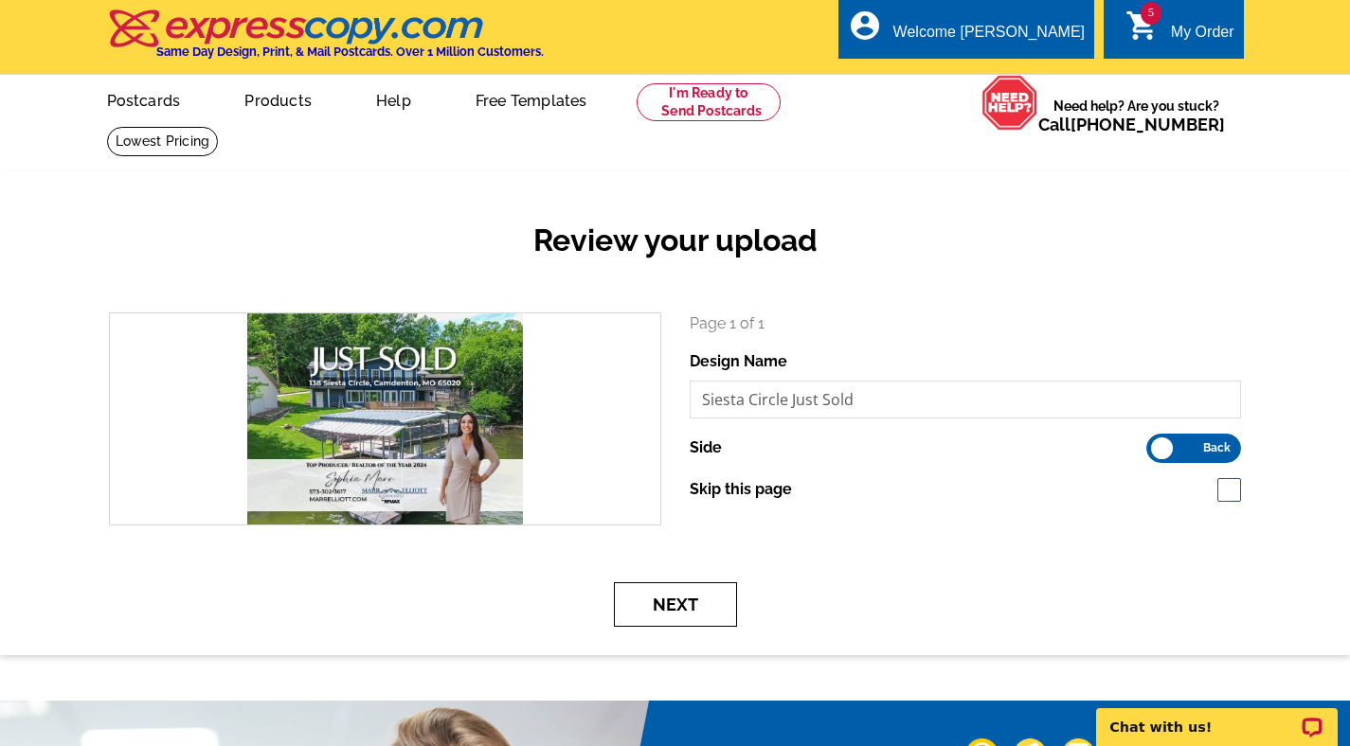
click at [691, 593] on button "Next" at bounding box center [675, 605] width 123 height 45
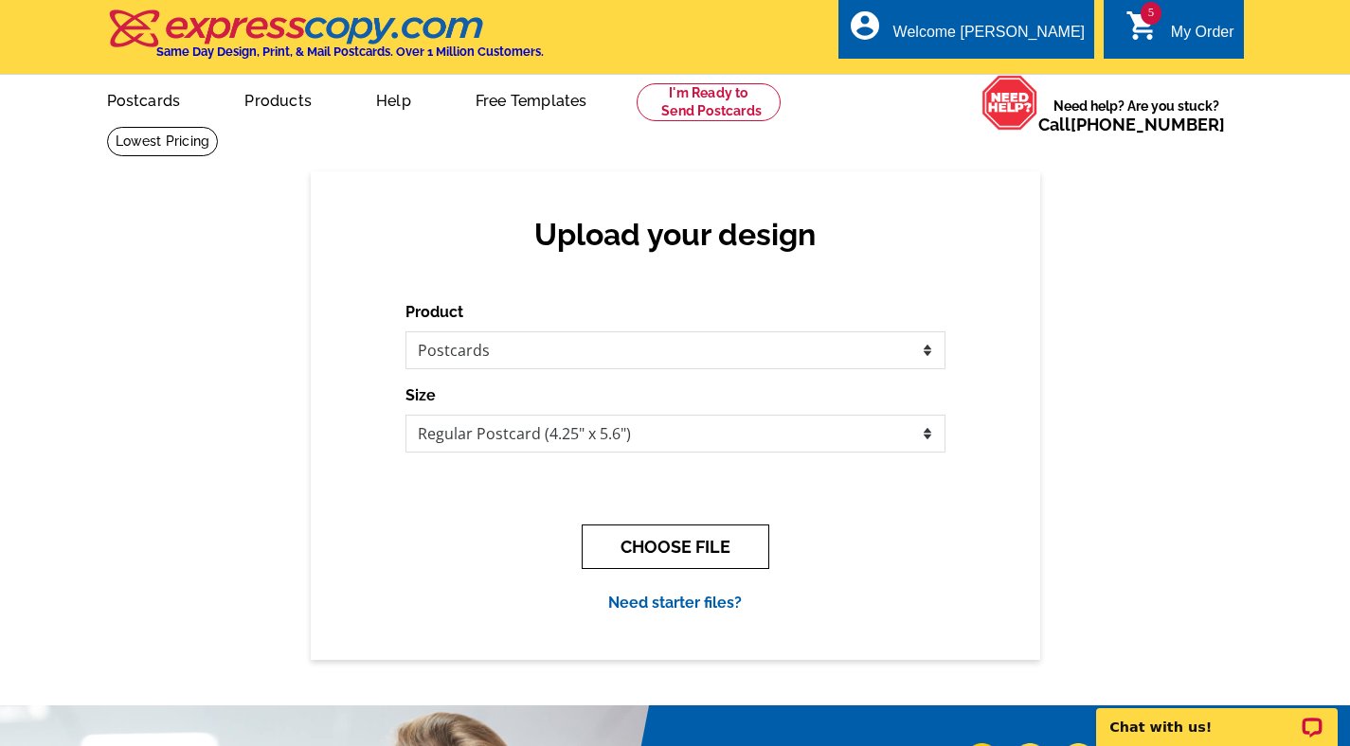
click at [623, 541] on button "CHOOSE FILE" at bounding box center [676, 547] width 188 height 45
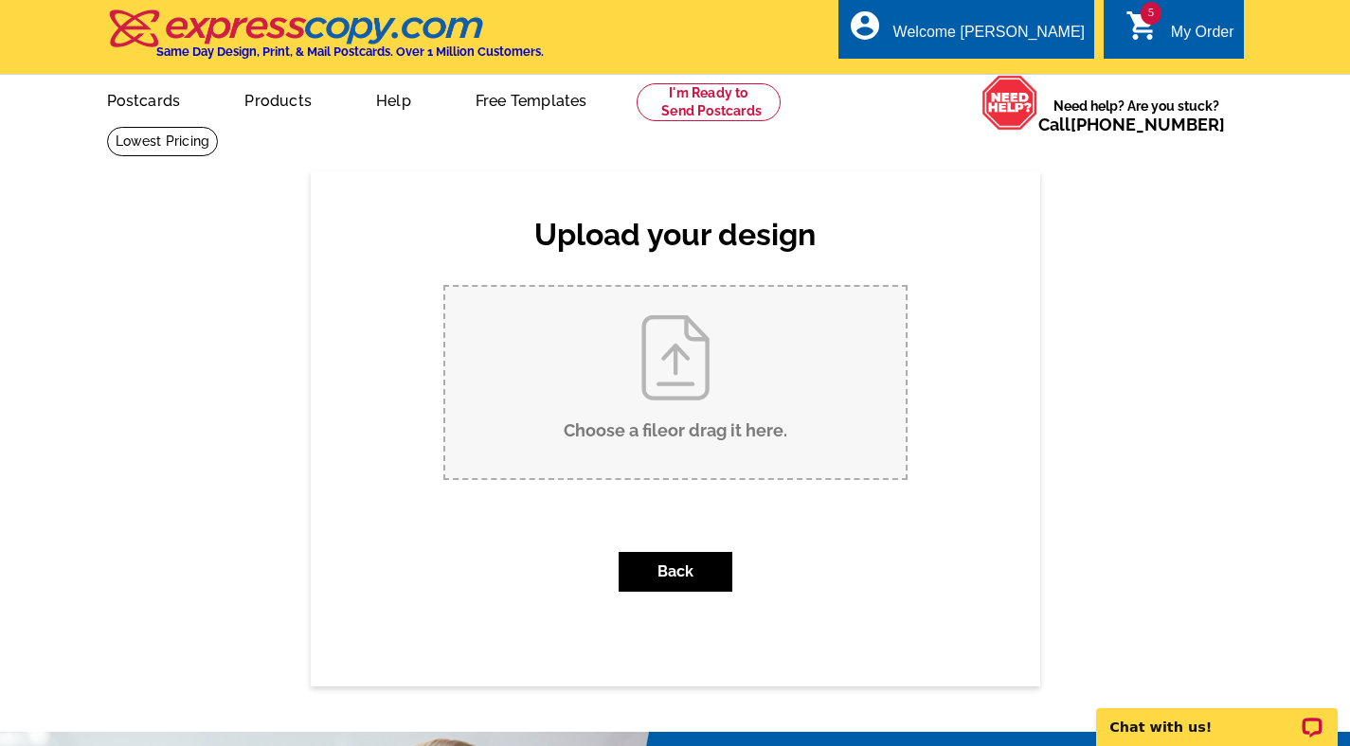
click at [658, 428] on input "Choose a file or drag it here ." at bounding box center [675, 382] width 460 height 191
type input "C:\fakepath\Siesta Circle Just Sold.pdf"
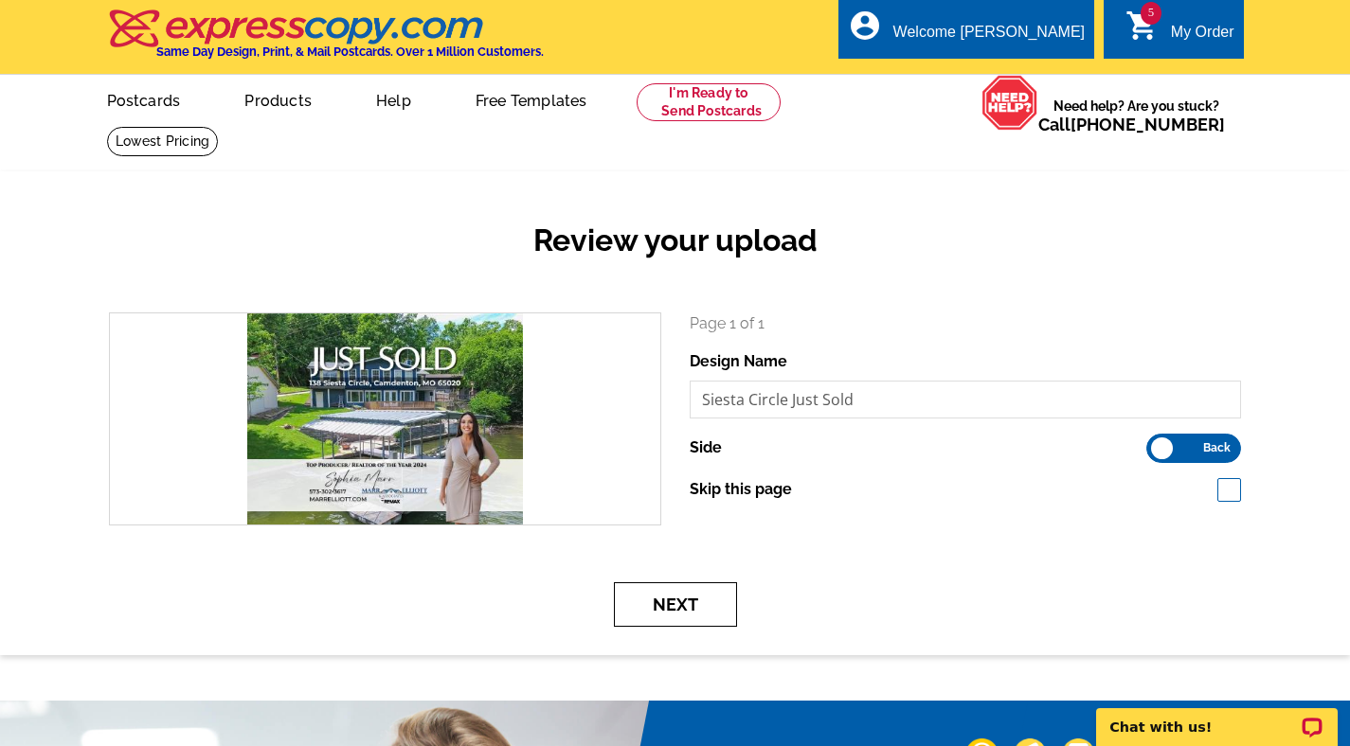
click at [706, 598] on button "Next" at bounding box center [675, 605] width 123 height 45
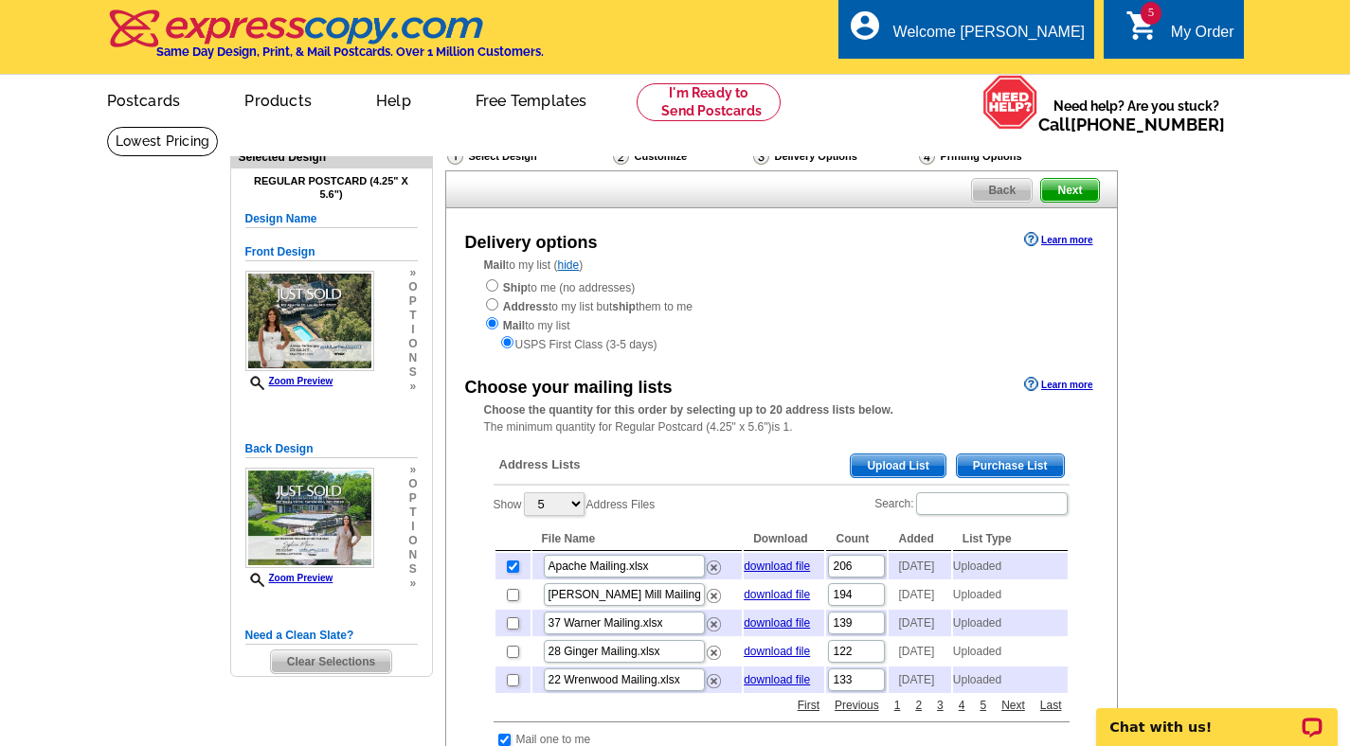
click at [341, 660] on span "Clear Selections" at bounding box center [331, 662] width 120 height 23
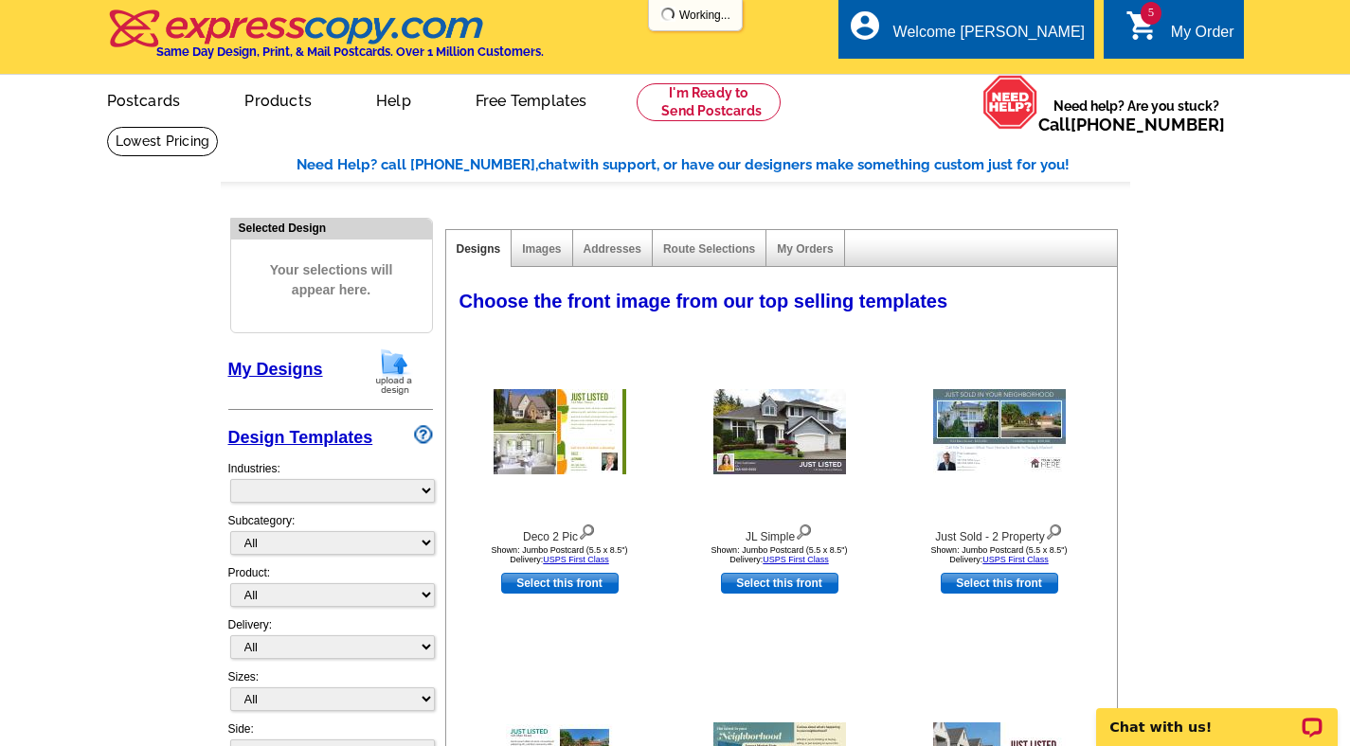
select select "785"
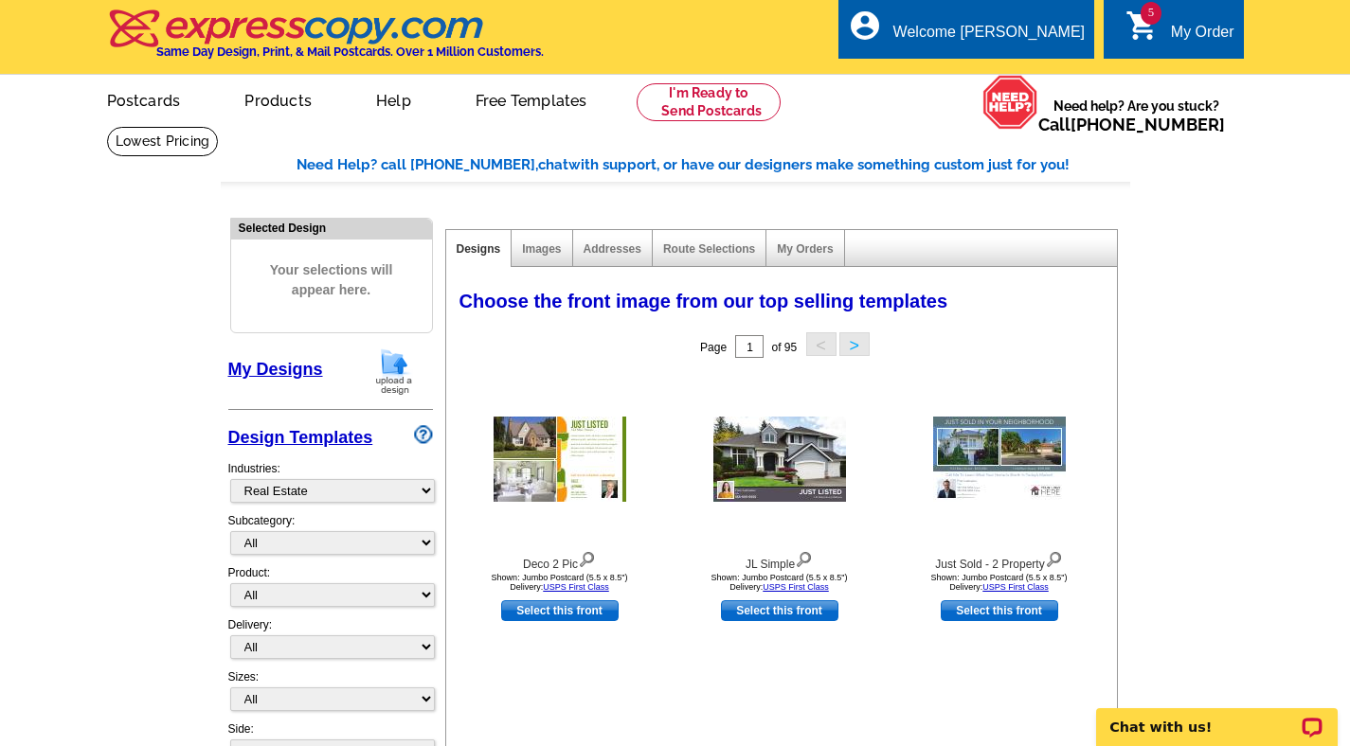
click at [399, 363] on img at bounding box center [393, 372] width 49 height 48
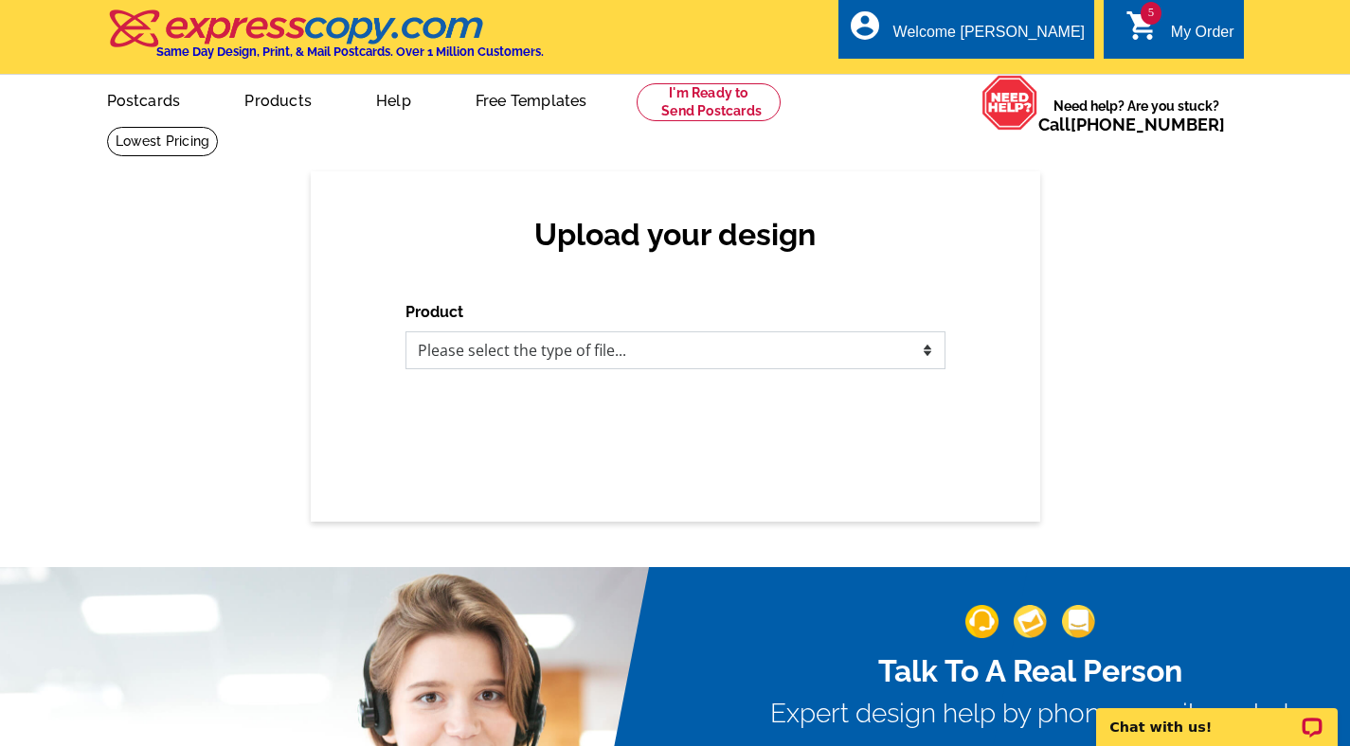
click at [489, 336] on select "Please select the type of file... Postcards Business Cards Letters and flyers G…" at bounding box center [675, 351] width 540 height 38
select select "1"
click at [405, 332] on select "Please select the type of file... Postcards Business Cards Letters and flyers G…" at bounding box center [675, 351] width 540 height 38
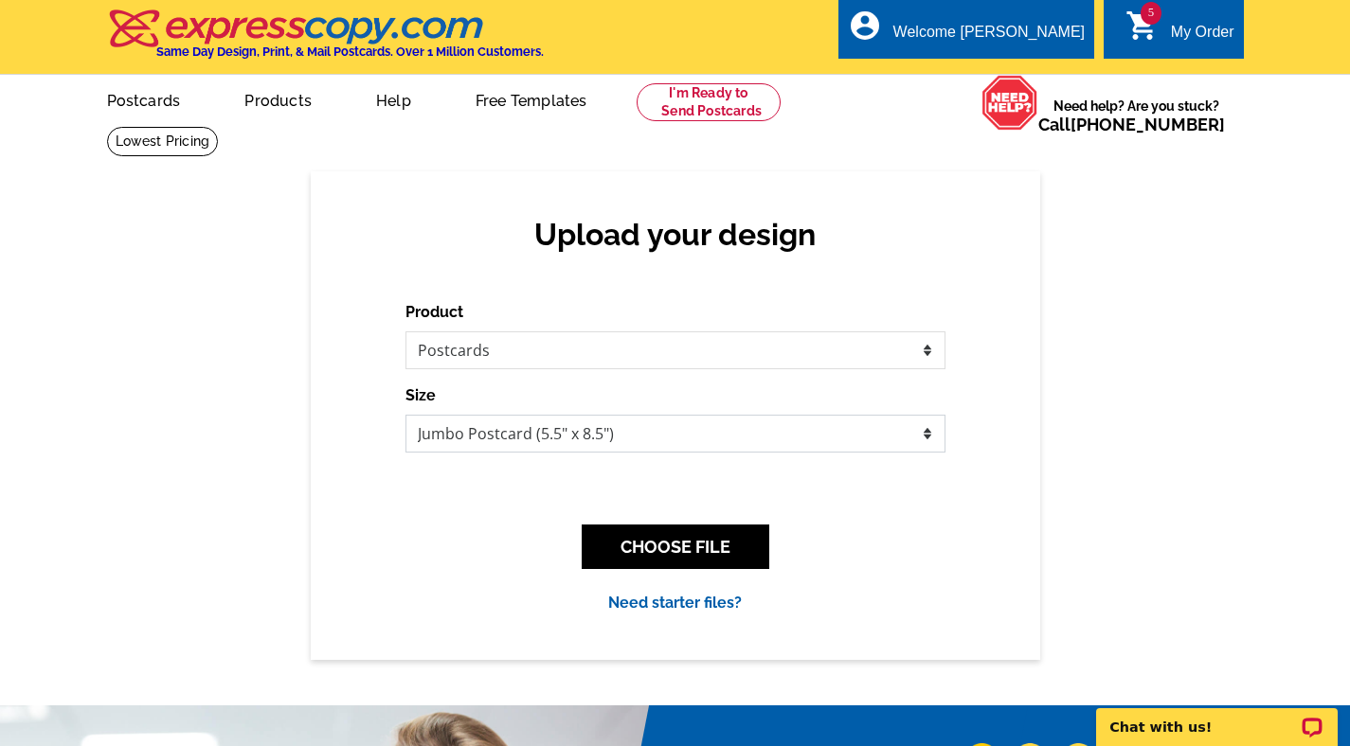
click at [446, 430] on select "Jumbo Postcard (5.5" x 8.5") Regular Postcard (4.25" x 5.6") Panoramic Postcard…" at bounding box center [675, 434] width 540 height 38
select select "1"
click at [405, 415] on select "Jumbo Postcard (5.5" x 8.5") Regular Postcard (4.25" x 5.6") Panoramic Postcard…" at bounding box center [675, 434] width 540 height 38
click at [641, 547] on button "CHOOSE FILE" at bounding box center [676, 547] width 188 height 45
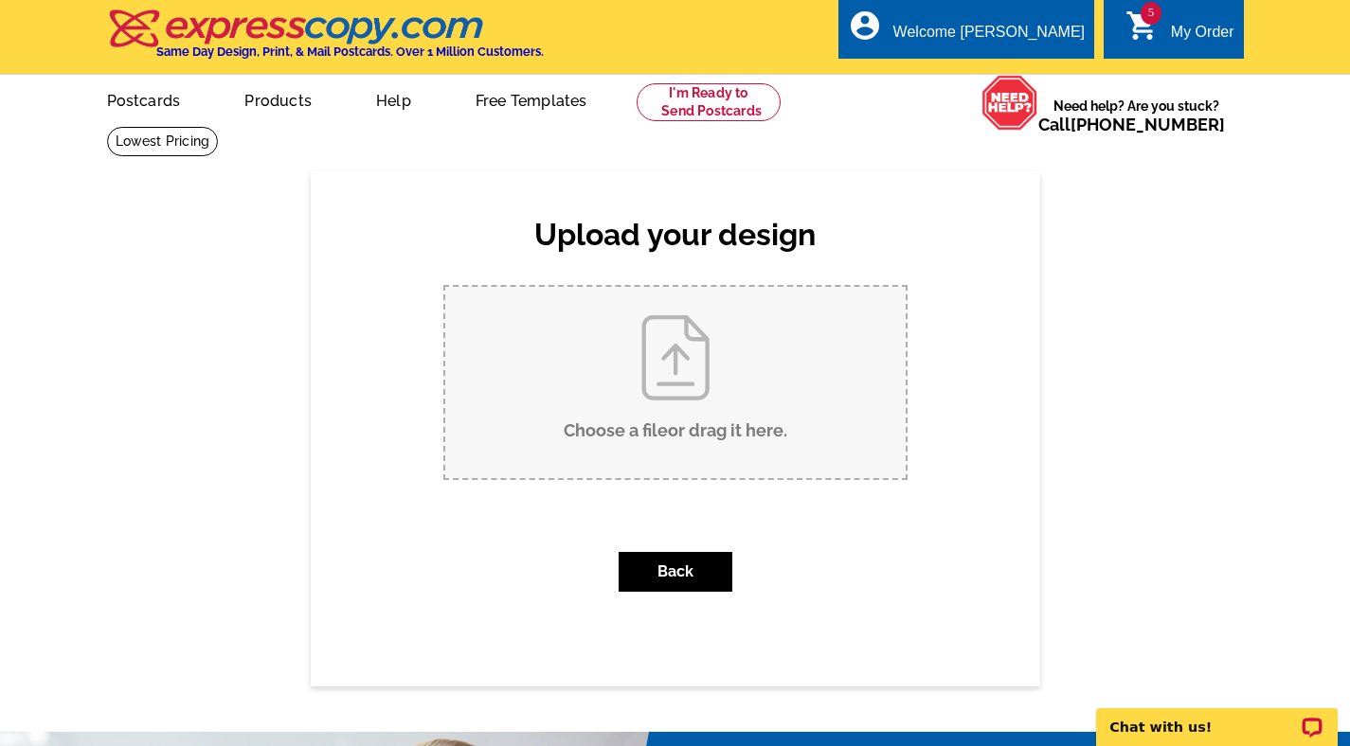
click at [645, 432] on input "Choose a file or drag it here ." at bounding box center [675, 382] width 460 height 191
type input "C:\fakepath\Siesta Circle Just Sold.pdf"
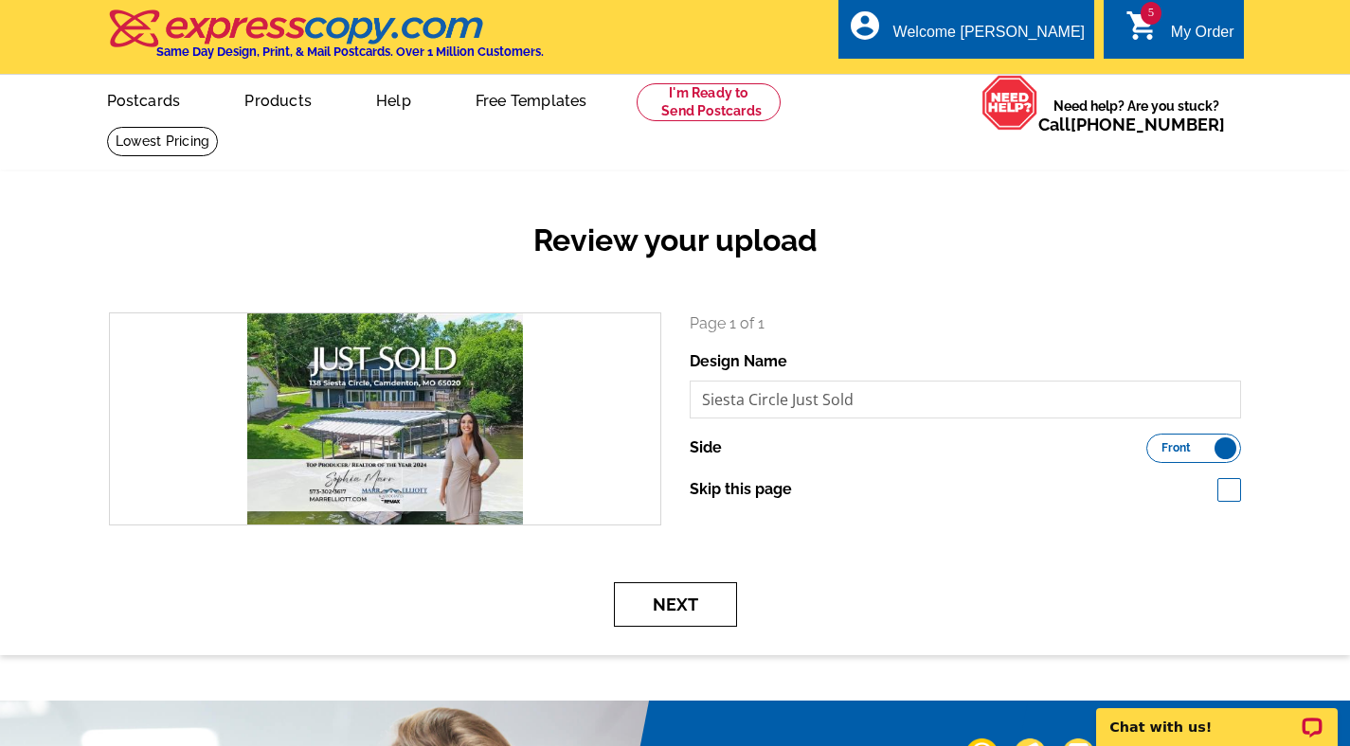
click at [679, 589] on button "Next" at bounding box center [675, 605] width 123 height 45
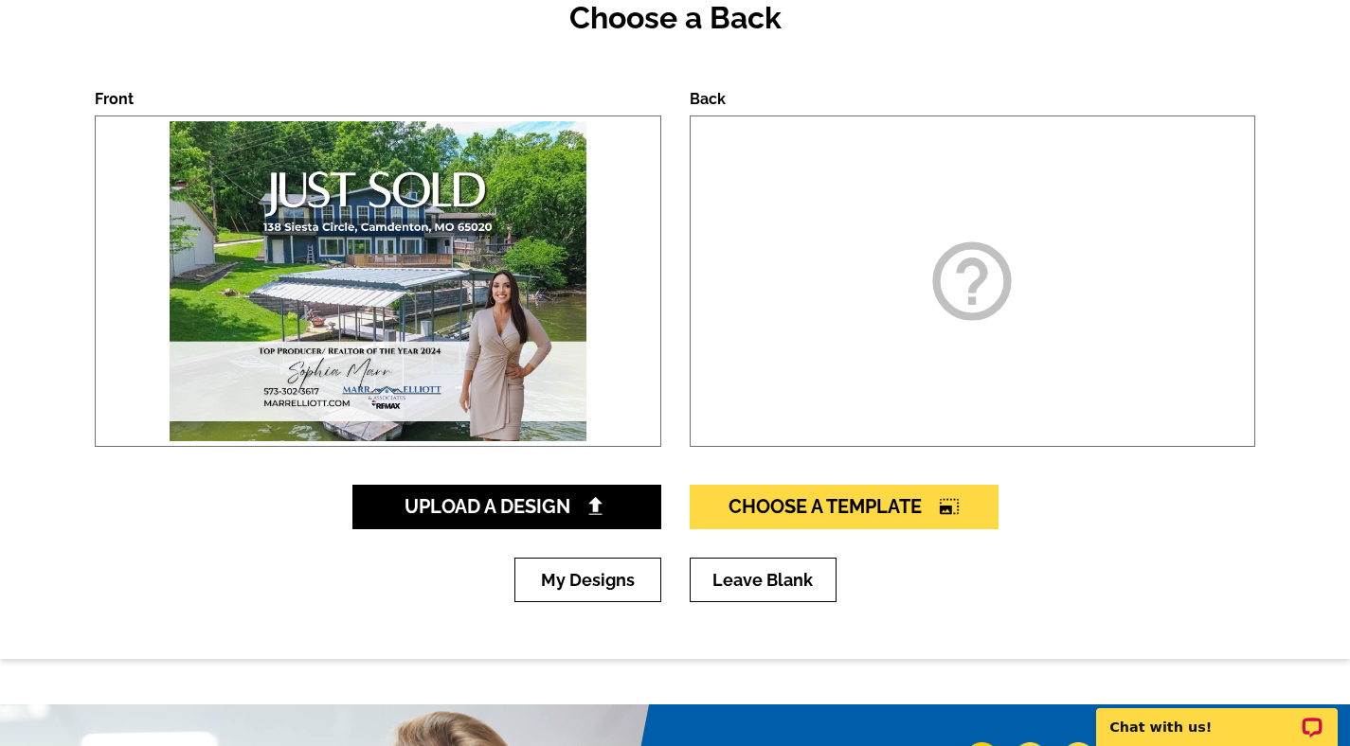
scroll to position [433, 0]
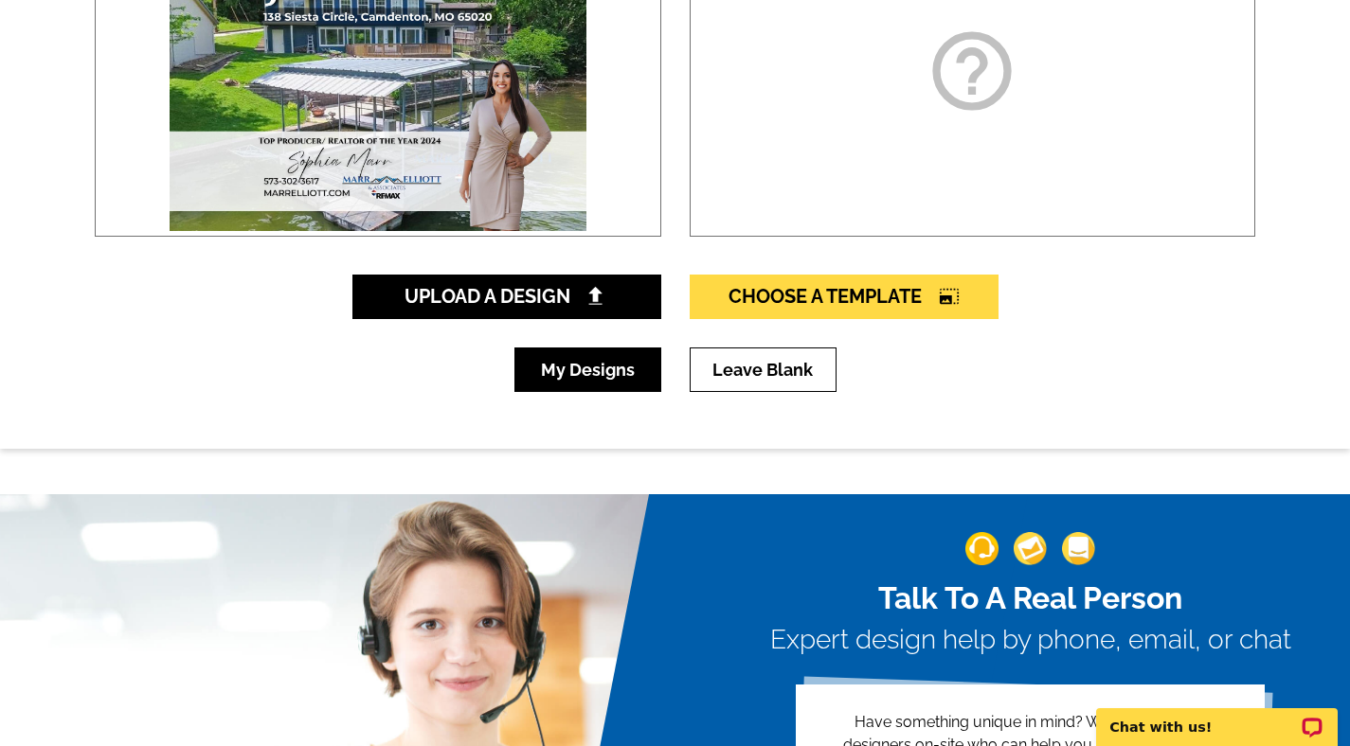
click at [622, 375] on link "My Designs" at bounding box center [587, 370] width 147 height 45
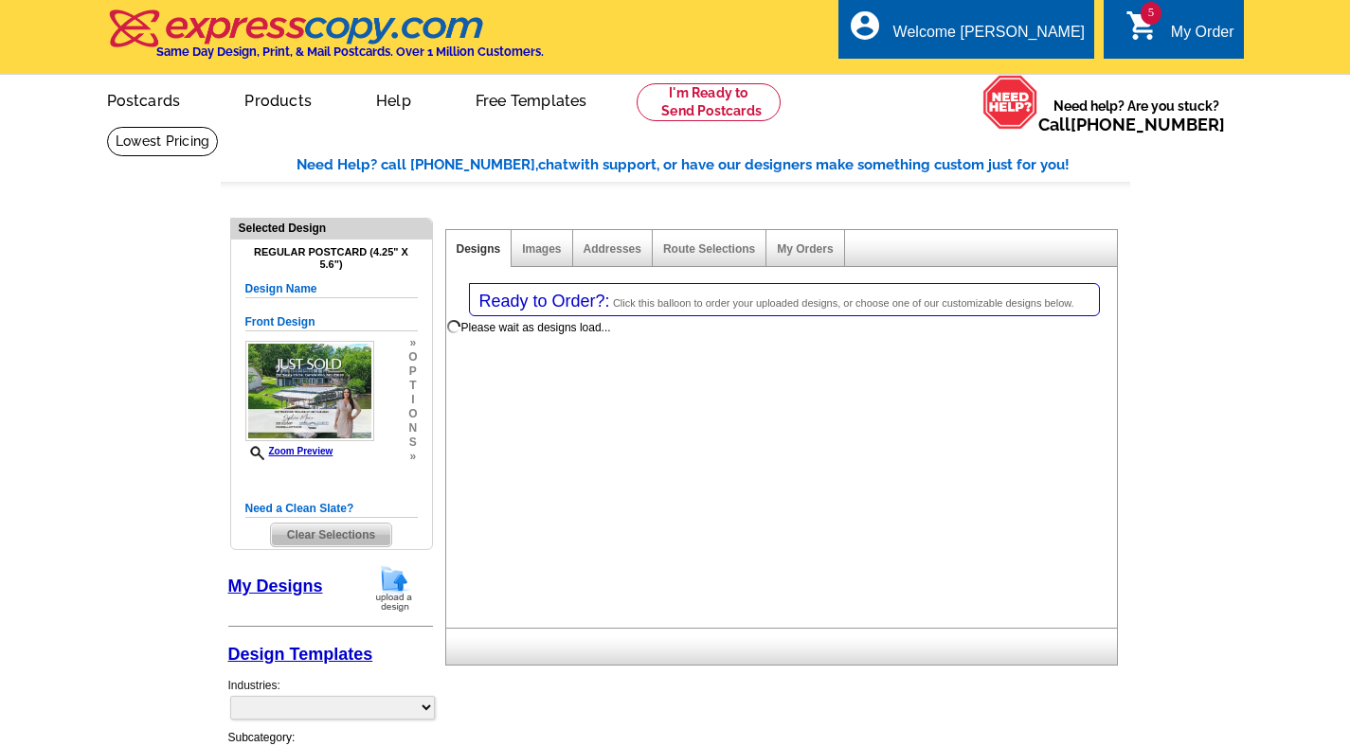
select select "1"
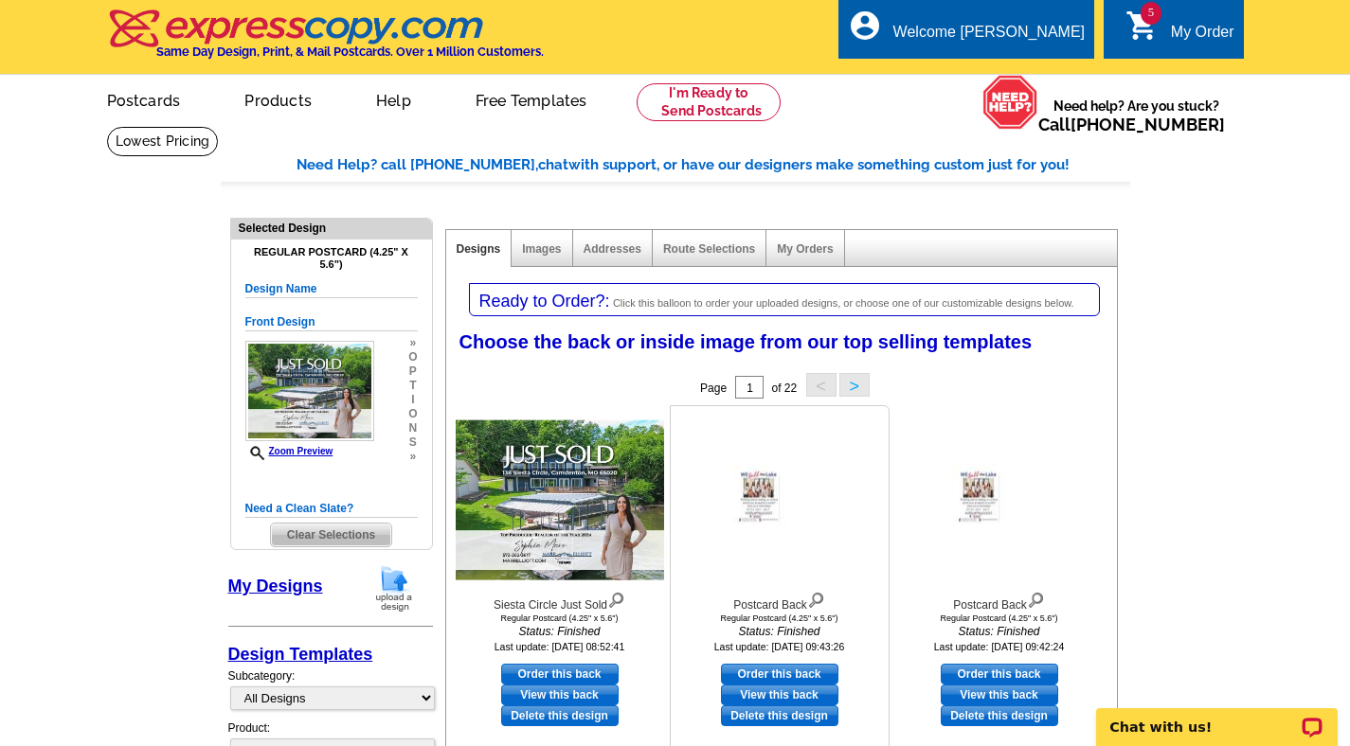
click at [743, 669] on link "Order this back" at bounding box center [779, 674] width 117 height 21
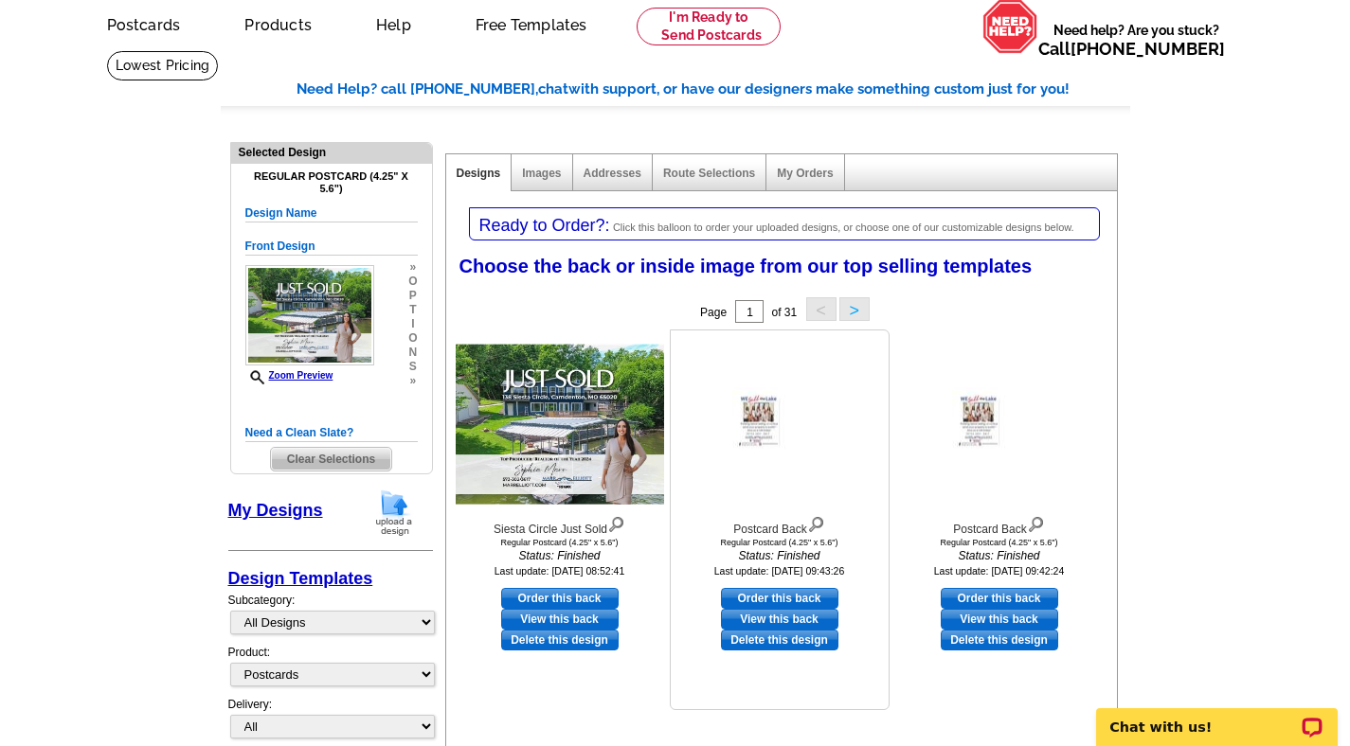
scroll to position [94, 0]
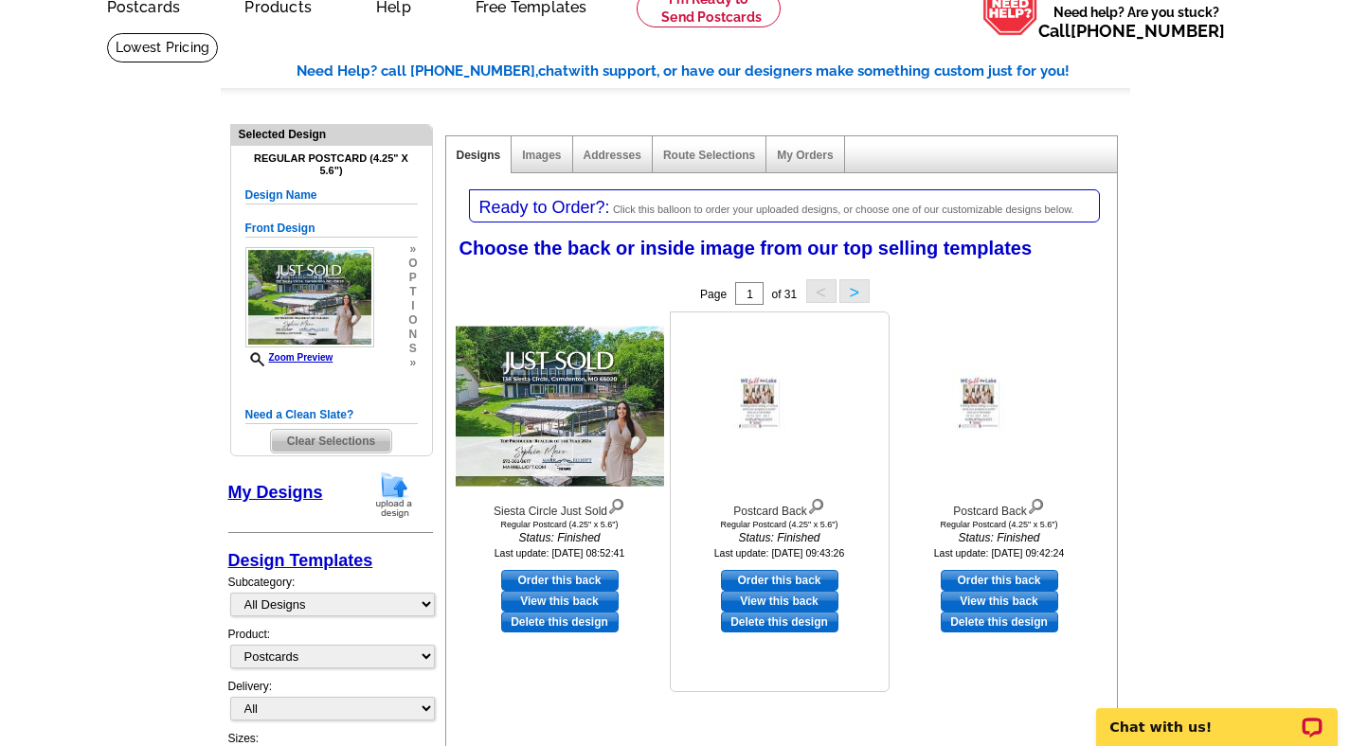
click at [757, 573] on link "Order this back" at bounding box center [779, 580] width 117 height 21
select select "front"
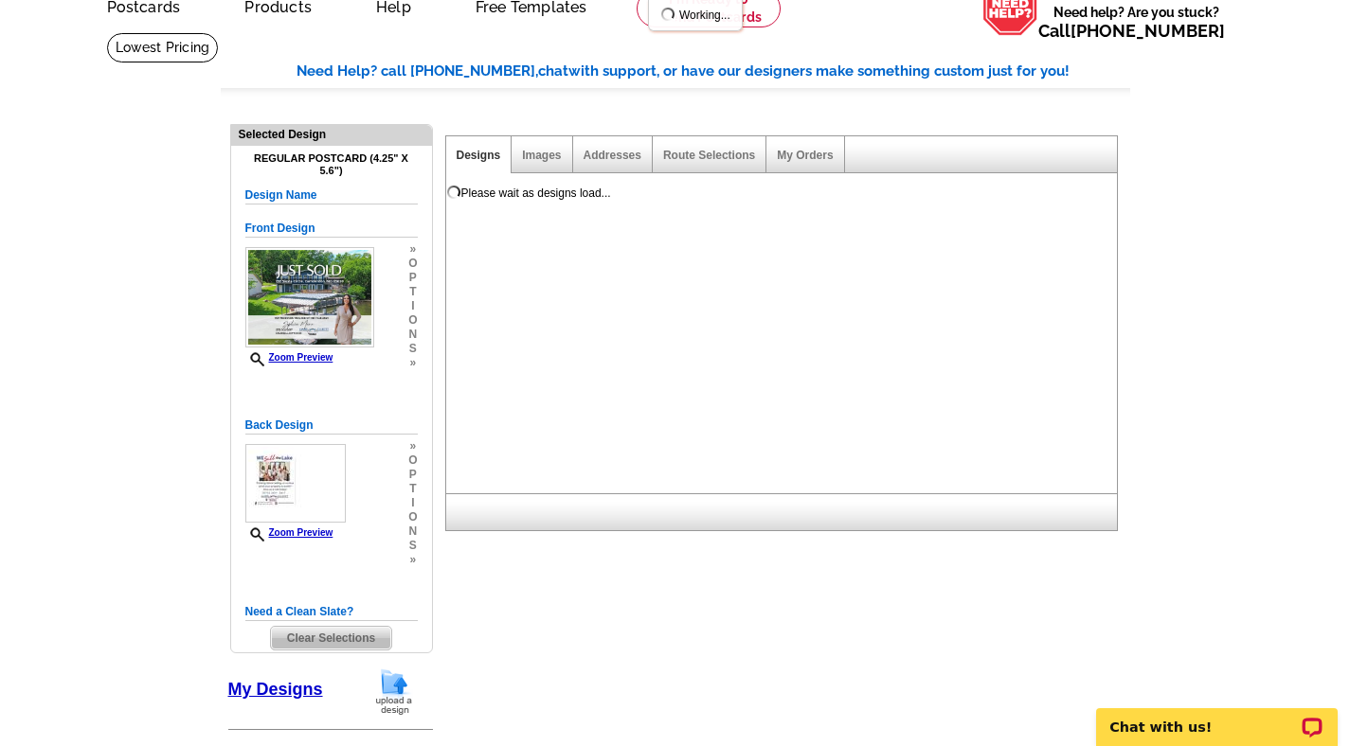
scroll to position [0, 0]
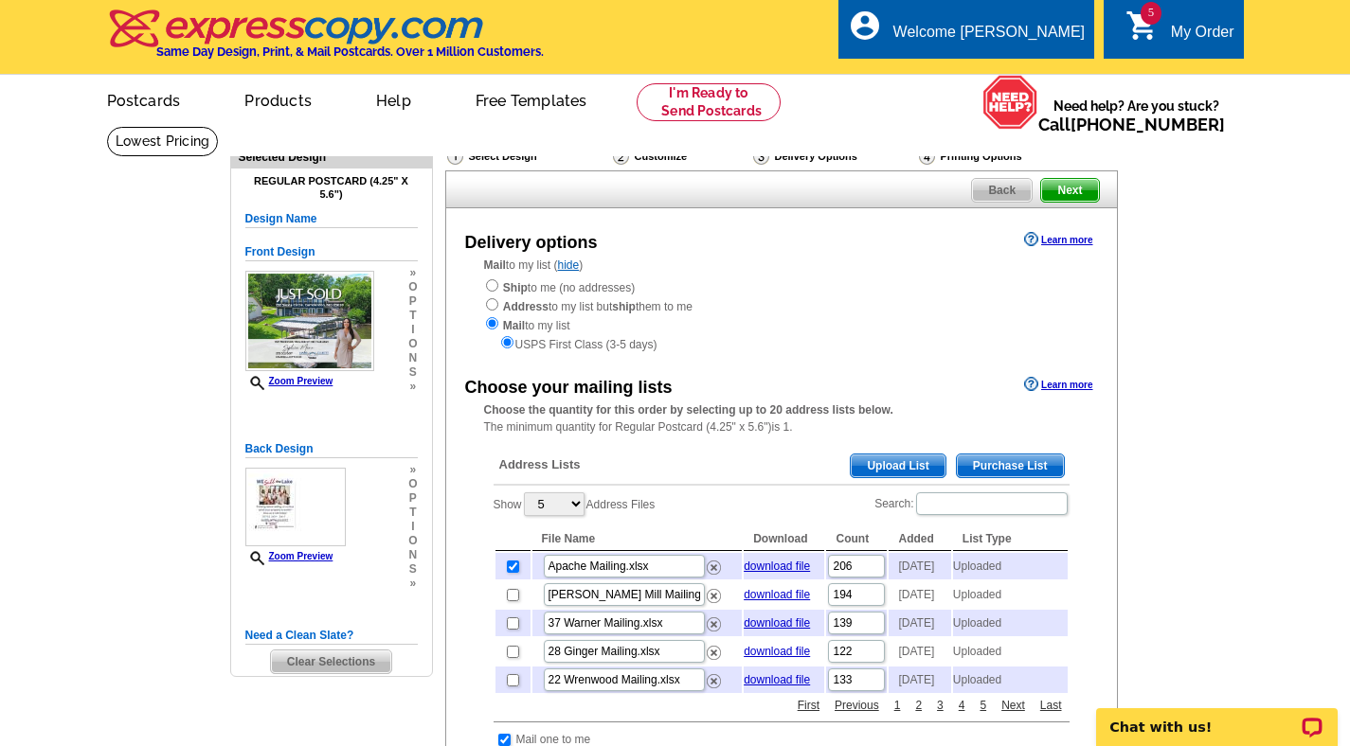
click at [884, 457] on span "Upload List" at bounding box center [898, 466] width 94 height 23
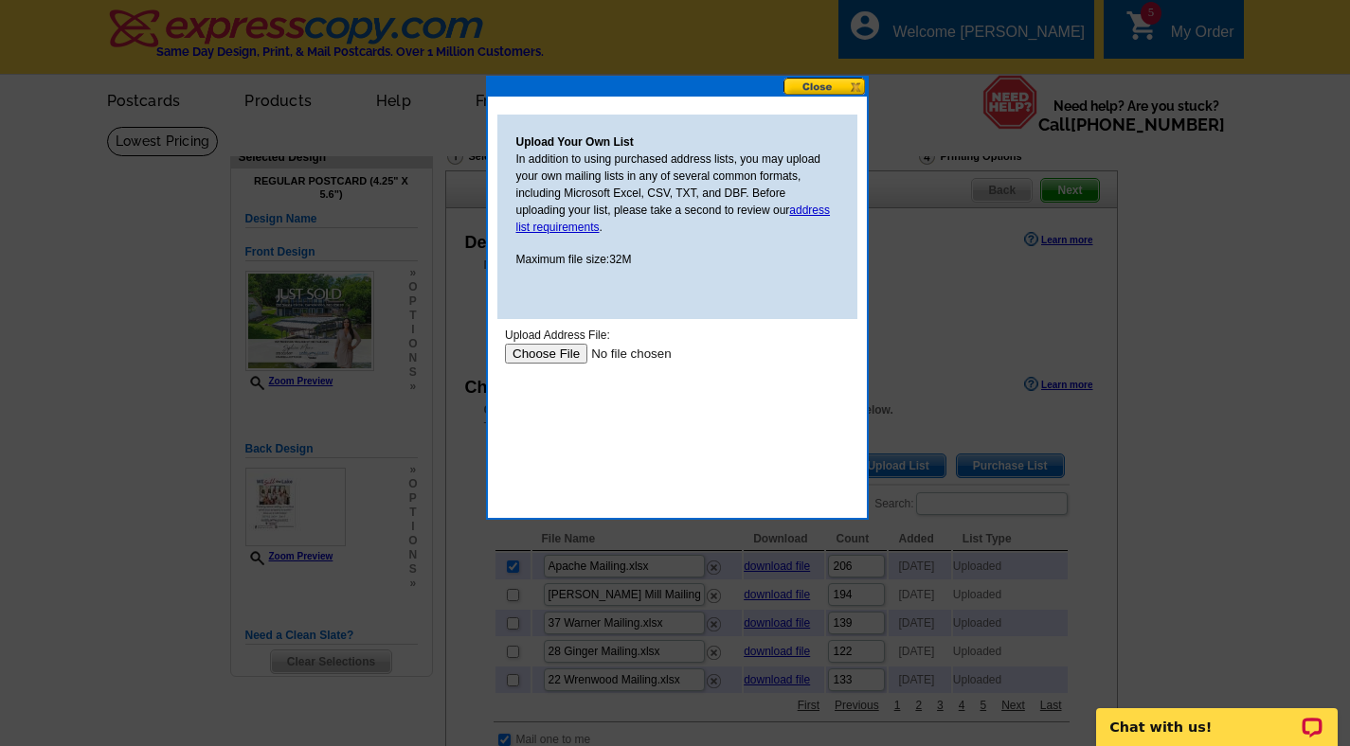
click at [528, 344] on input "file" at bounding box center [624, 354] width 240 height 20
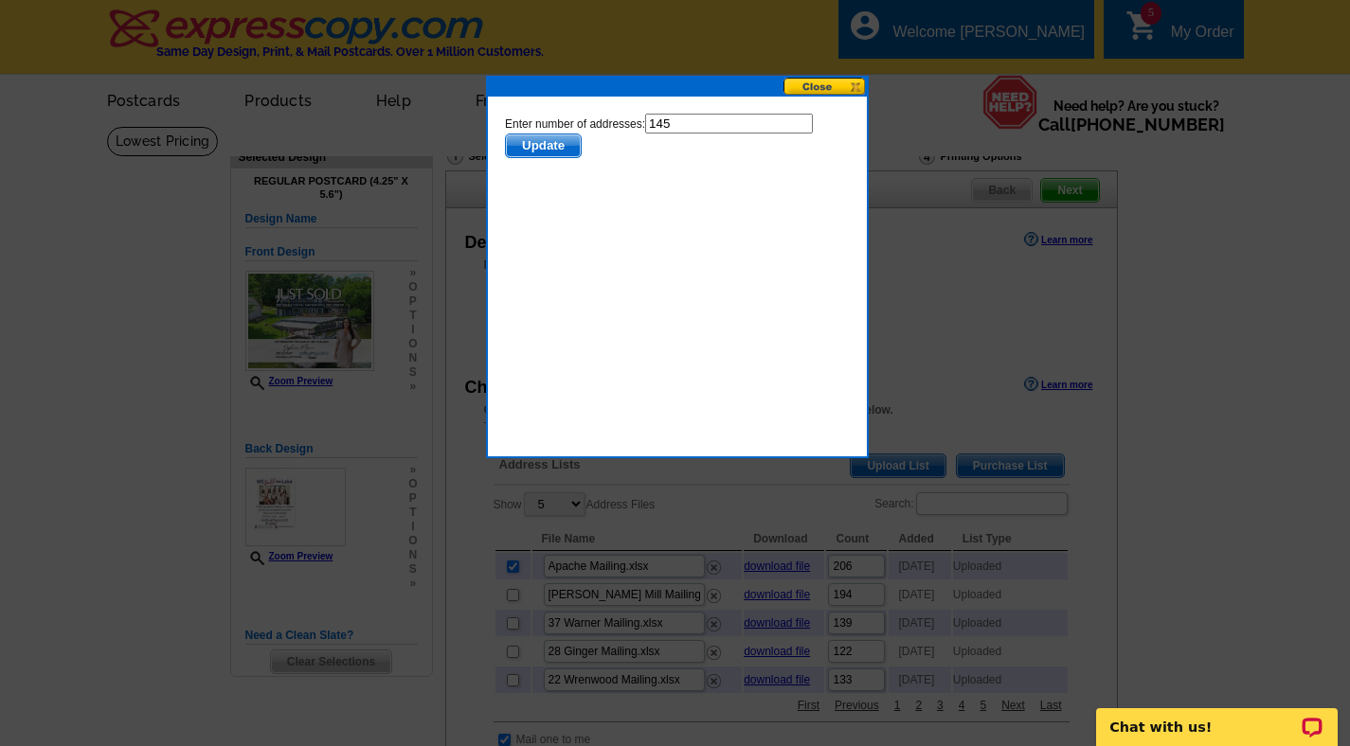
click at [552, 140] on span "Update" at bounding box center [542, 146] width 75 height 23
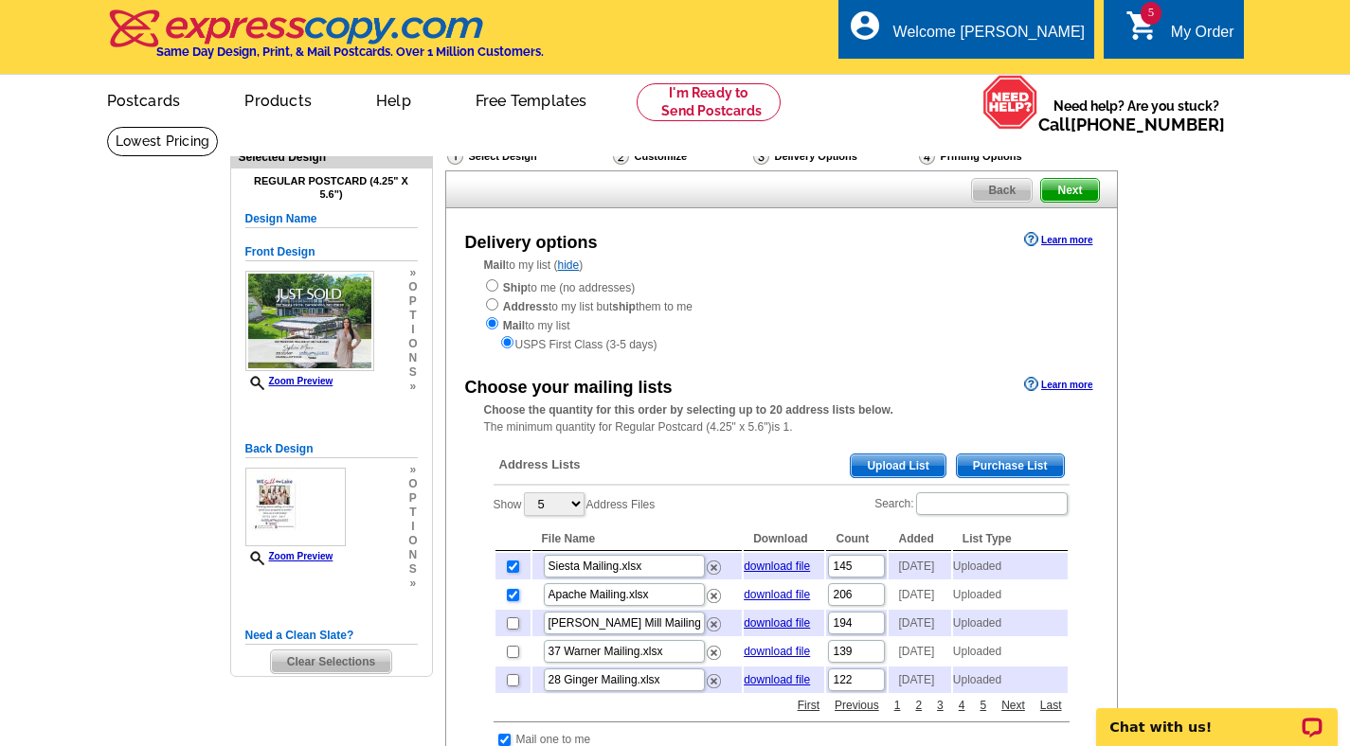
click at [515, 601] on input "checkbox" at bounding box center [513, 595] width 12 height 12
checkbox input "false"
click at [1072, 192] on span "Next" at bounding box center [1069, 190] width 57 height 23
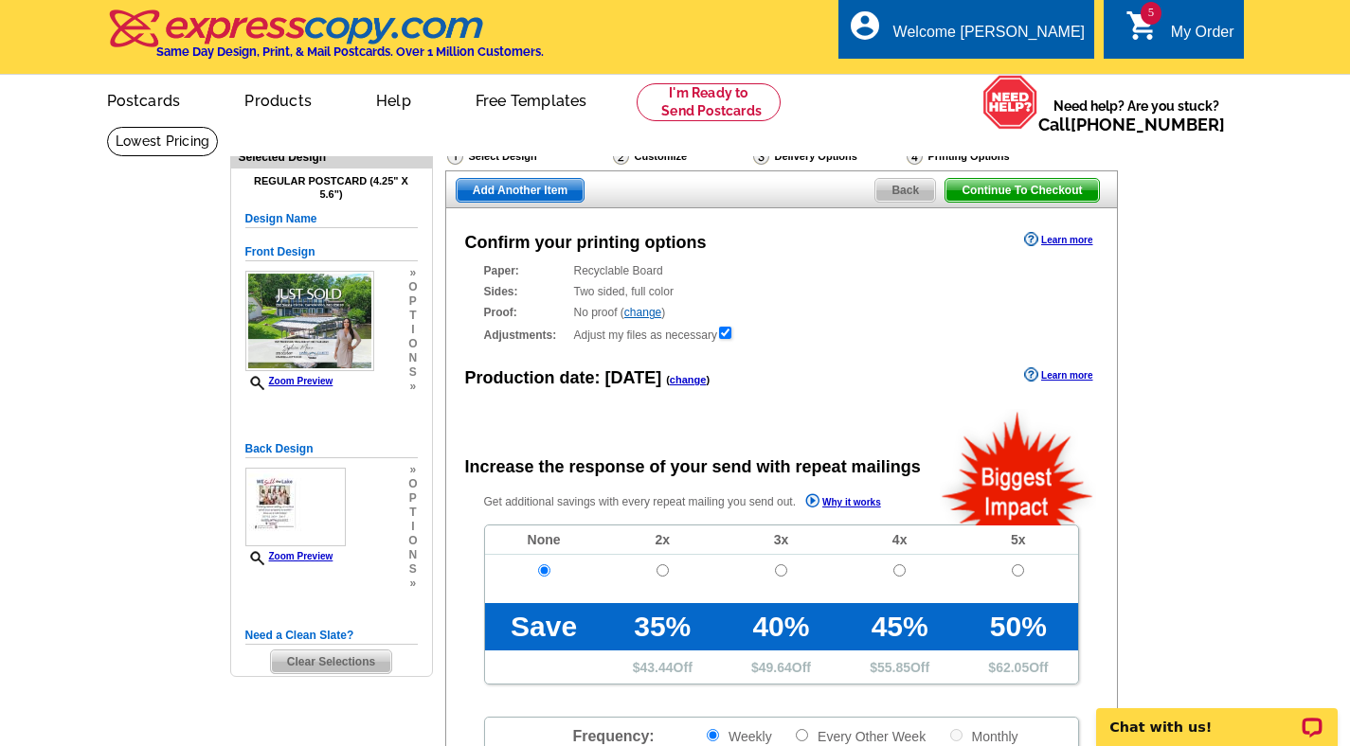
radio input "false"
click at [1030, 193] on span "Continue To Checkout" at bounding box center [1021, 190] width 153 height 23
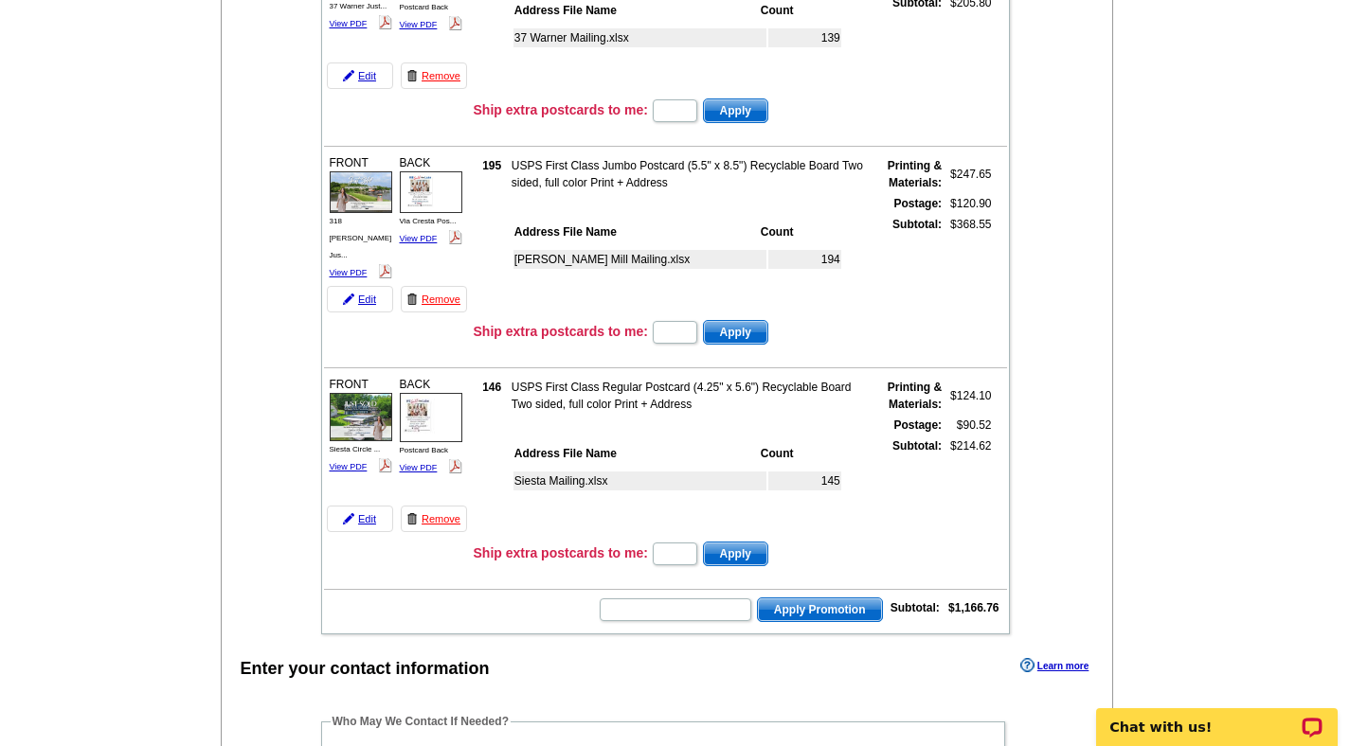
scroll to position [817, 0]
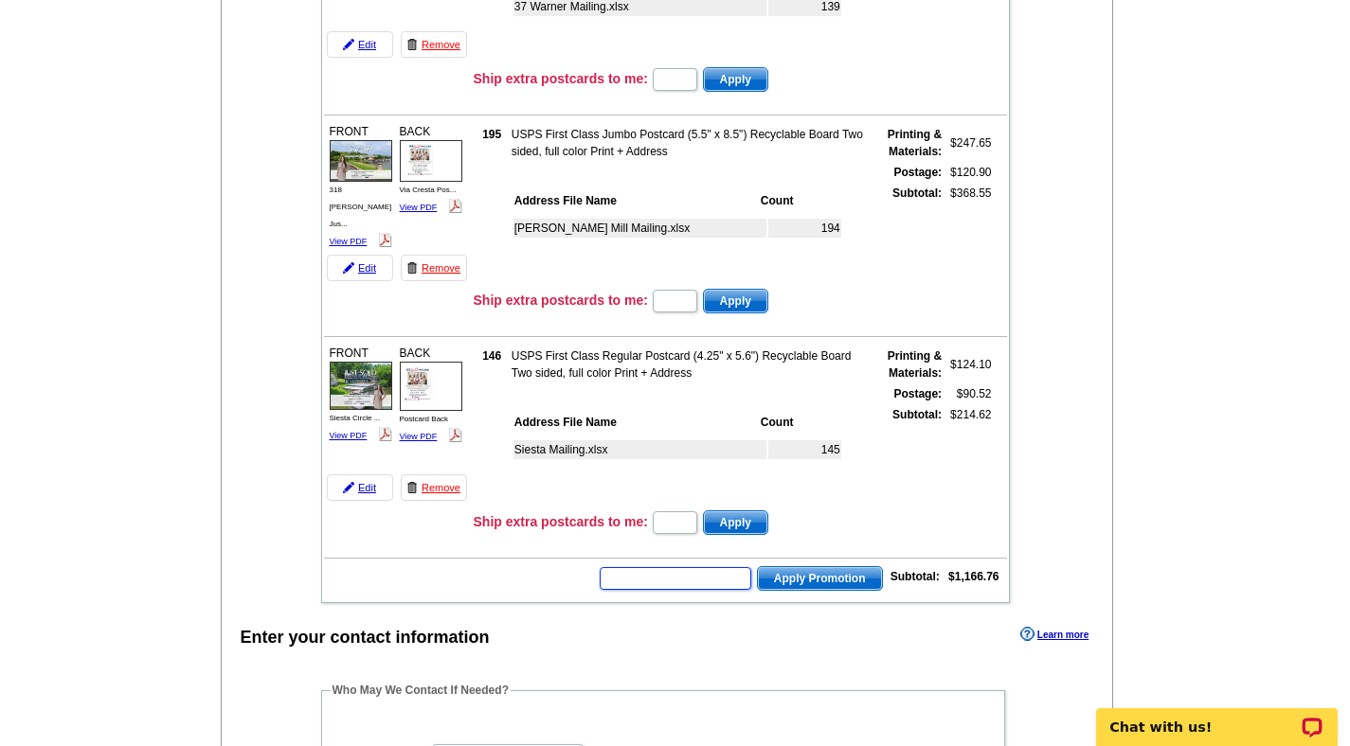
click at [686, 581] on input "text" at bounding box center [676, 578] width 152 height 23
type input "Grow0925"
click at [807, 571] on span "Apply Promotion" at bounding box center [820, 578] width 124 height 23
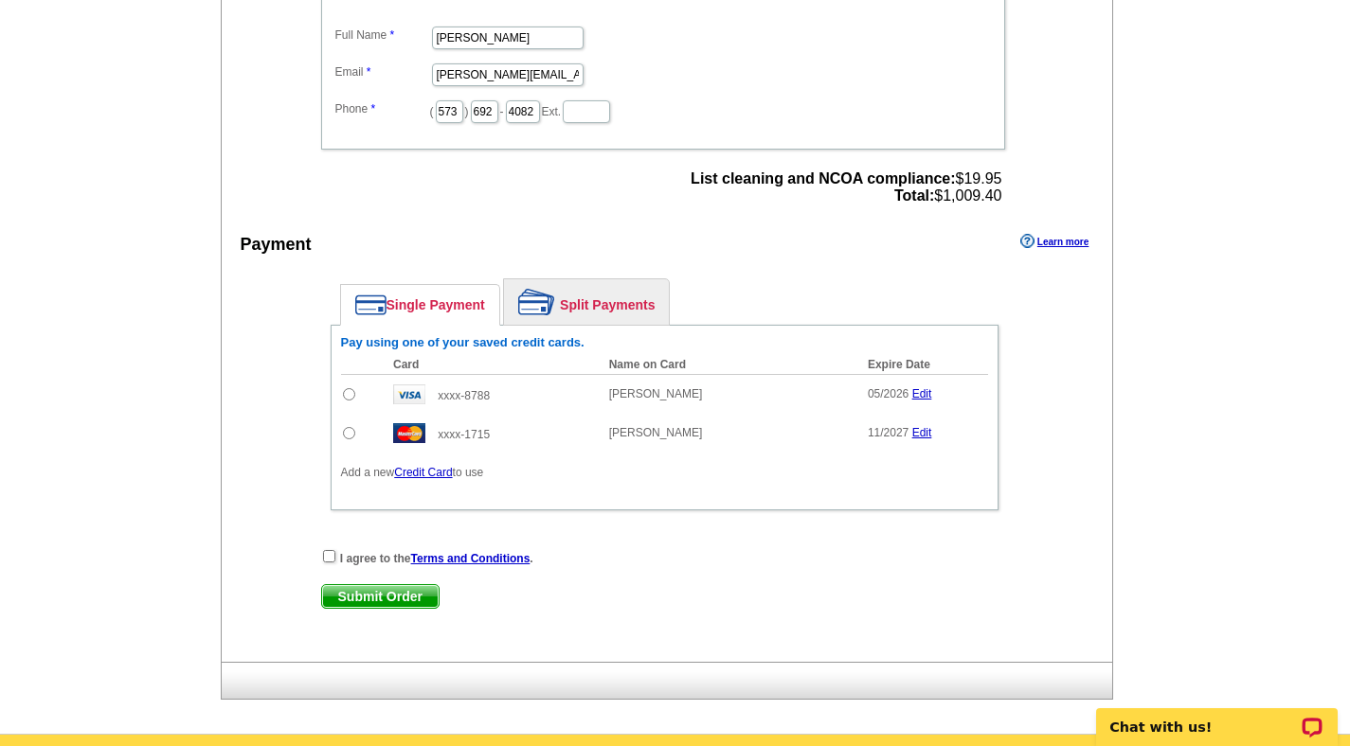
scroll to position [1667, 0]
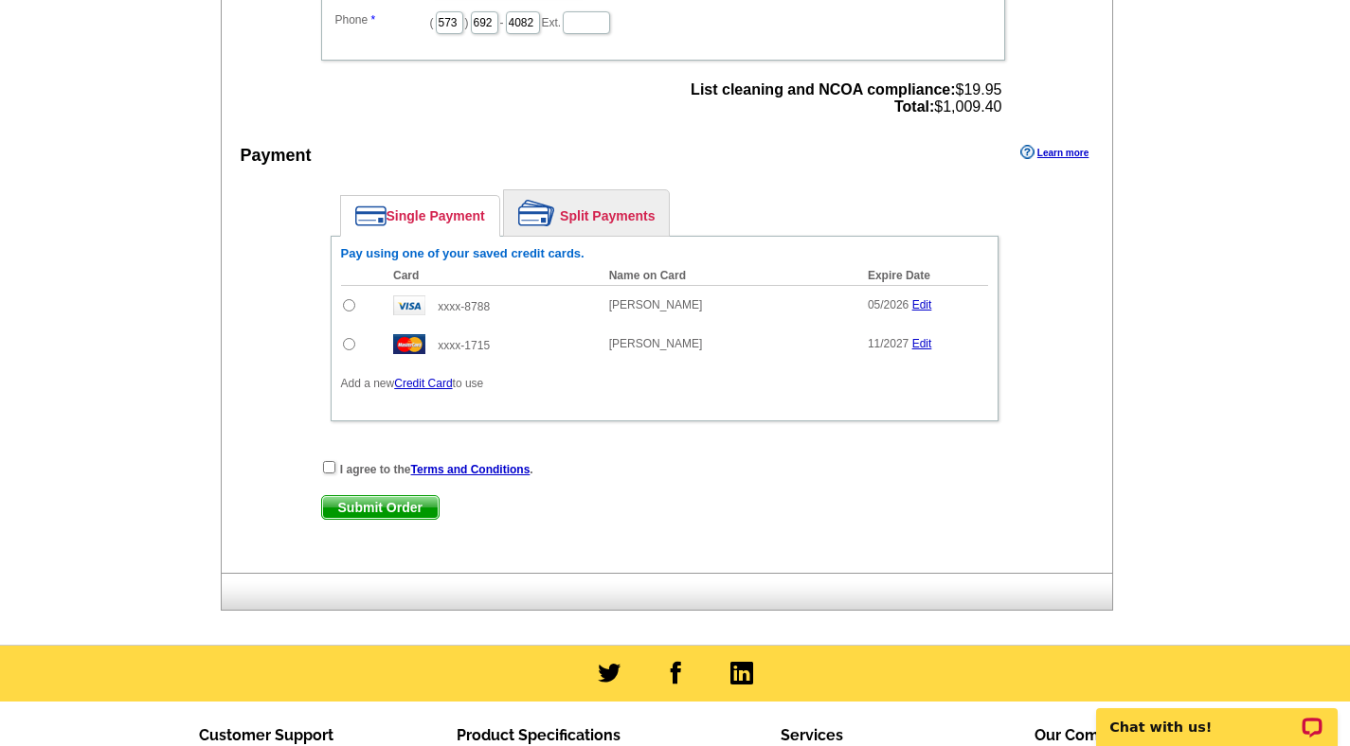
click at [352, 345] on input "radio" at bounding box center [349, 344] width 12 height 12
radio input "true"
click at [364, 473] on strong "I agree to the Terms and Conditions ." at bounding box center [436, 469] width 193 height 13
click at [329, 464] on input "checkbox" at bounding box center [329, 467] width 12 height 12
checkbox input "true"
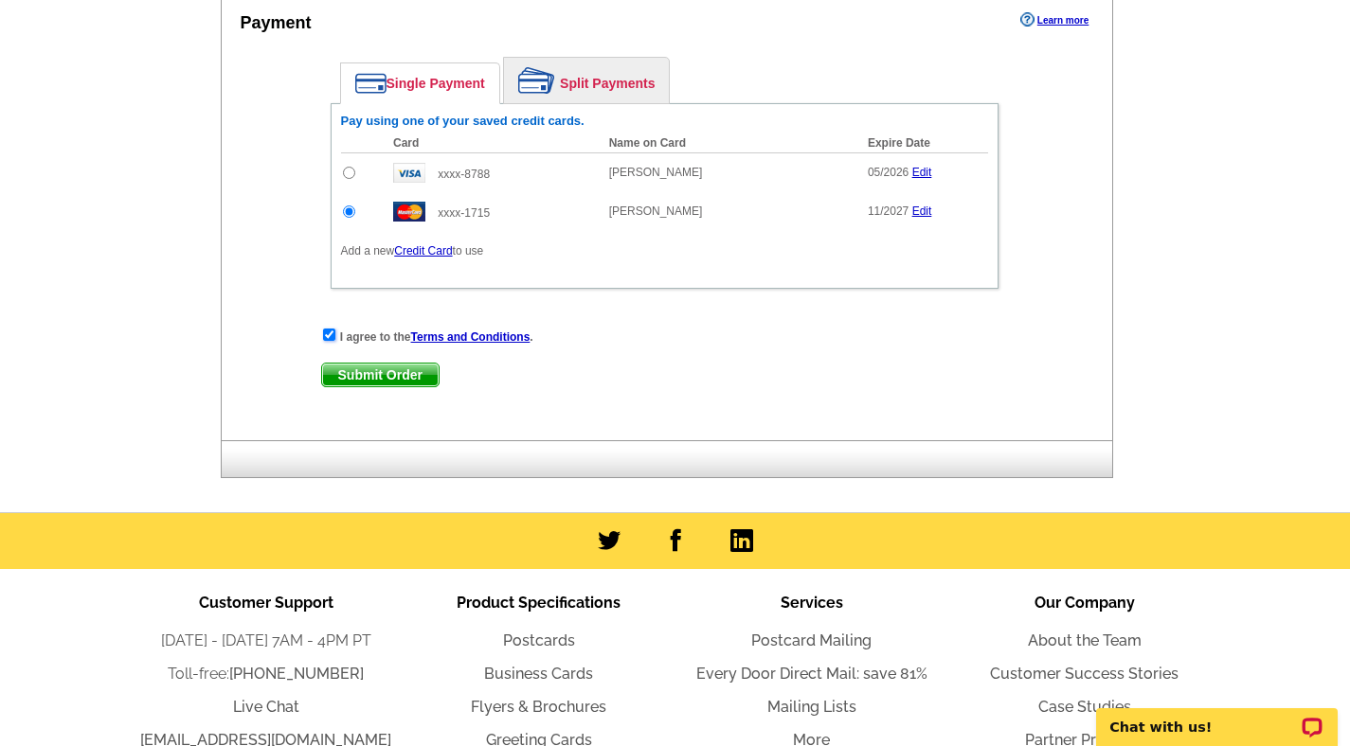
scroll to position [1905, 0]
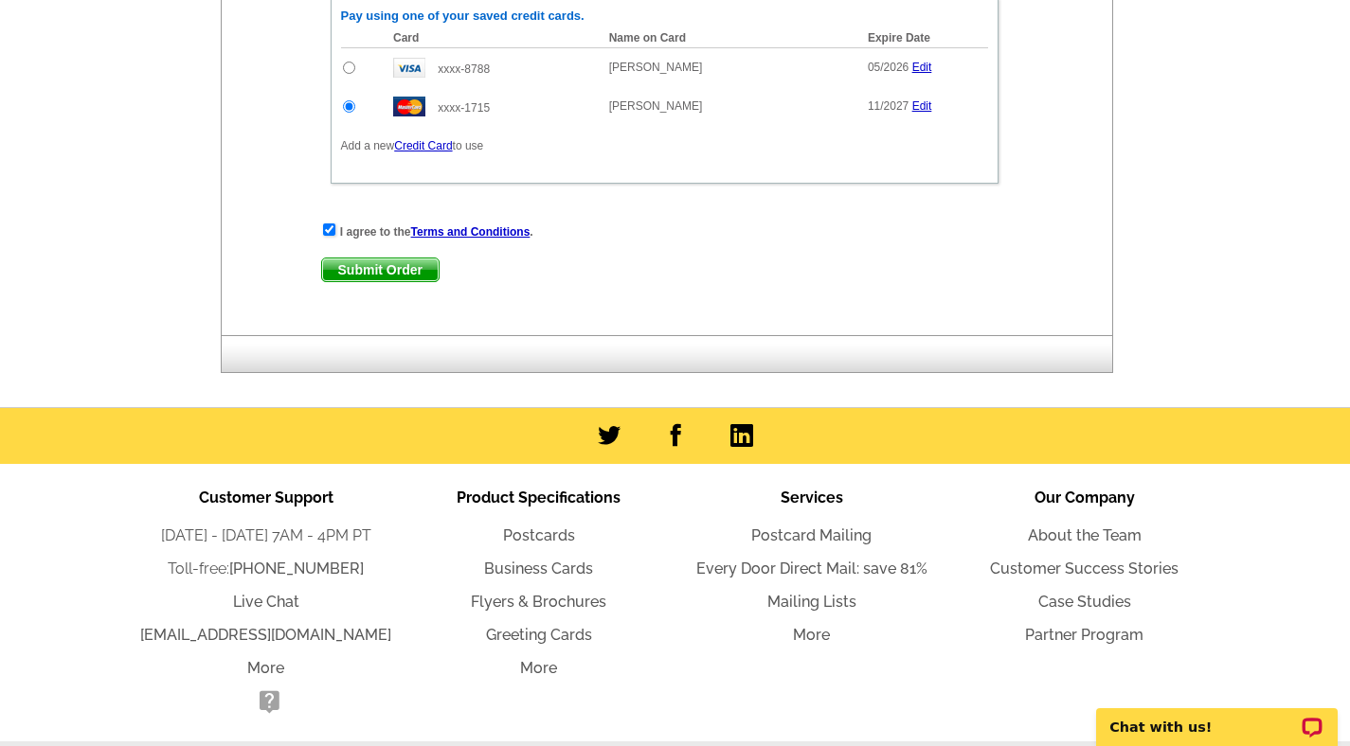
click at [336, 273] on span "Submit Order" at bounding box center [380, 270] width 117 height 23
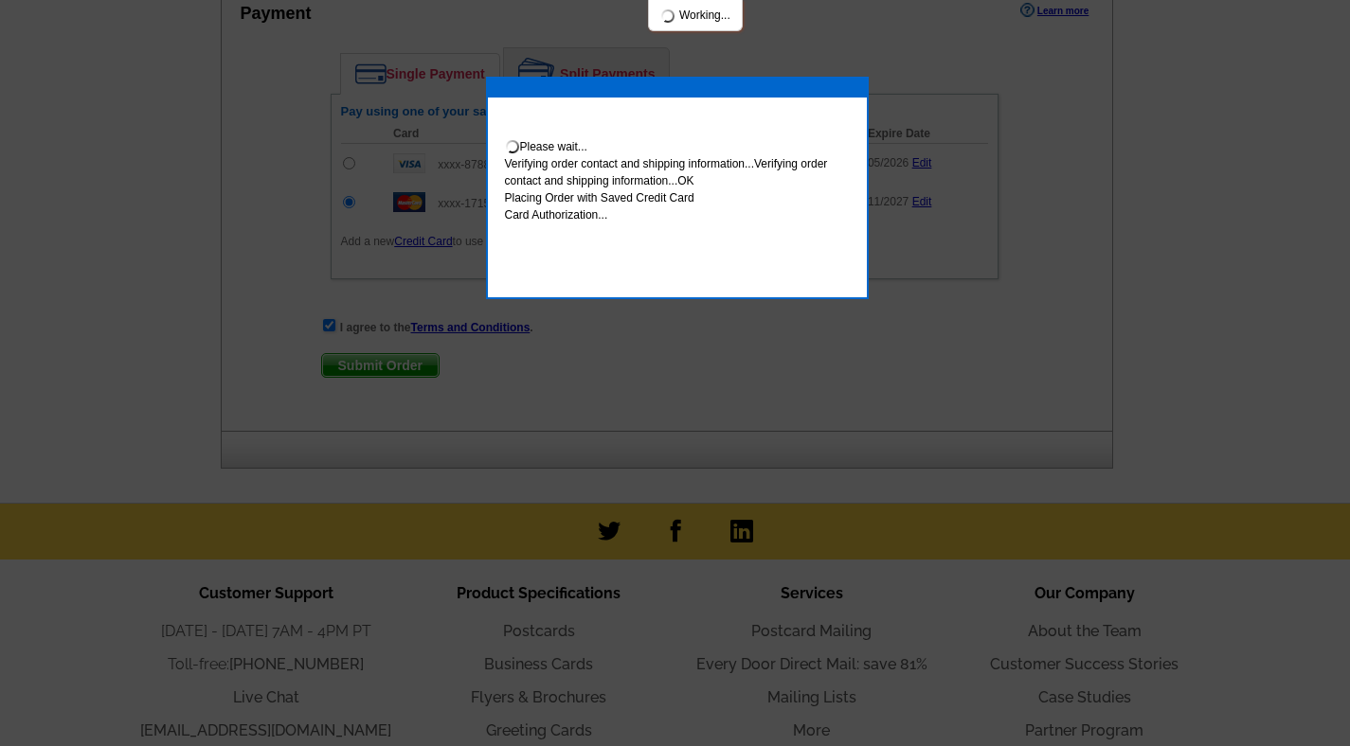
scroll to position [2001, 0]
